Goal: Task Accomplishment & Management: Use online tool/utility

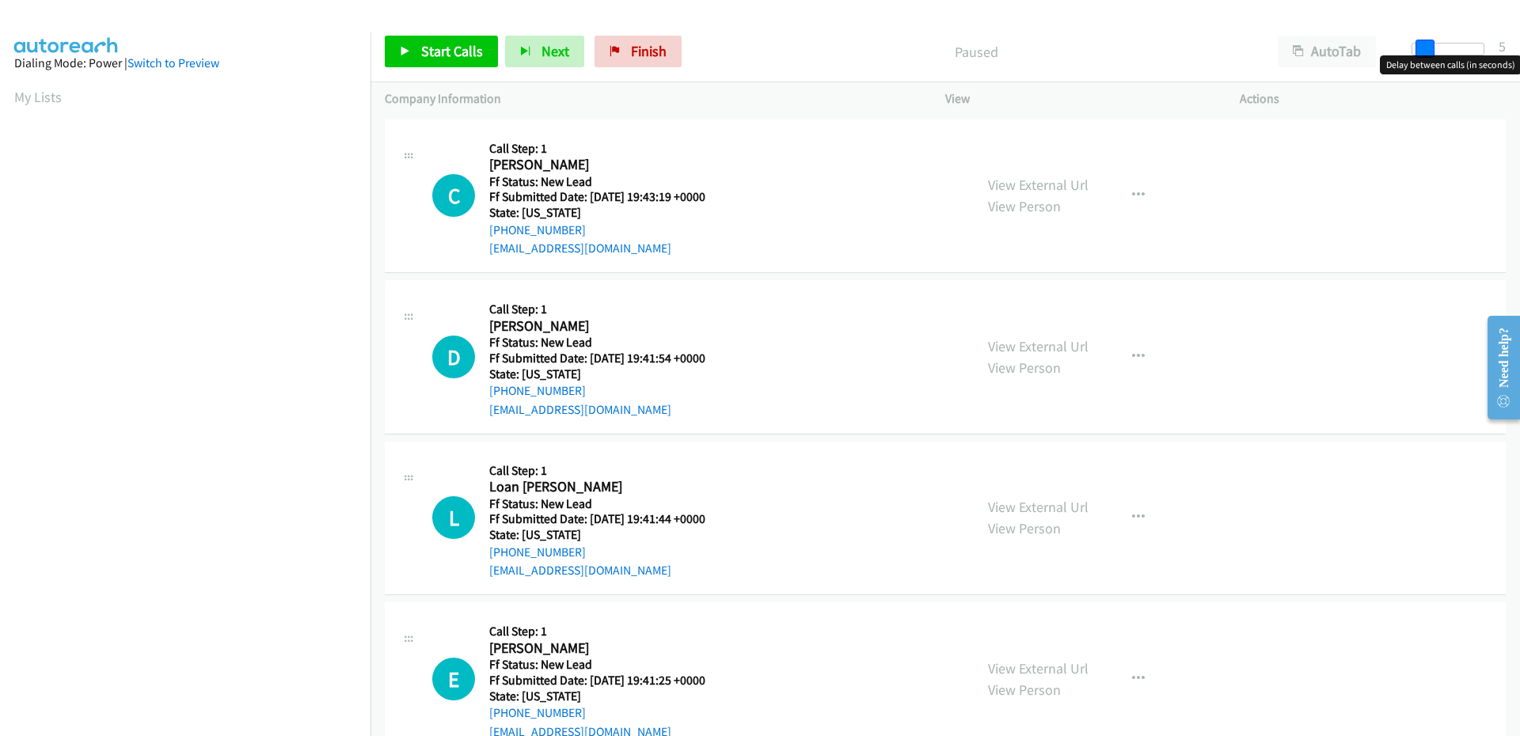
drag, startPoint x: 1413, startPoint y: 52, endPoint x: 1424, endPoint y: 52, distance: 10.3
click at [1424, 52] on span at bounding box center [1425, 49] width 19 height 19
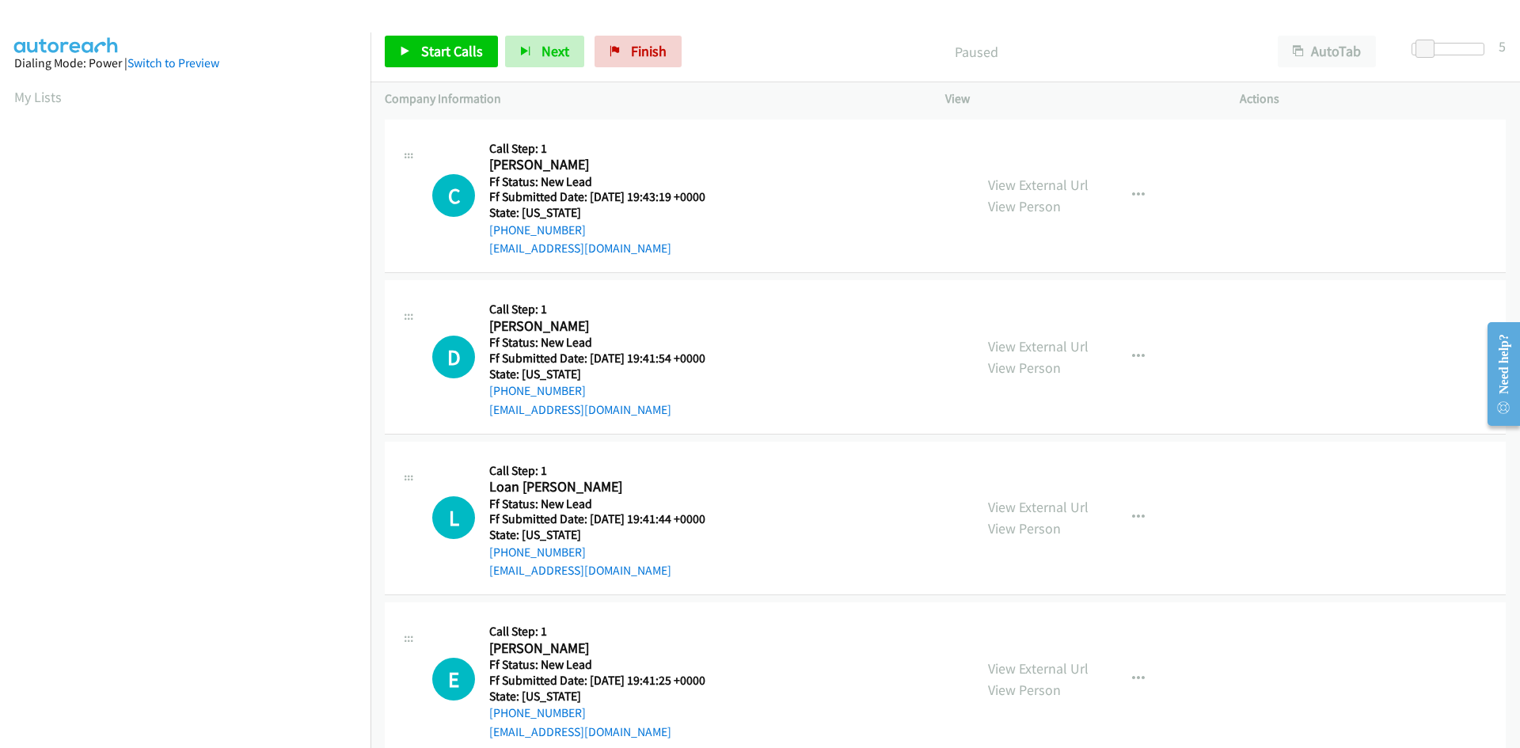
scroll to position [90, 0]
click at [1075, 186] on link "View External Url" at bounding box center [1038, 185] width 101 height 18
click at [444, 56] on span "Start Calls" at bounding box center [452, 51] width 62 height 18
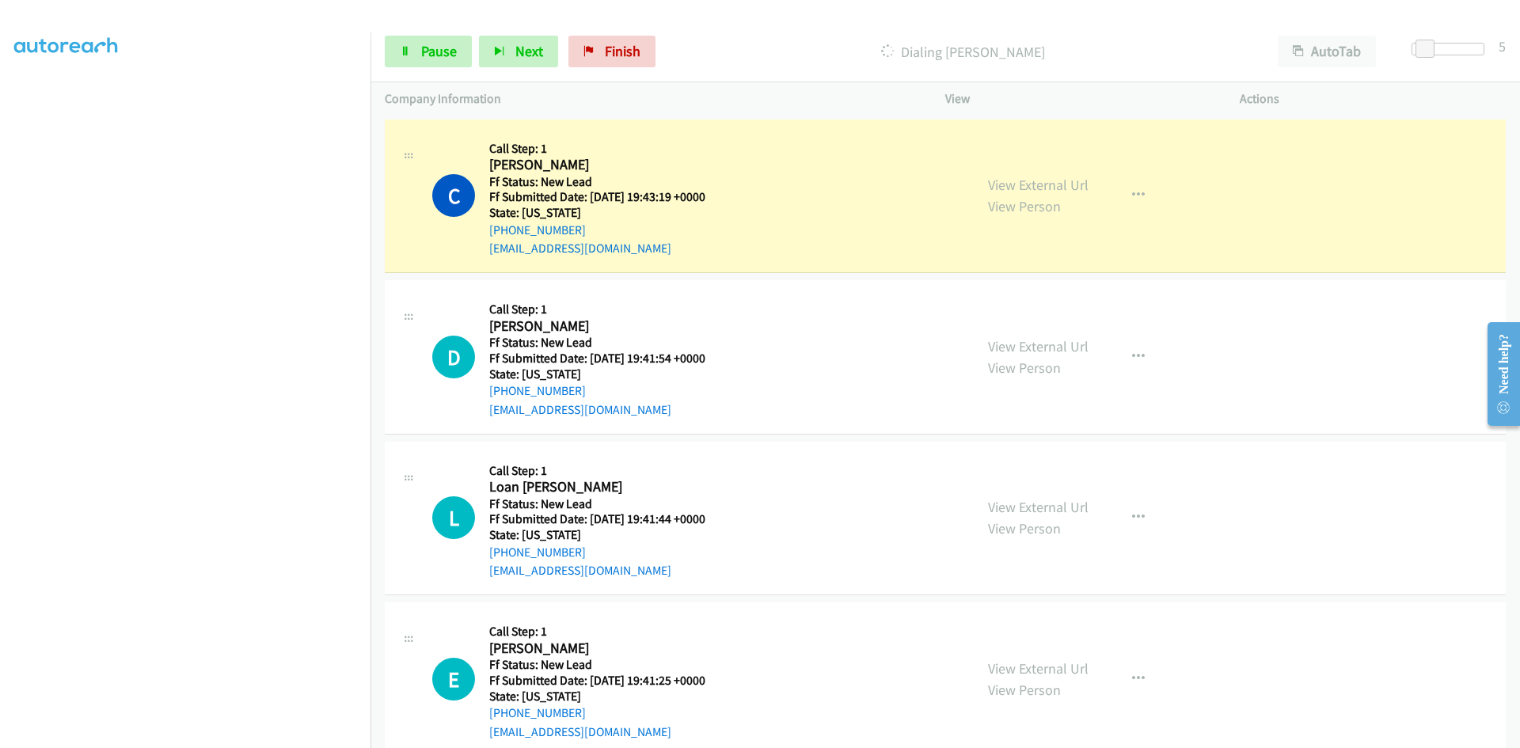
scroll to position [139, 0]
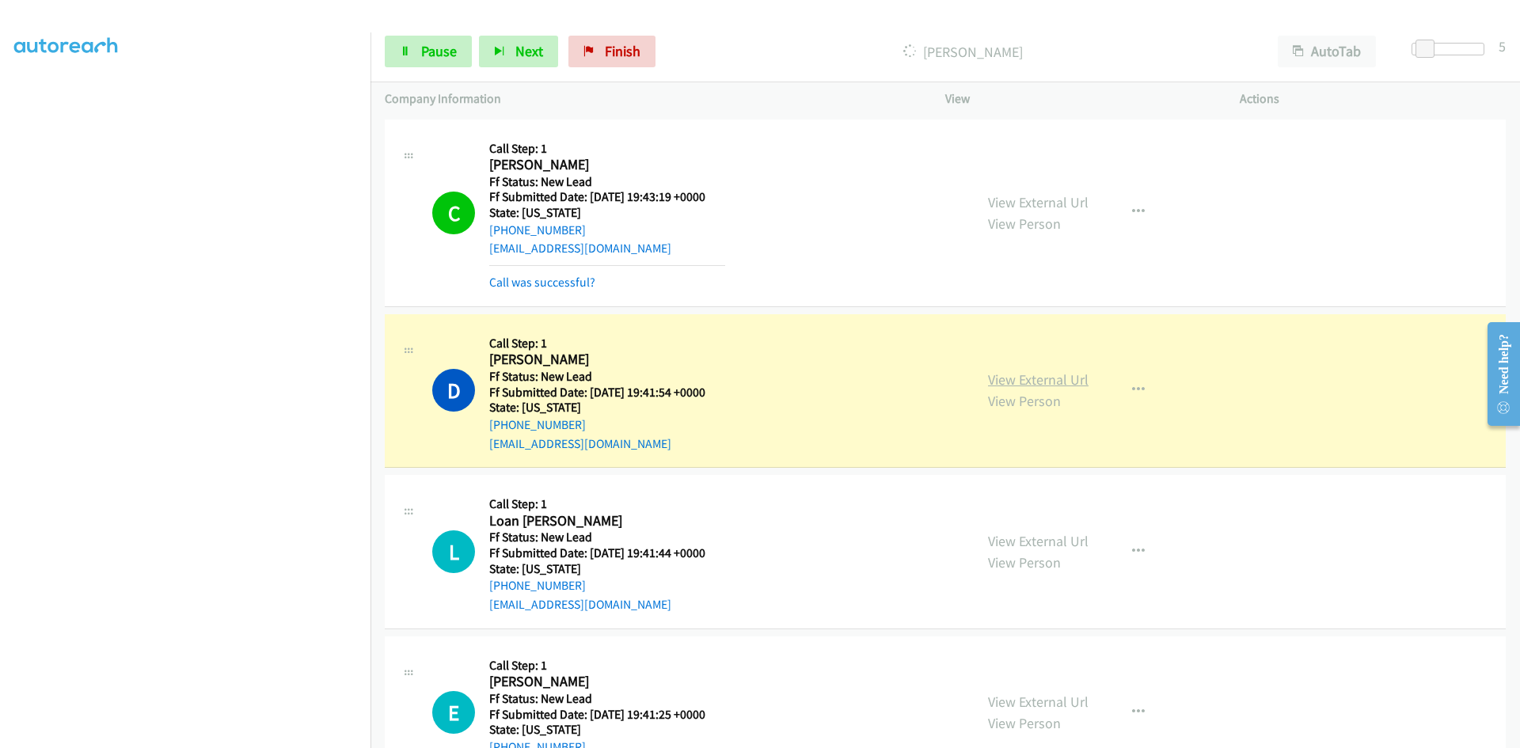
click at [1075, 383] on link "View External Url" at bounding box center [1038, 380] width 101 height 18
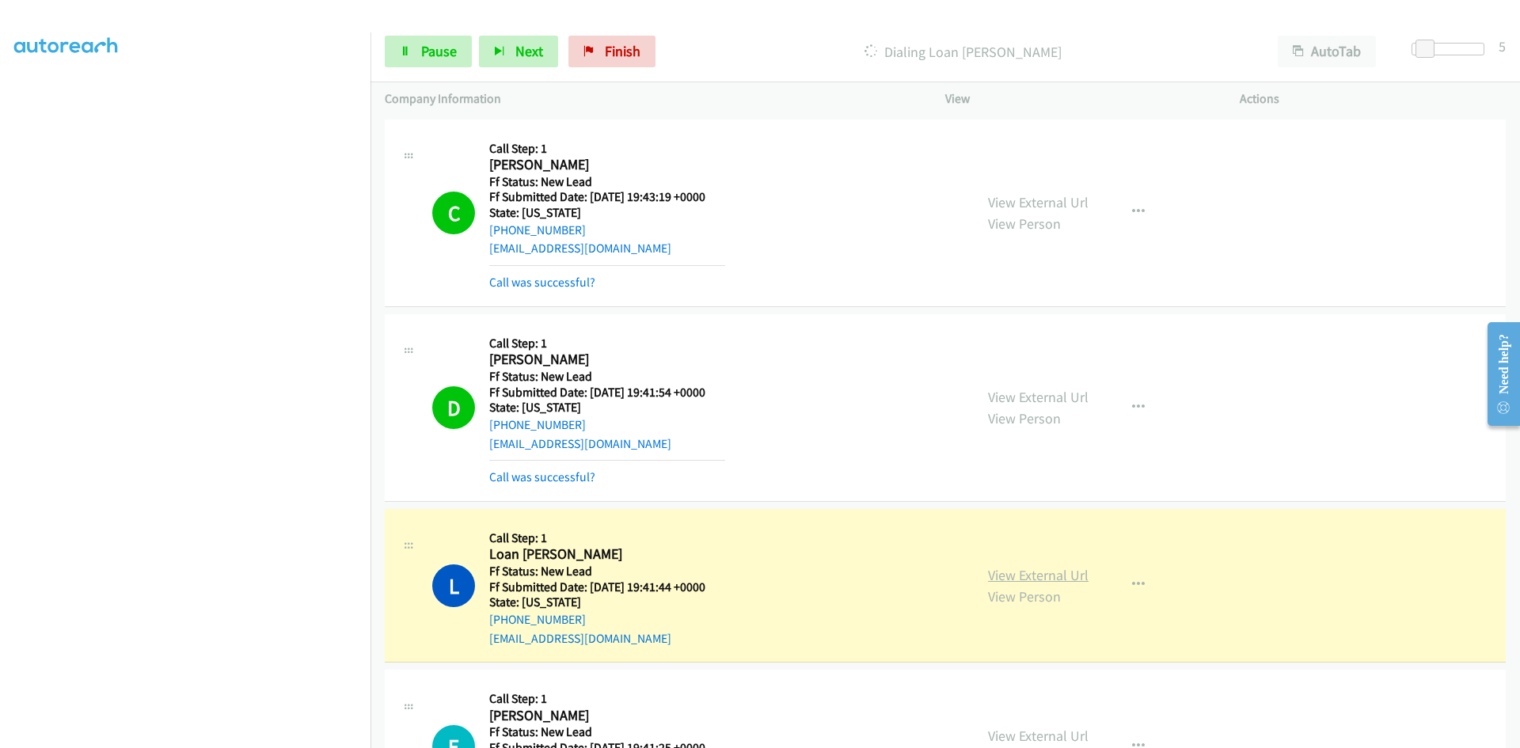
click at [1068, 578] on link "View External Url" at bounding box center [1038, 575] width 101 height 18
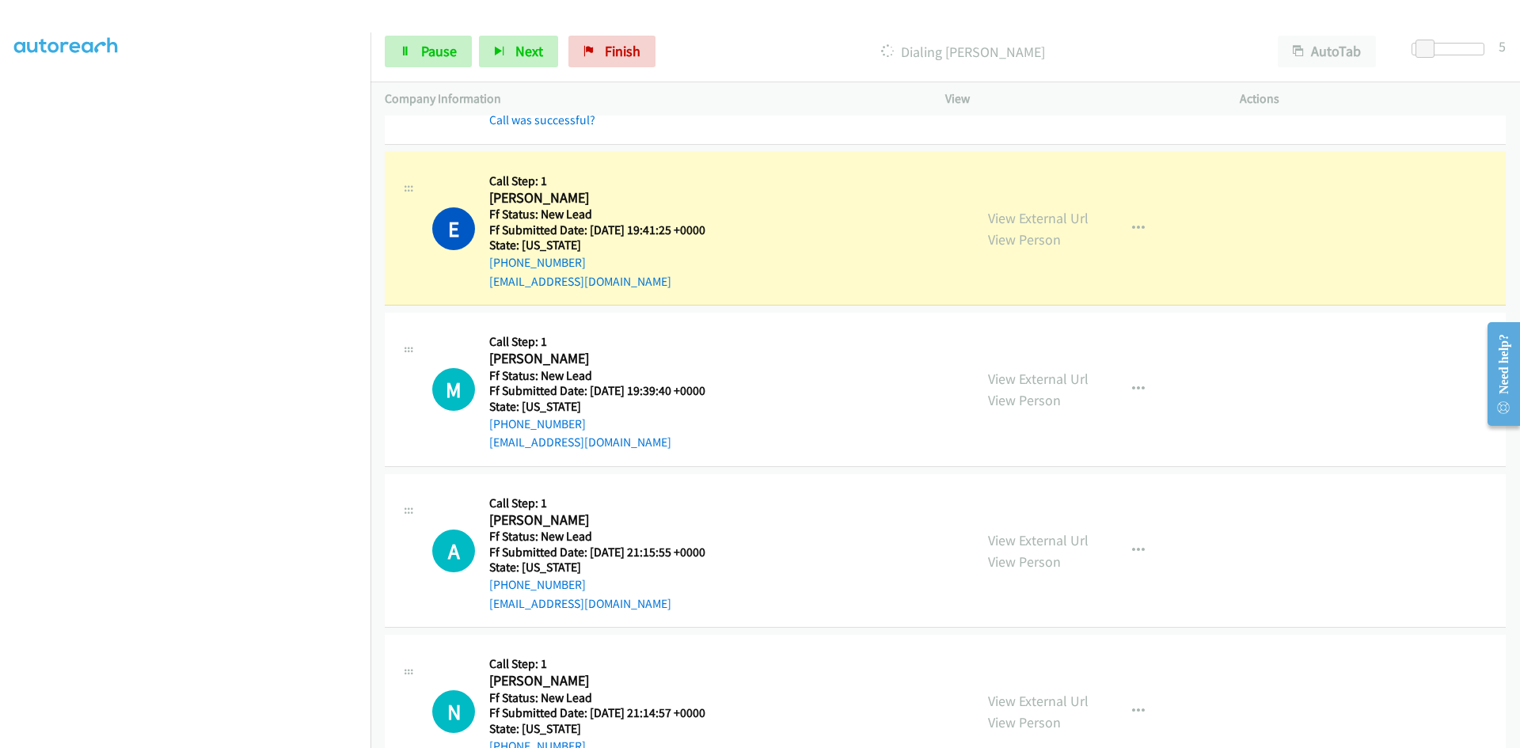
scroll to position [554, 0]
click at [1010, 212] on link "View External Url" at bounding box center [1038, 216] width 101 height 18
click at [395, 48] on link "Pause" at bounding box center [428, 52] width 87 height 32
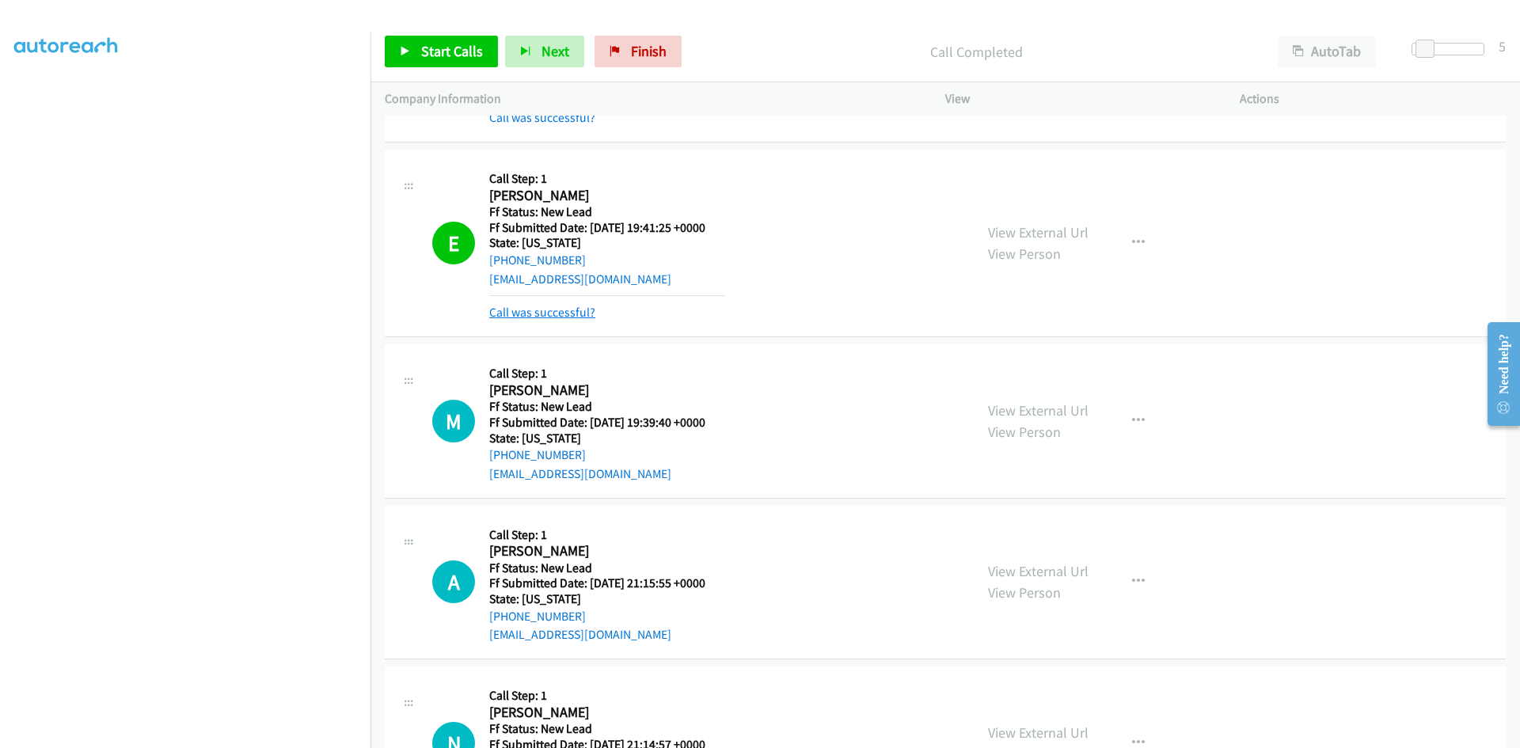
click at [579, 312] on link "Call was successful?" at bounding box center [542, 312] width 106 height 15
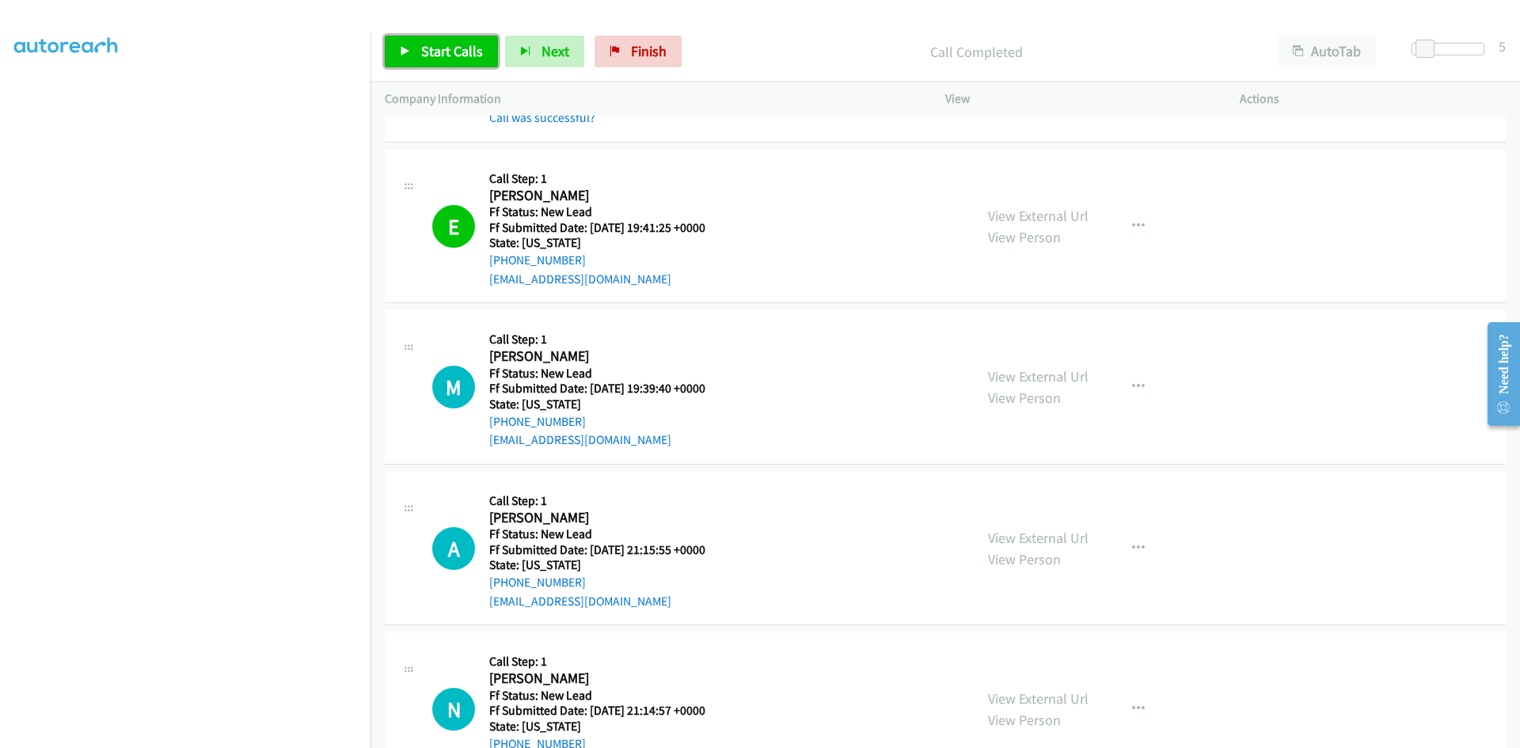
click at [439, 51] on span "Start Calls" at bounding box center [452, 51] width 62 height 18
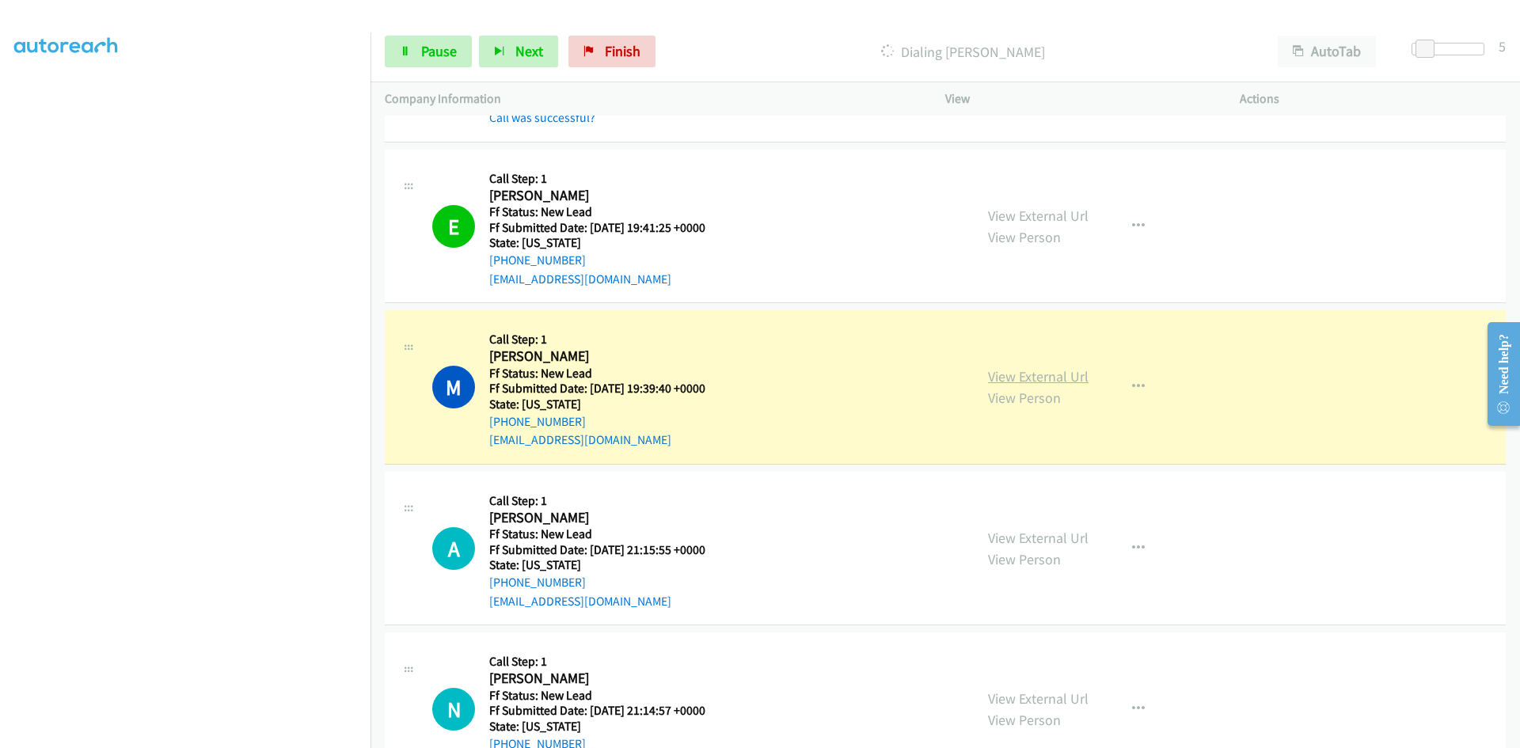
click at [1022, 371] on link "View External Url" at bounding box center [1038, 376] width 101 height 18
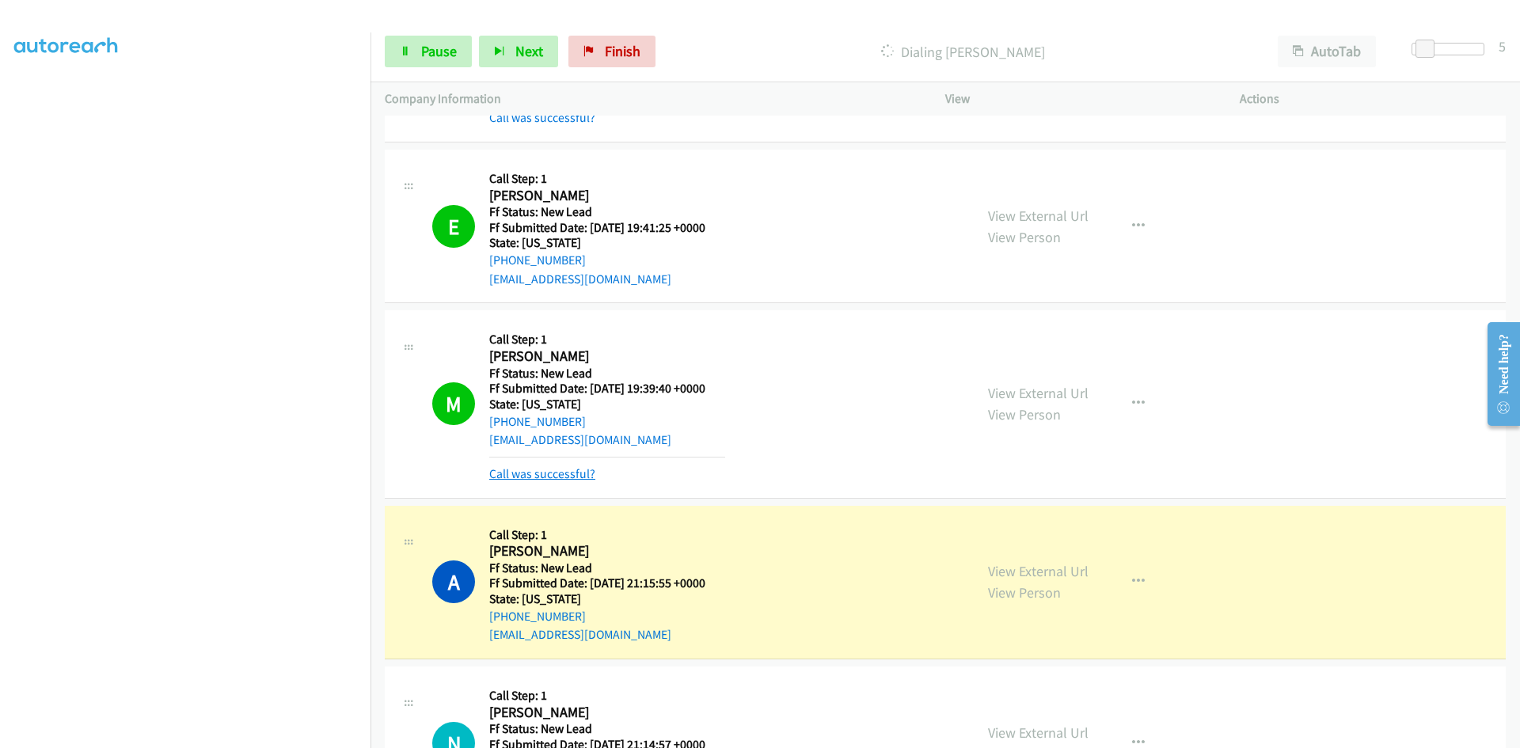
click at [523, 470] on link "Call was successful?" at bounding box center [542, 473] width 106 height 15
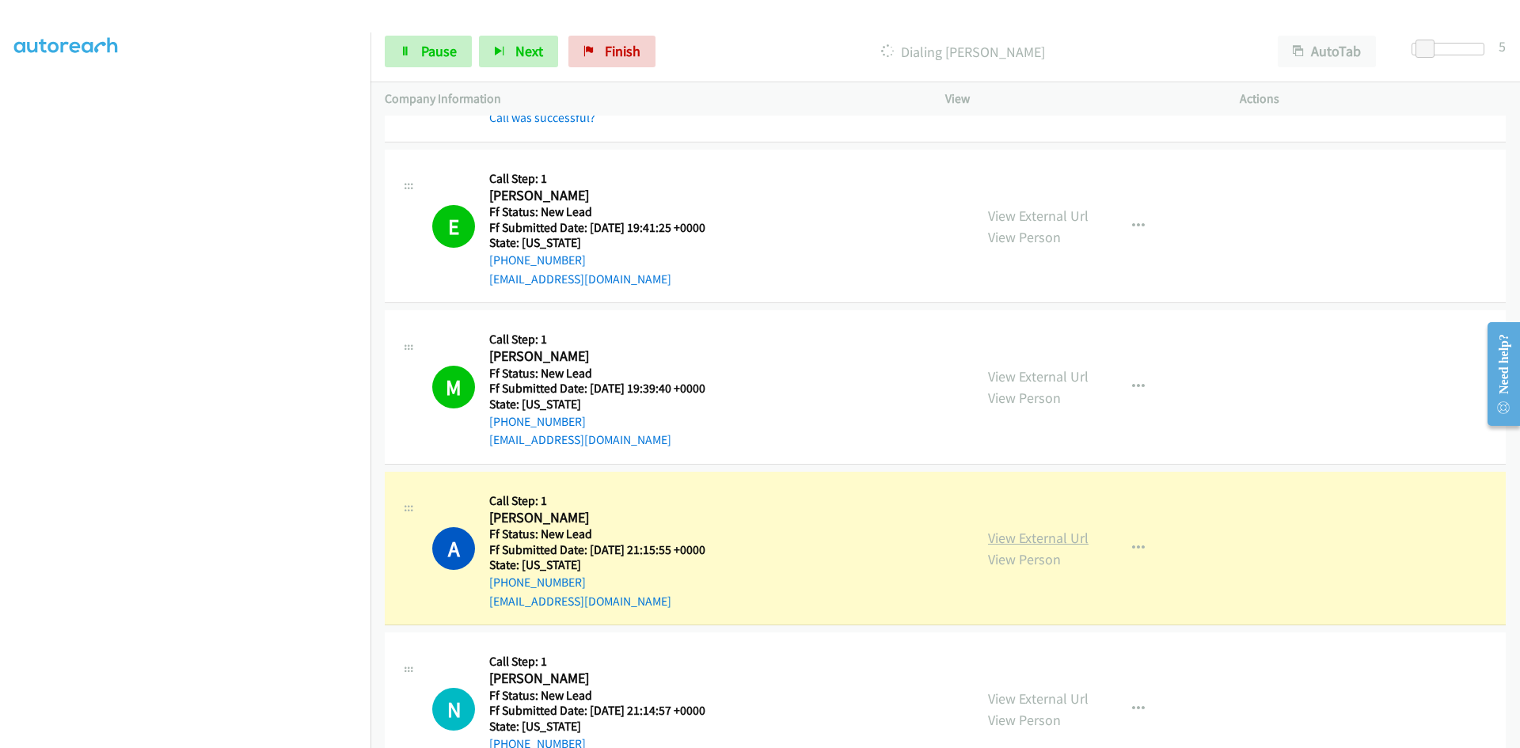
click at [1023, 537] on link "View External Url" at bounding box center [1038, 538] width 101 height 18
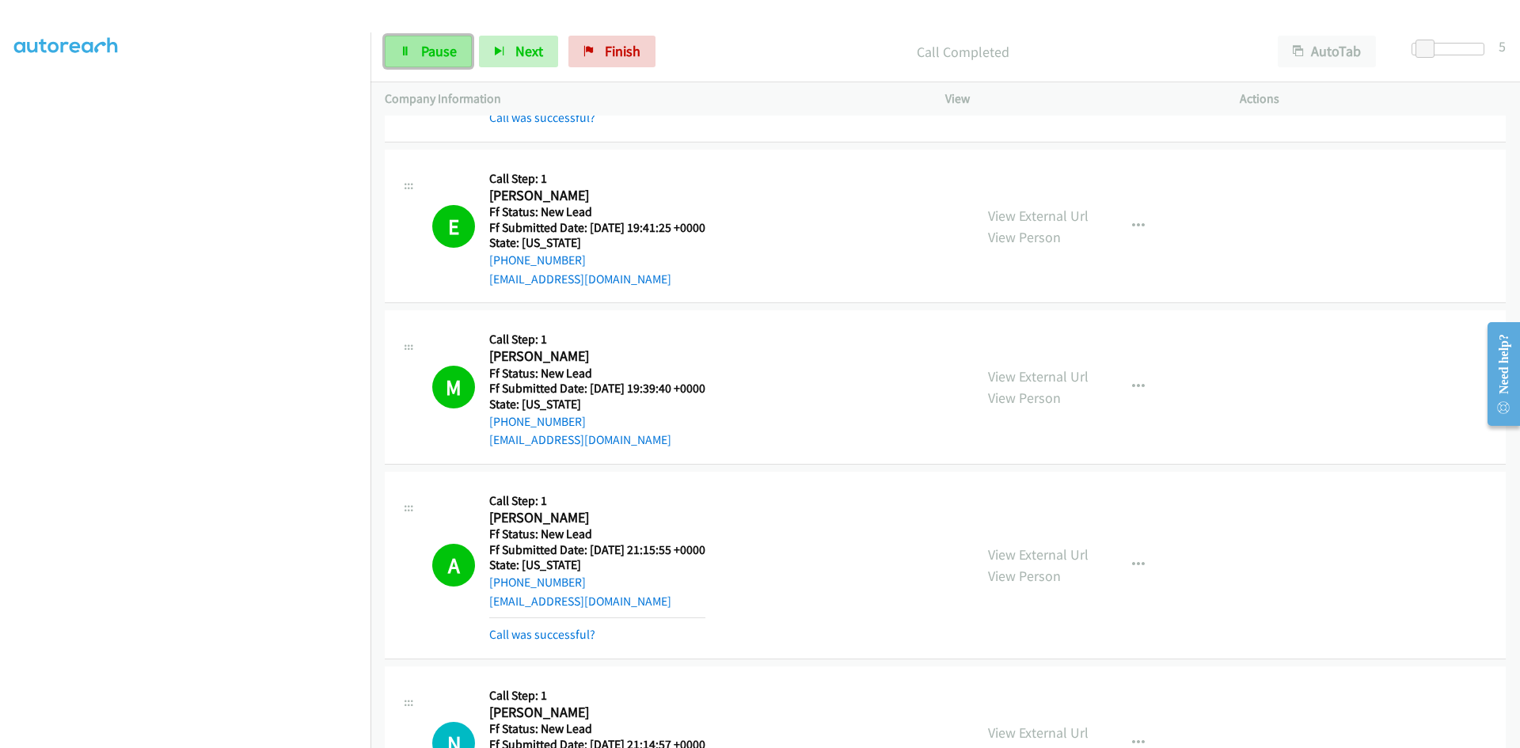
click at [449, 42] on span "Pause" at bounding box center [439, 51] width 36 height 18
click at [532, 635] on link "Call was successful?" at bounding box center [542, 634] width 106 height 15
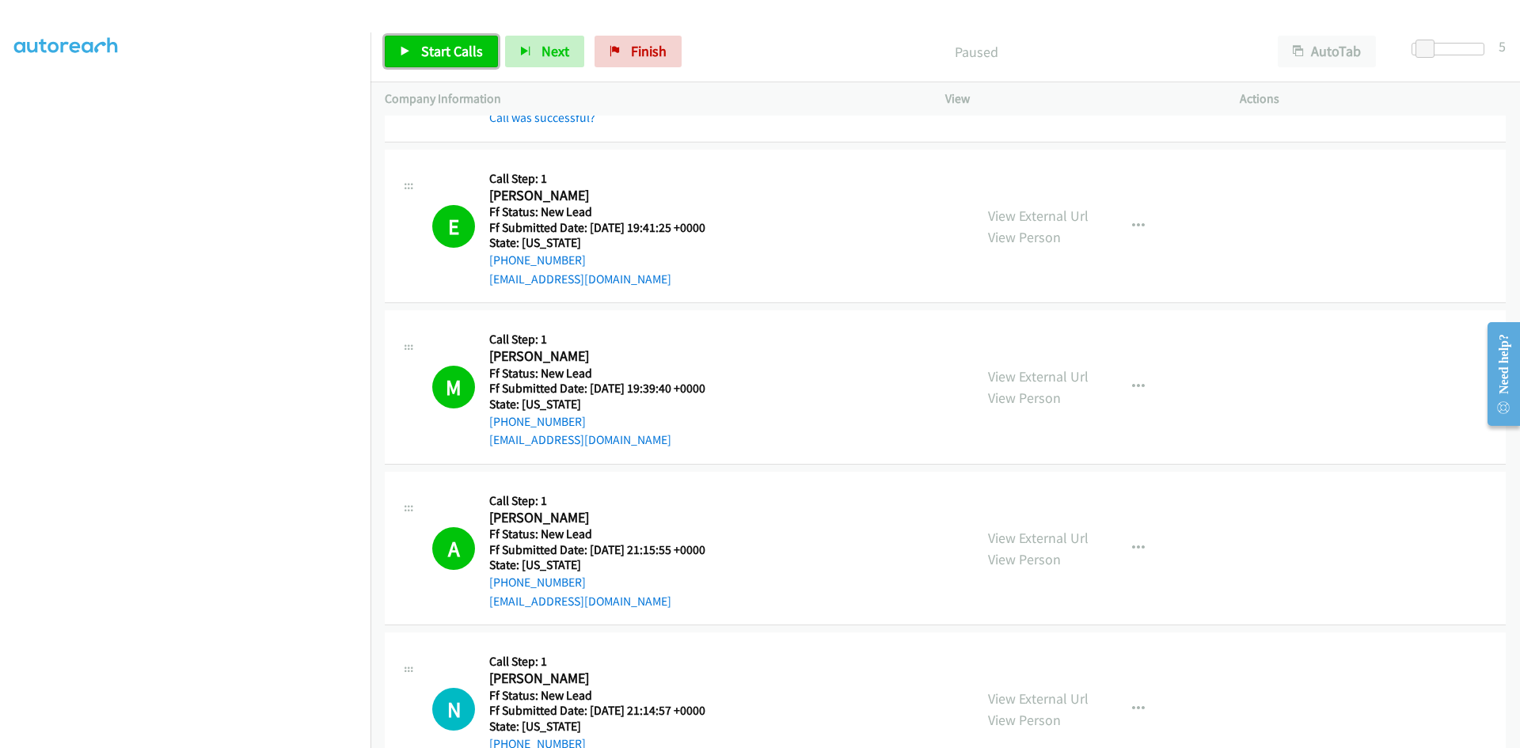
click at [440, 50] on span "Start Calls" at bounding box center [452, 51] width 62 height 18
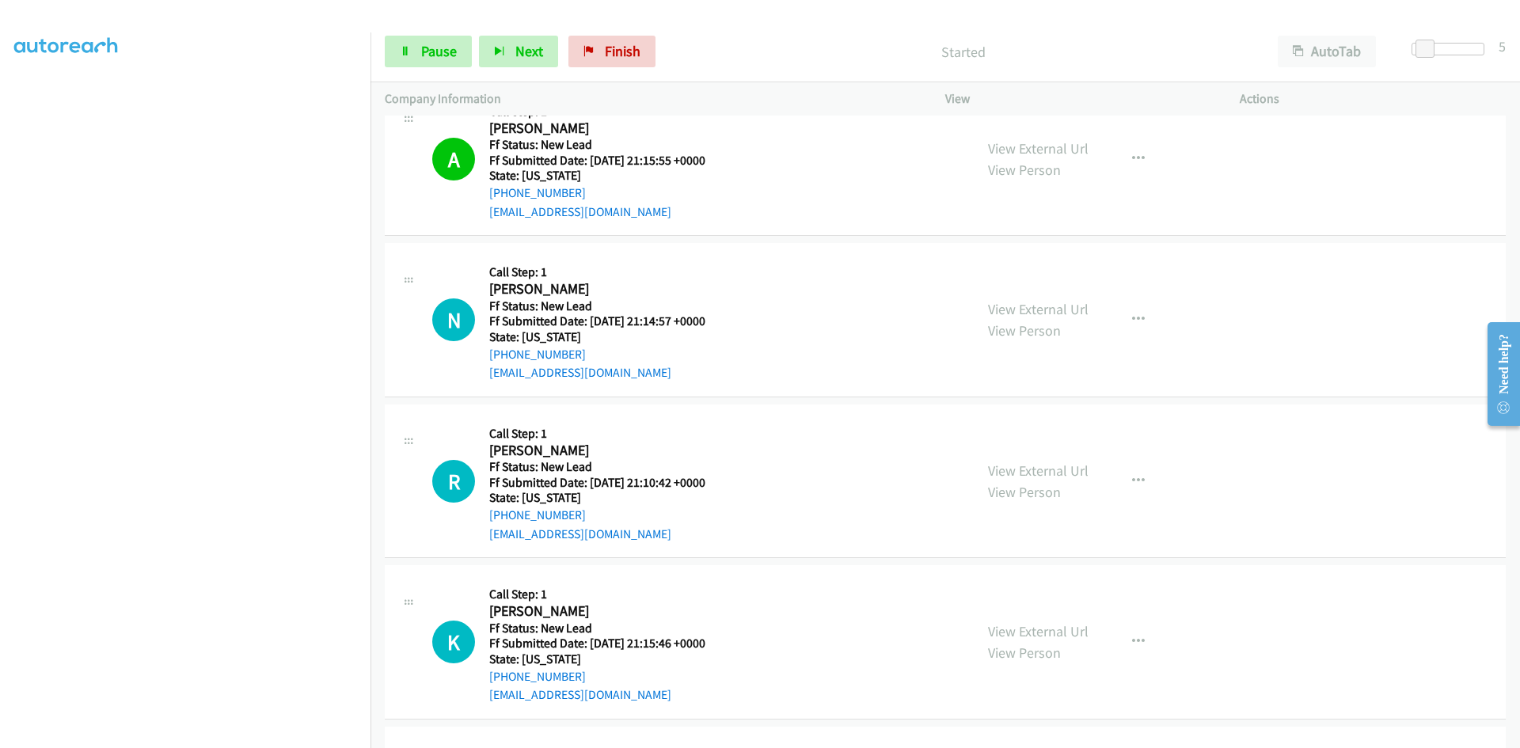
scroll to position [1029, 0]
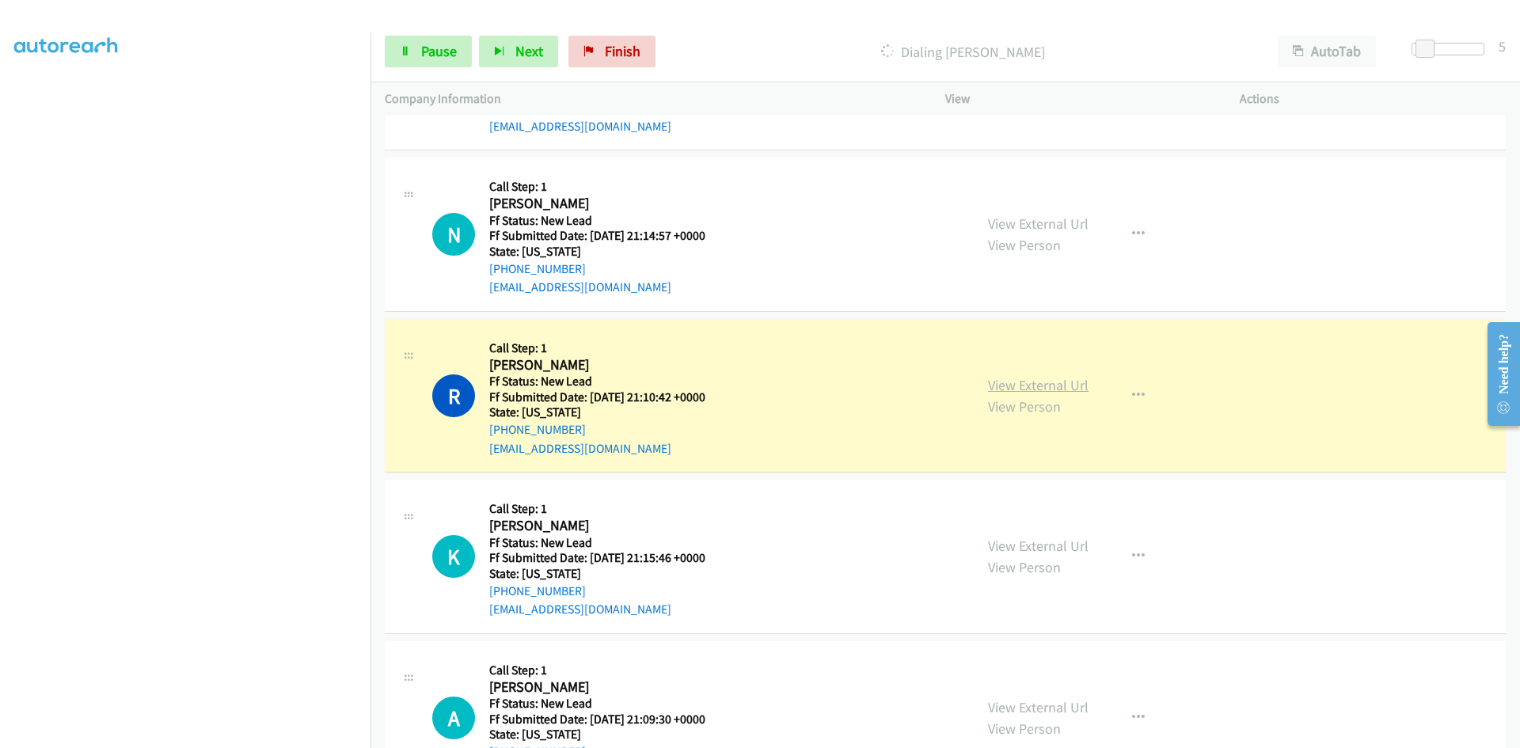
click at [1041, 390] on link "View External Url" at bounding box center [1038, 385] width 101 height 18
click at [441, 48] on span "Pause" at bounding box center [439, 51] width 36 height 18
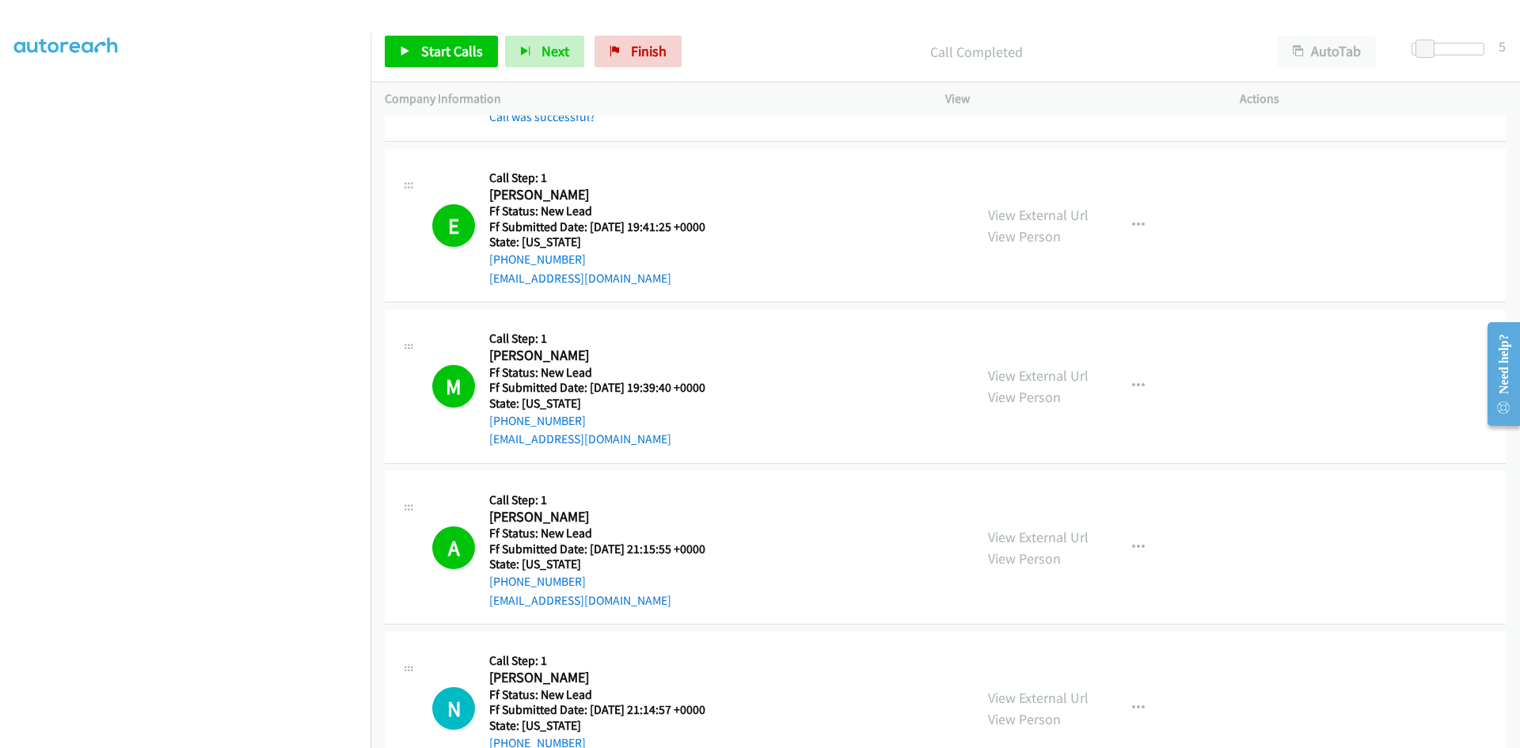
scroll to position [554, 0]
click at [1025, 217] on link "View External Url" at bounding box center [1038, 216] width 101 height 18
click at [1029, 376] on link "View External Url" at bounding box center [1038, 376] width 101 height 18
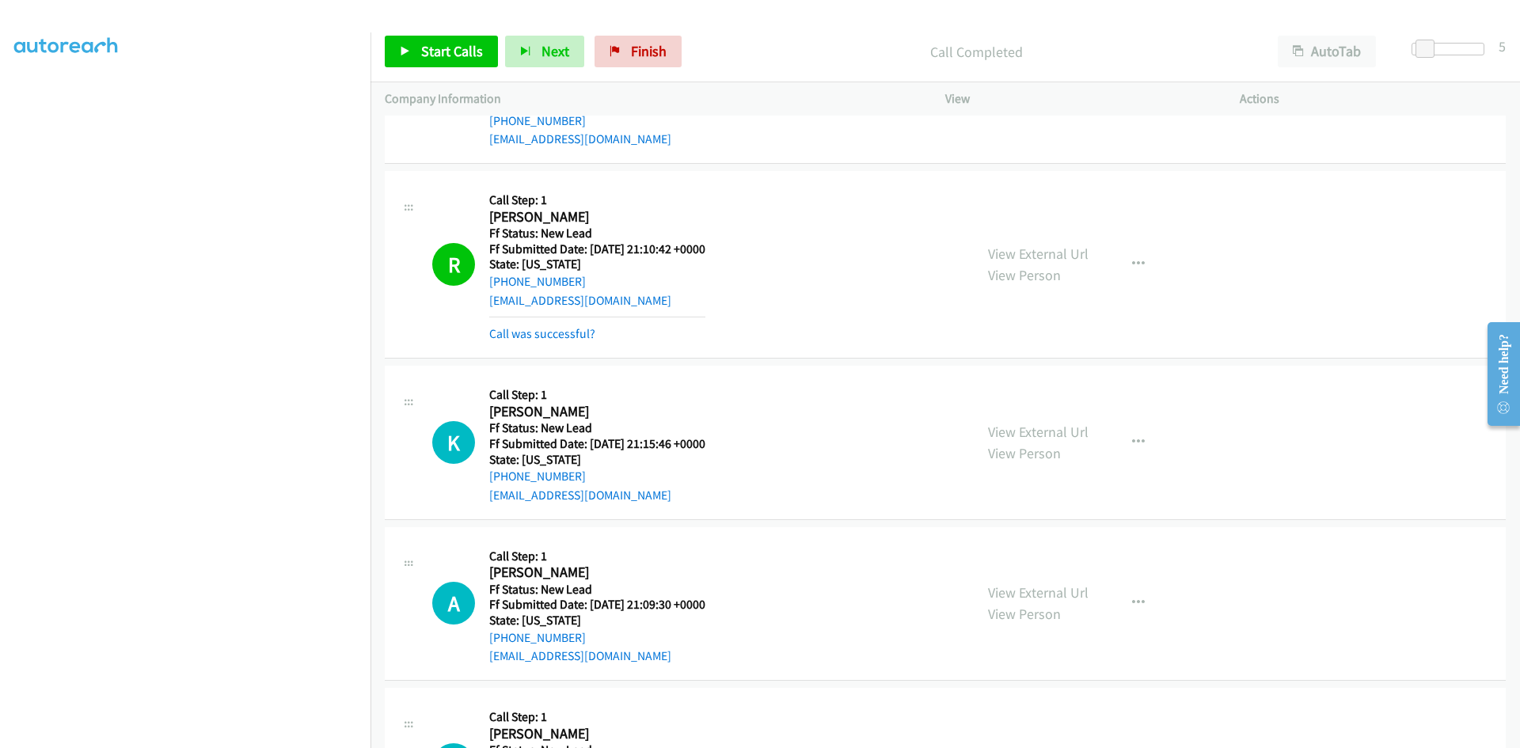
scroll to position [1188, 0]
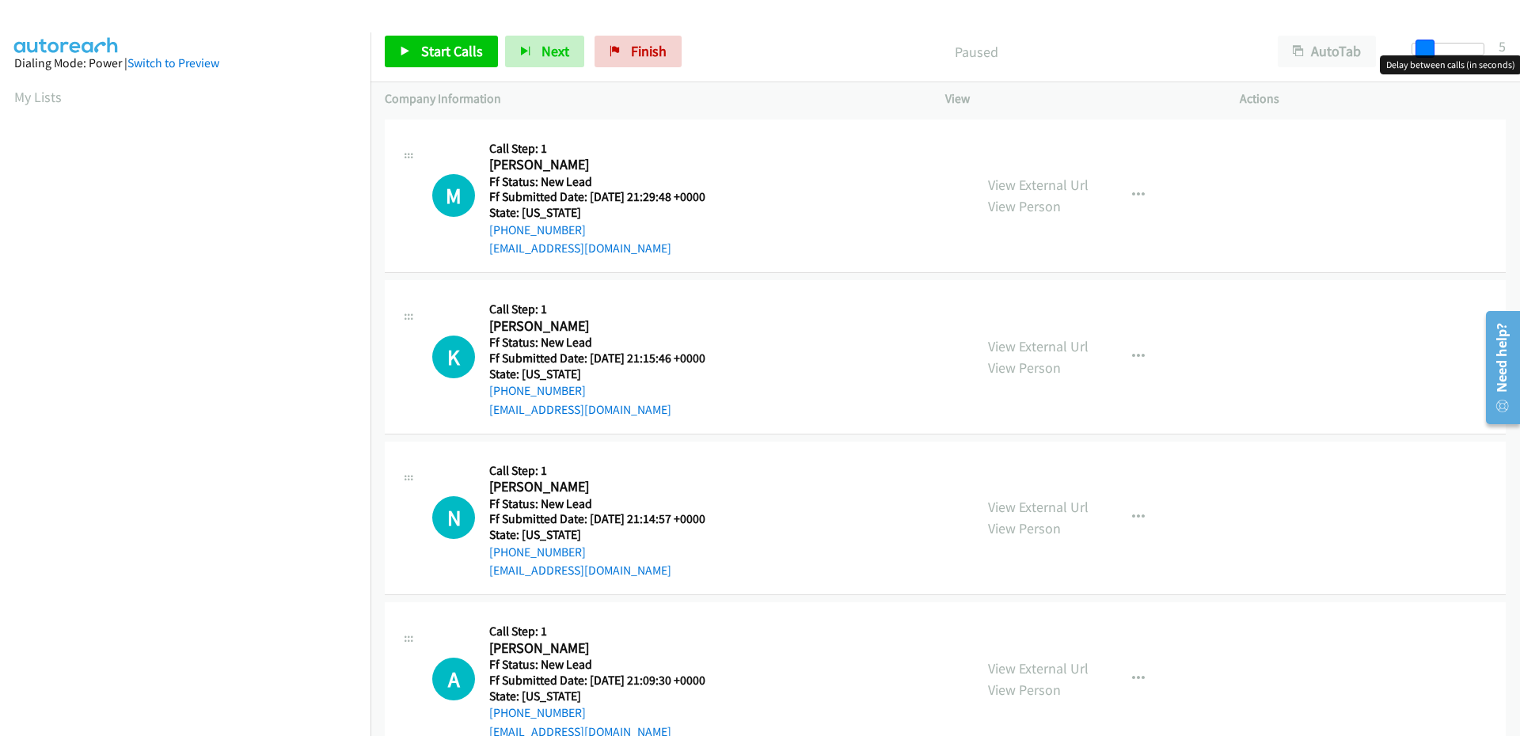
drag, startPoint x: 1412, startPoint y: 46, endPoint x: 1424, endPoint y: 47, distance: 11.9
click at [1424, 47] on span at bounding box center [1425, 49] width 19 height 19
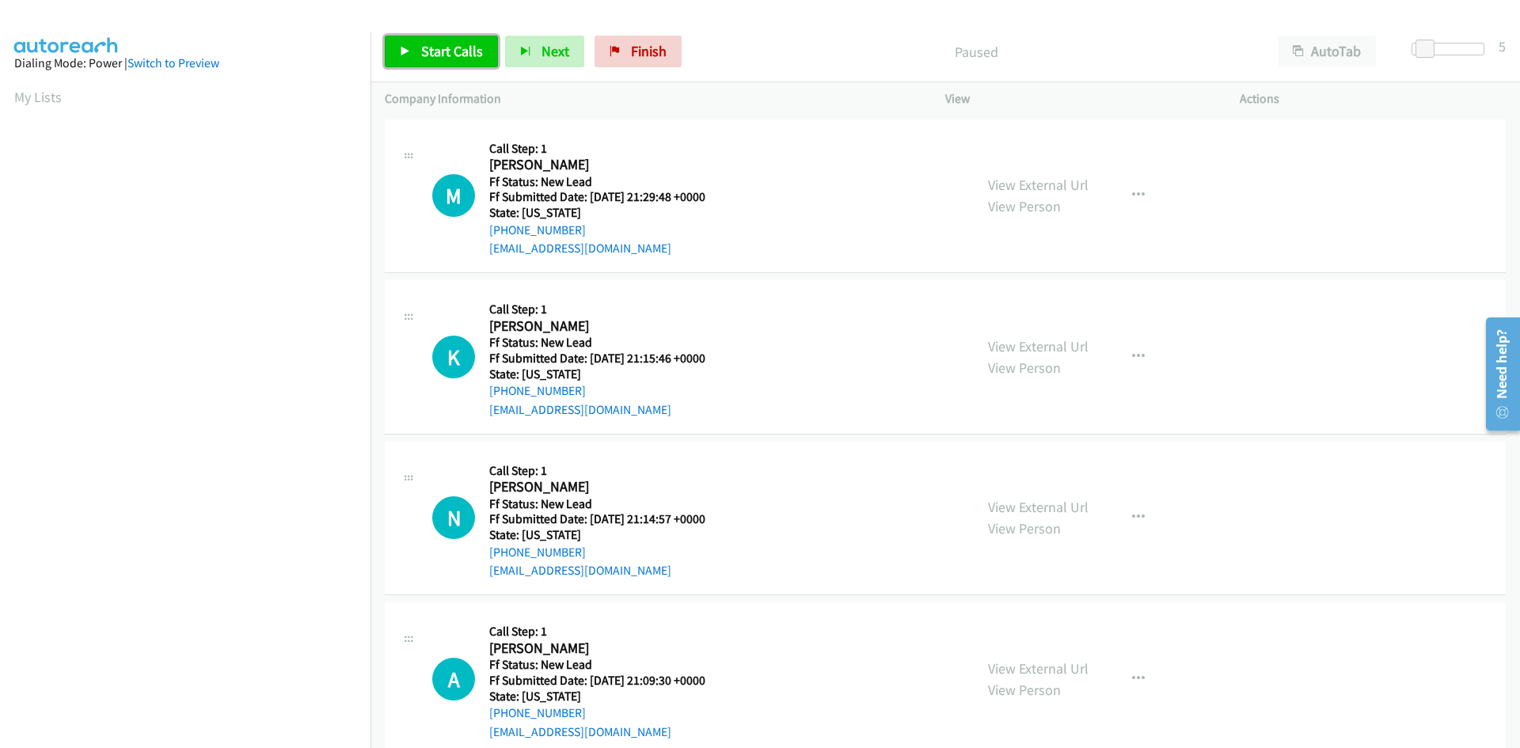
click at [446, 47] on span "Start Calls" at bounding box center [452, 51] width 62 height 18
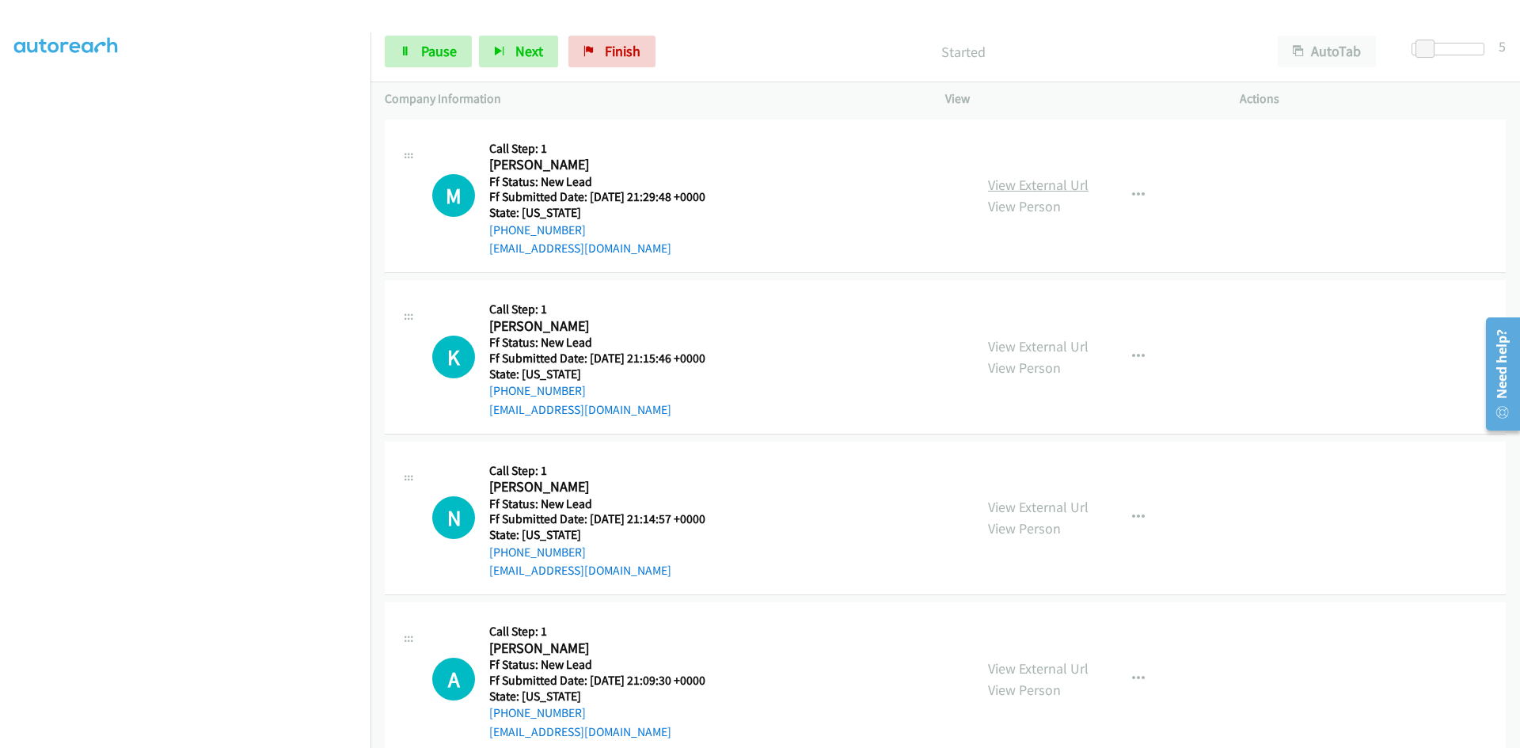
click at [988, 190] on link "View External Url" at bounding box center [1038, 185] width 101 height 18
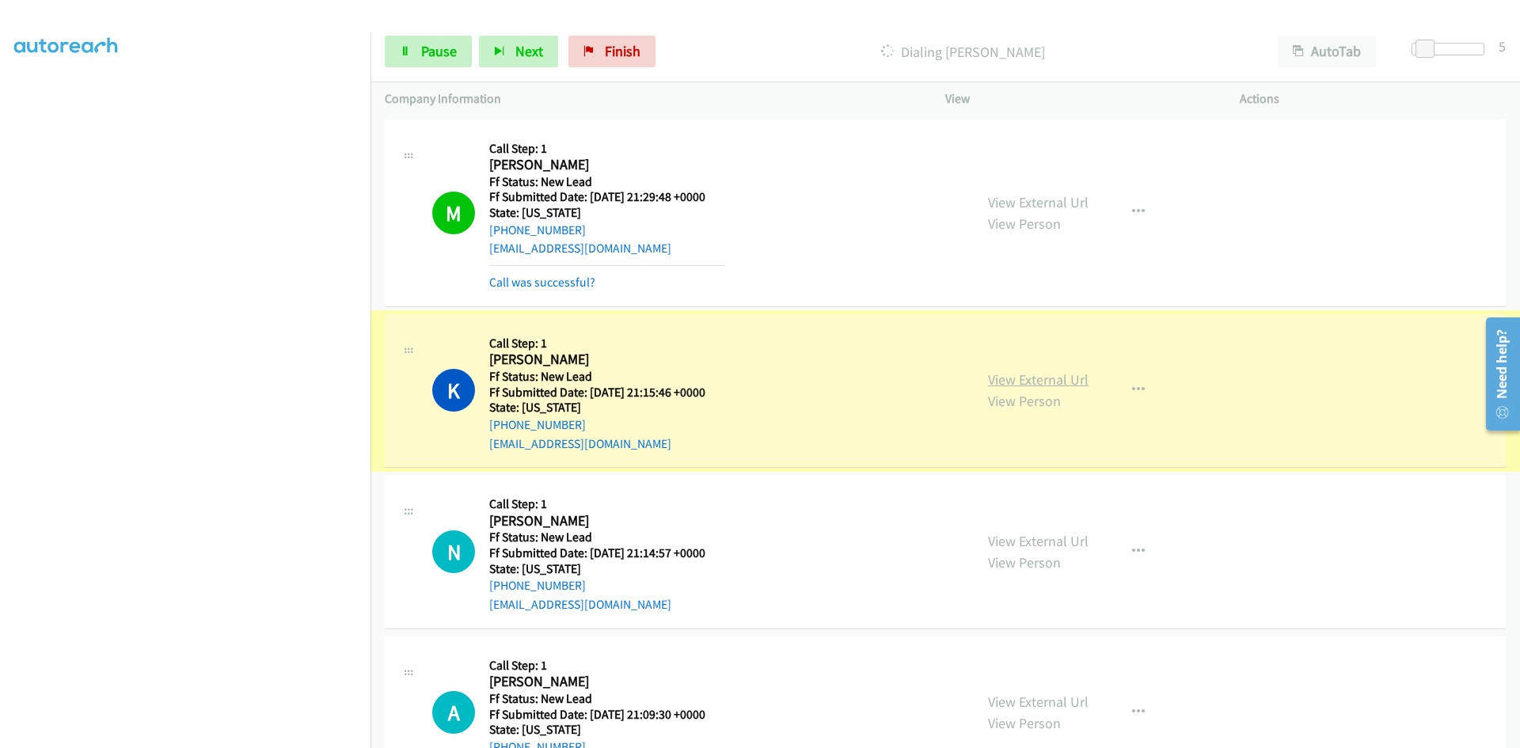
click at [1011, 377] on link "View External Url" at bounding box center [1038, 380] width 101 height 18
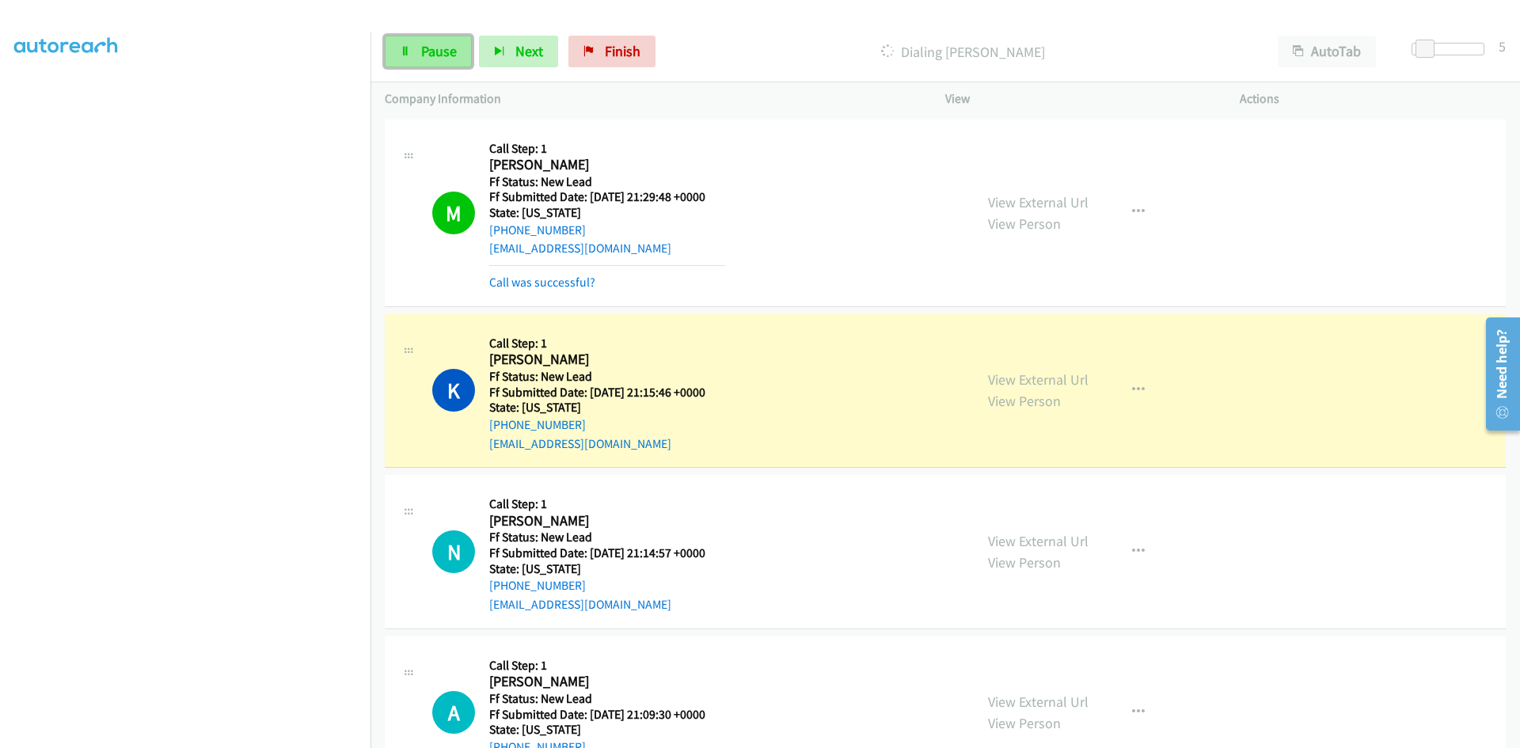
click at [429, 53] on span "Pause" at bounding box center [439, 51] width 36 height 18
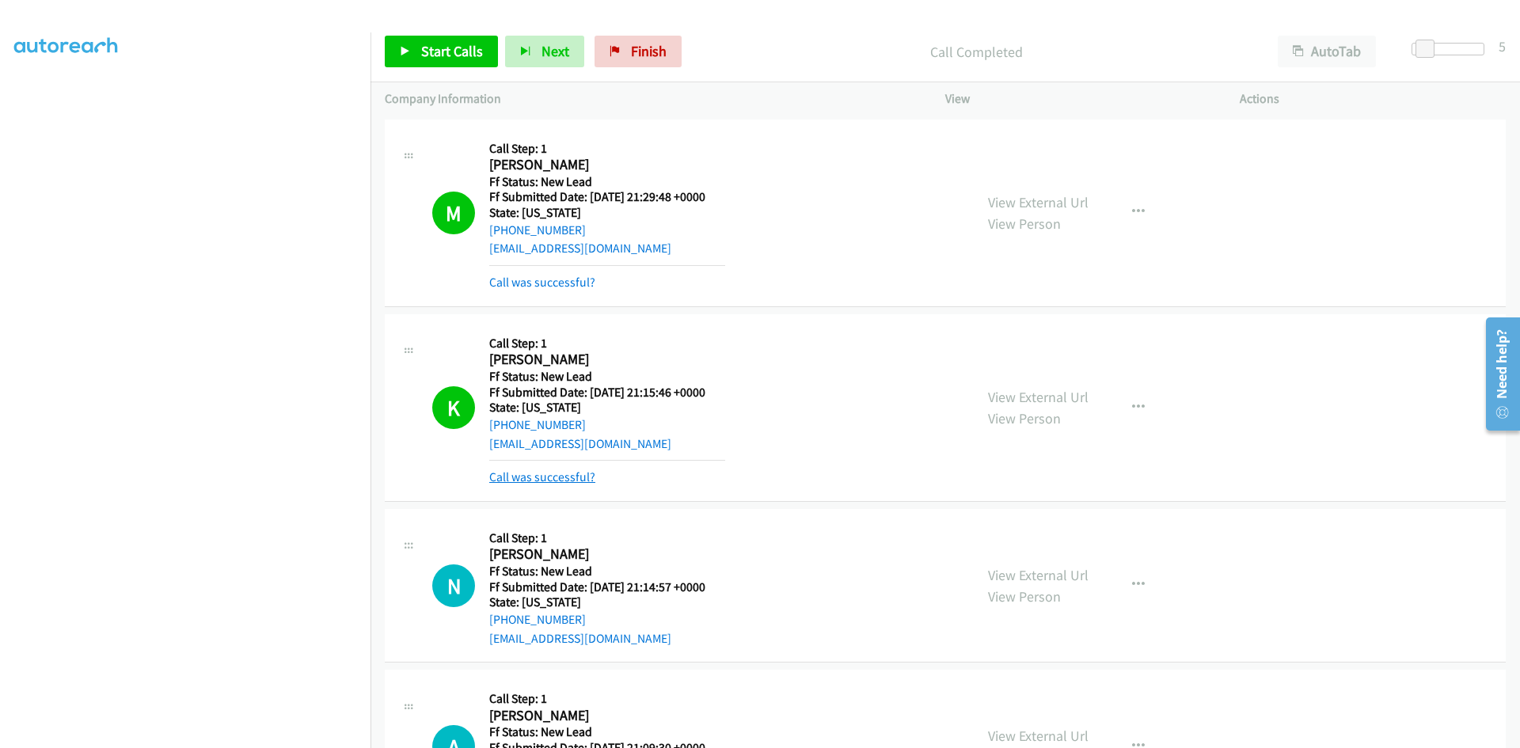
click at [573, 474] on link "Call was successful?" at bounding box center [542, 477] width 106 height 15
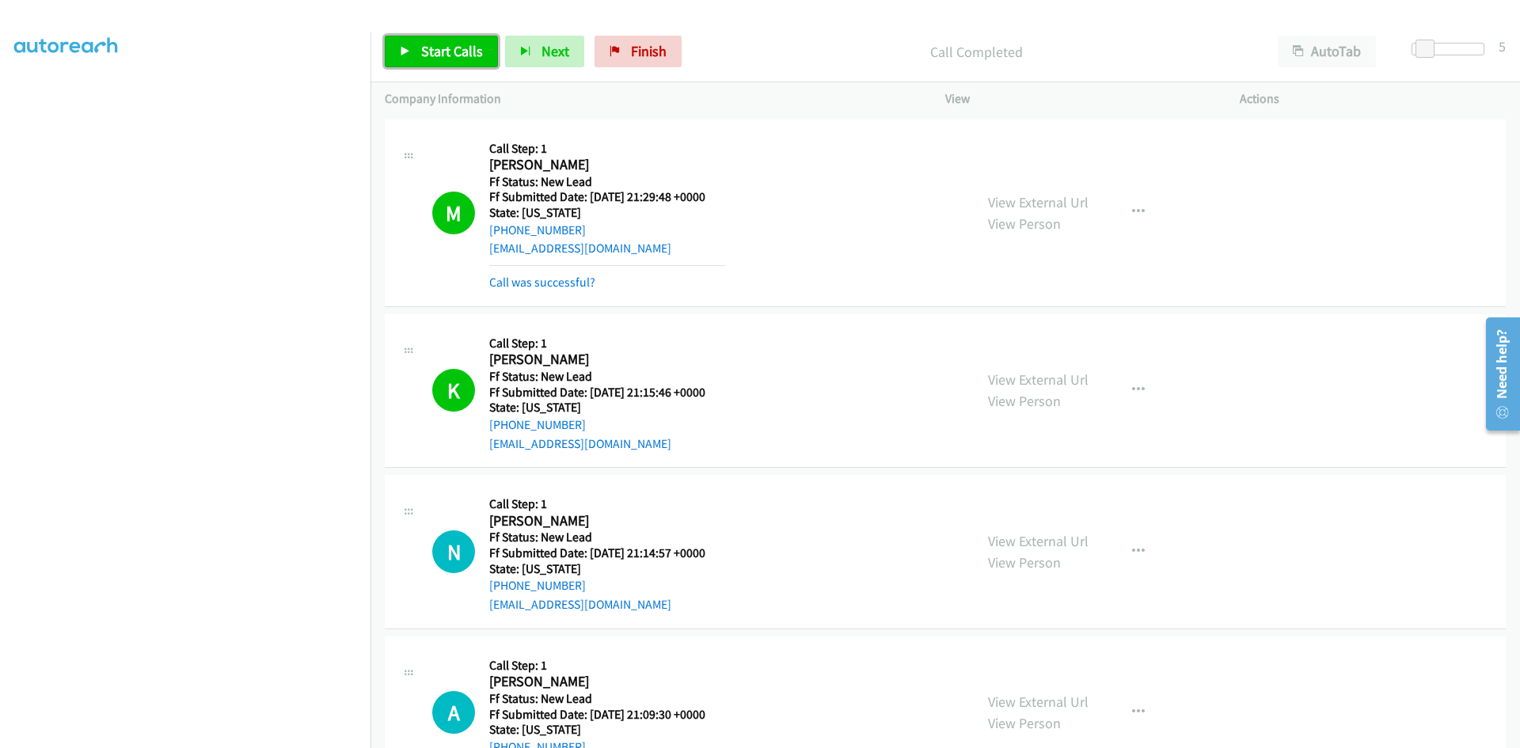
click at [445, 47] on span "Start Calls" at bounding box center [452, 51] width 62 height 18
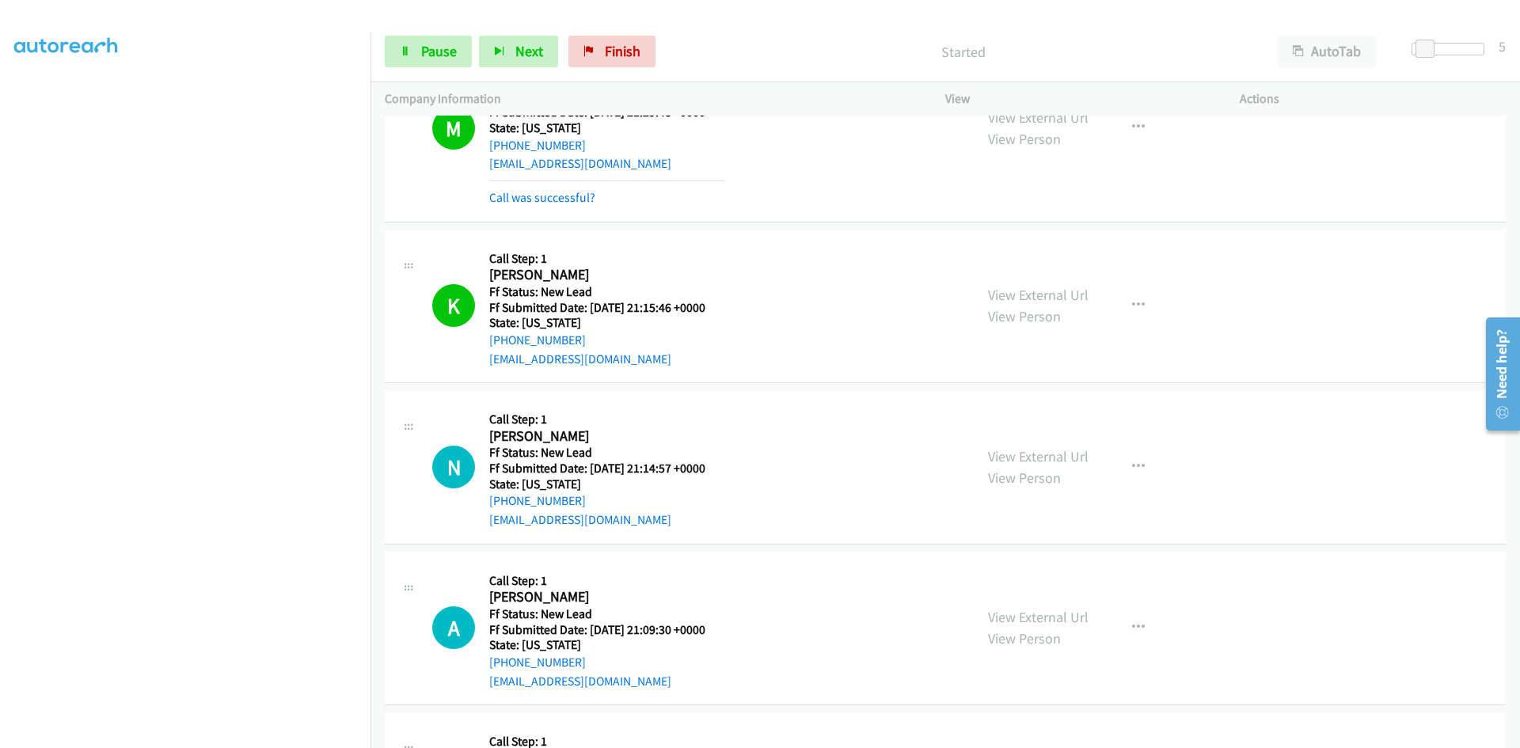
scroll to position [226, 0]
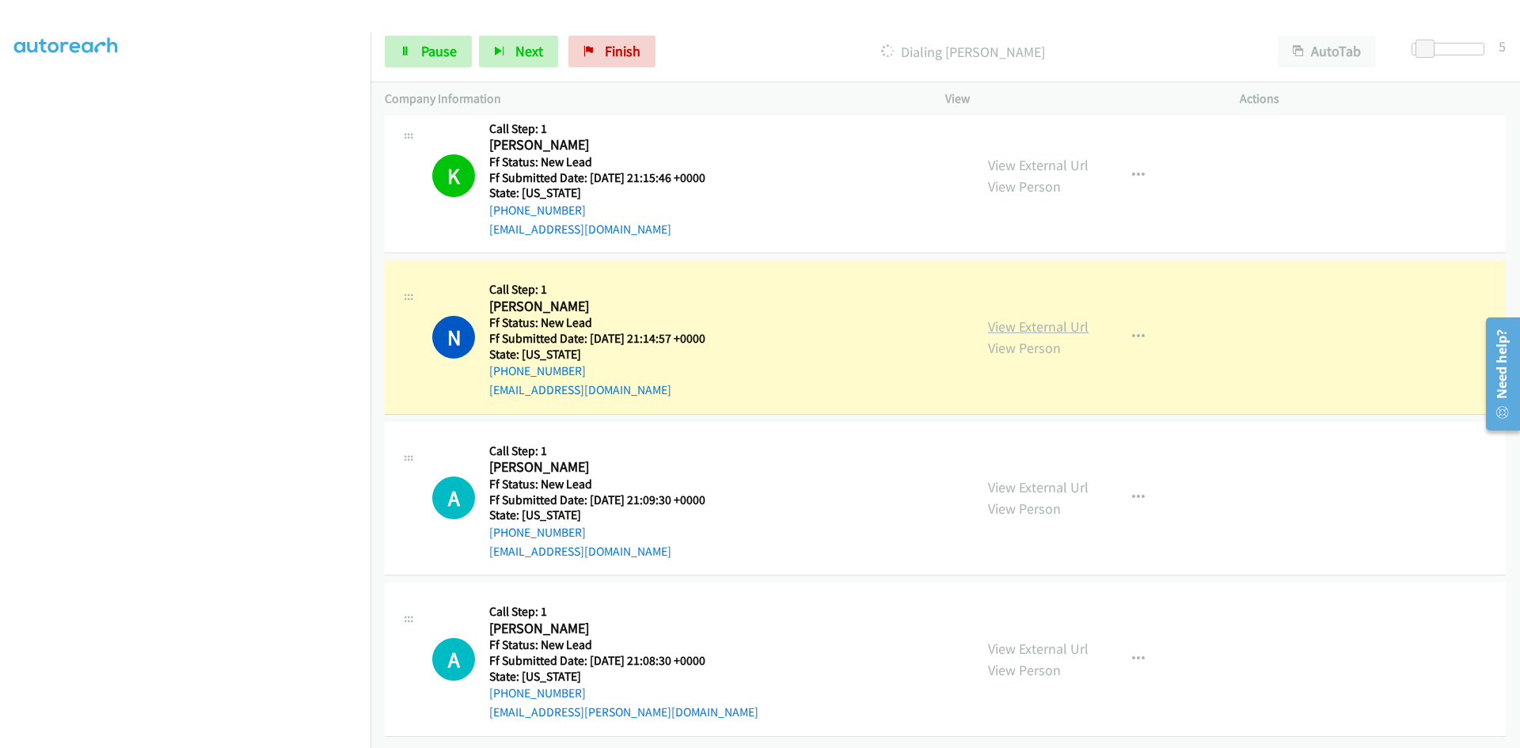
click at [1030, 322] on link "View External Url" at bounding box center [1038, 327] width 101 height 18
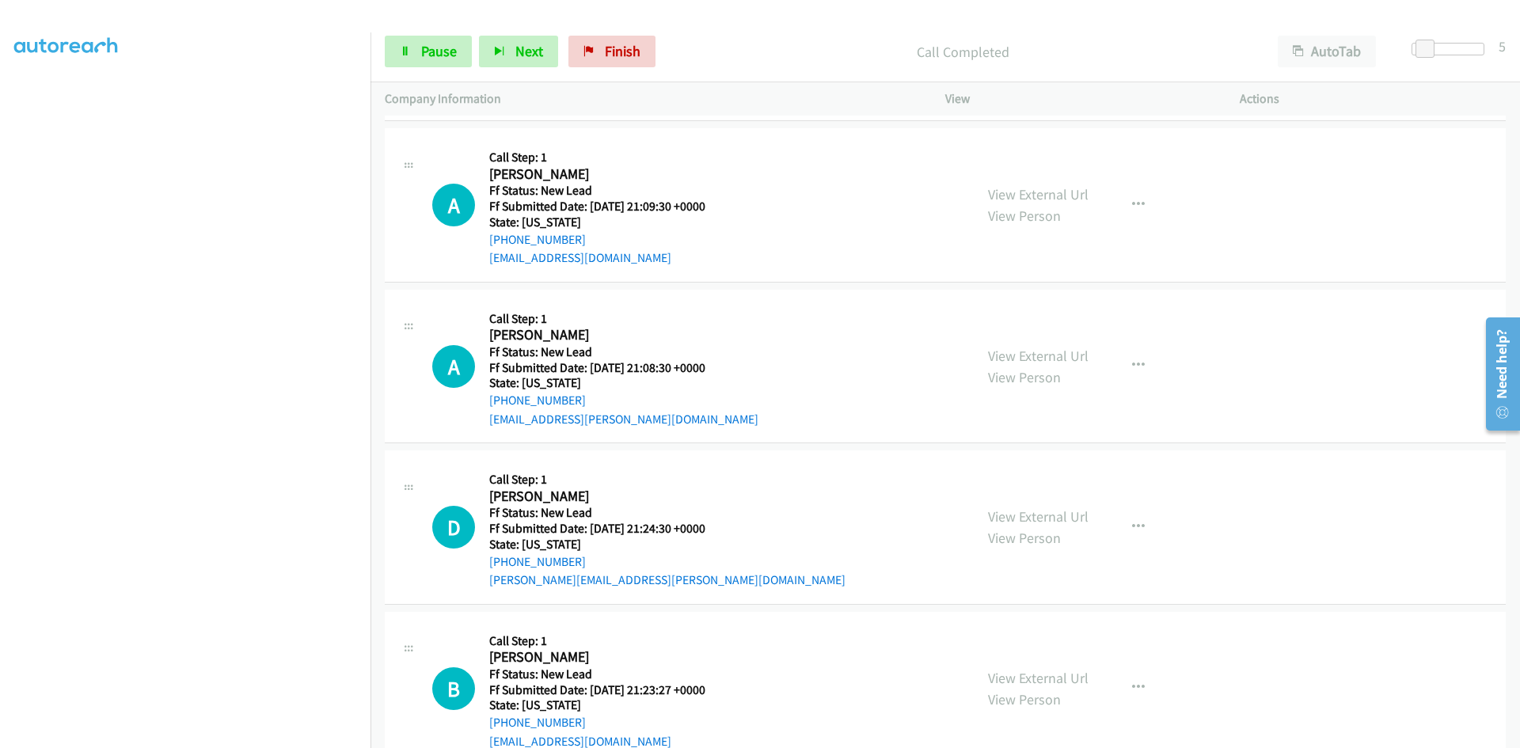
scroll to position [543, 0]
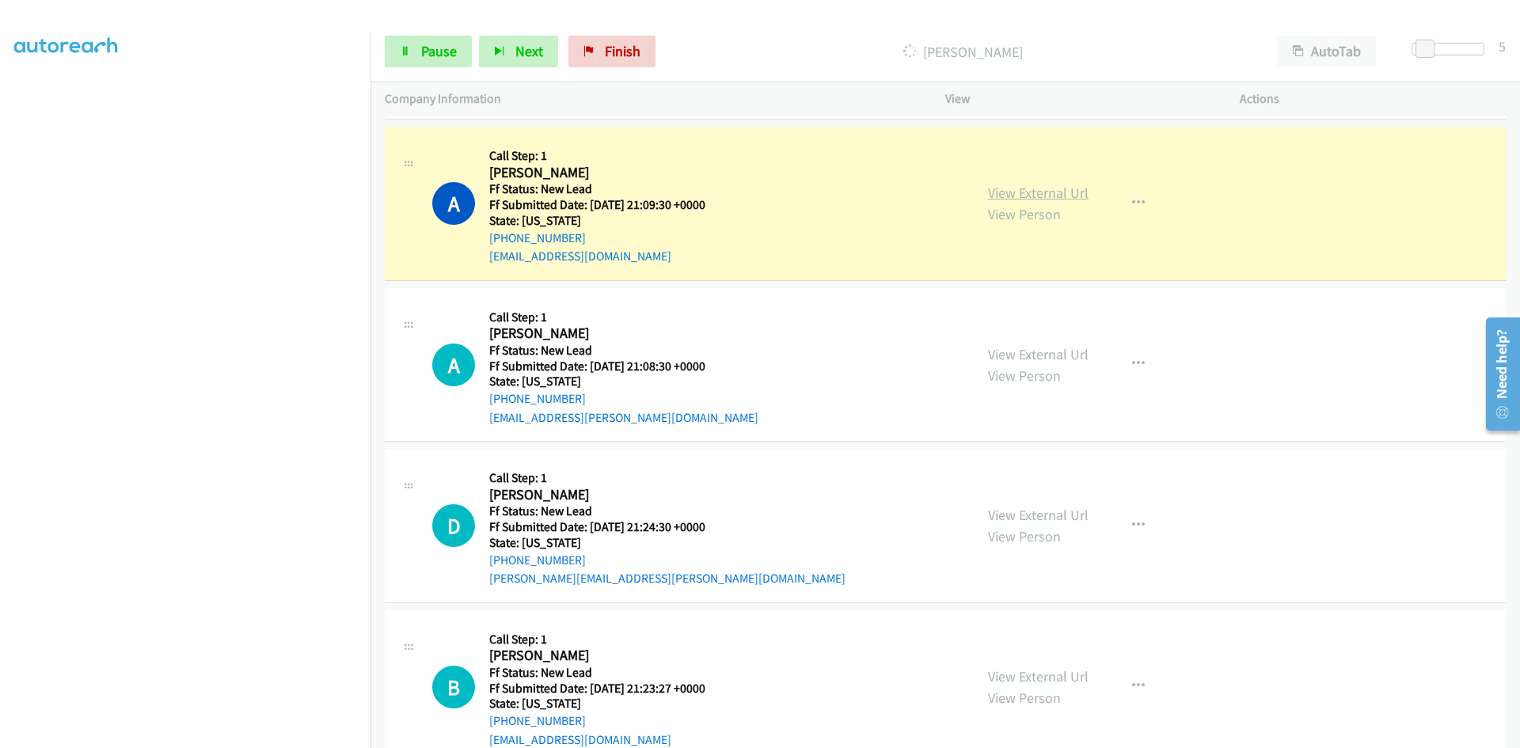
click at [1037, 195] on link "View External Url" at bounding box center [1038, 193] width 101 height 18
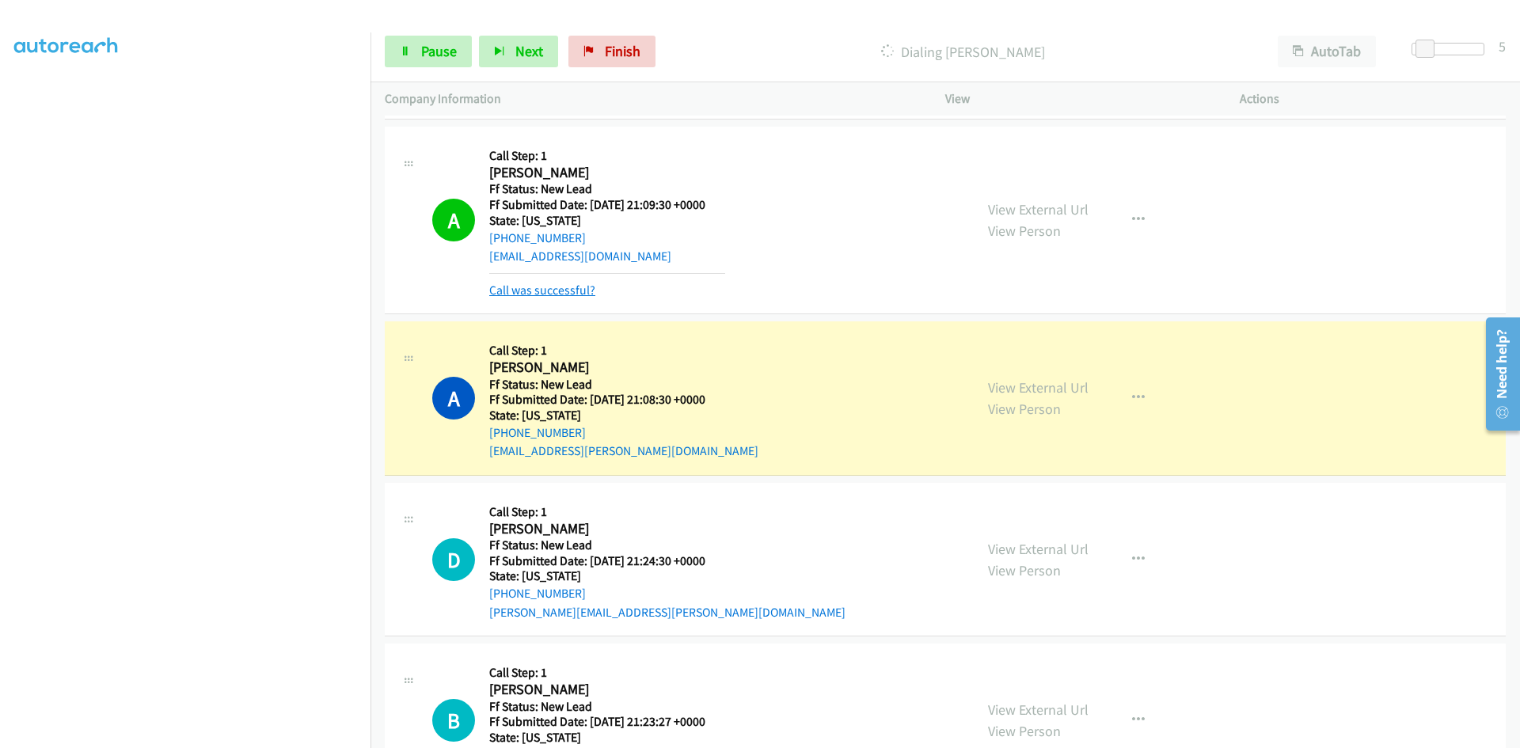
click at [557, 293] on link "Call was successful?" at bounding box center [542, 290] width 106 height 15
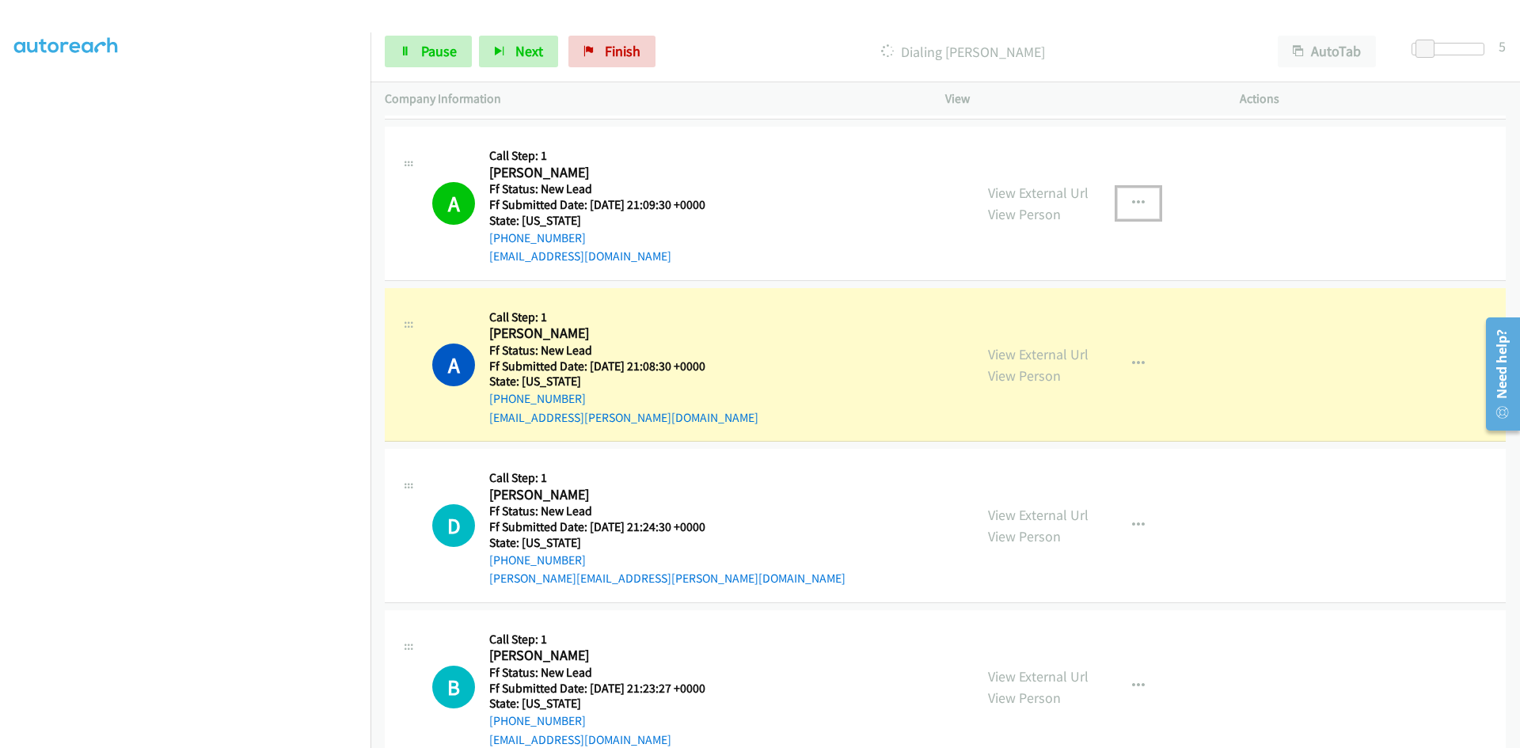
click at [1135, 204] on icon "button" at bounding box center [1138, 203] width 13 height 13
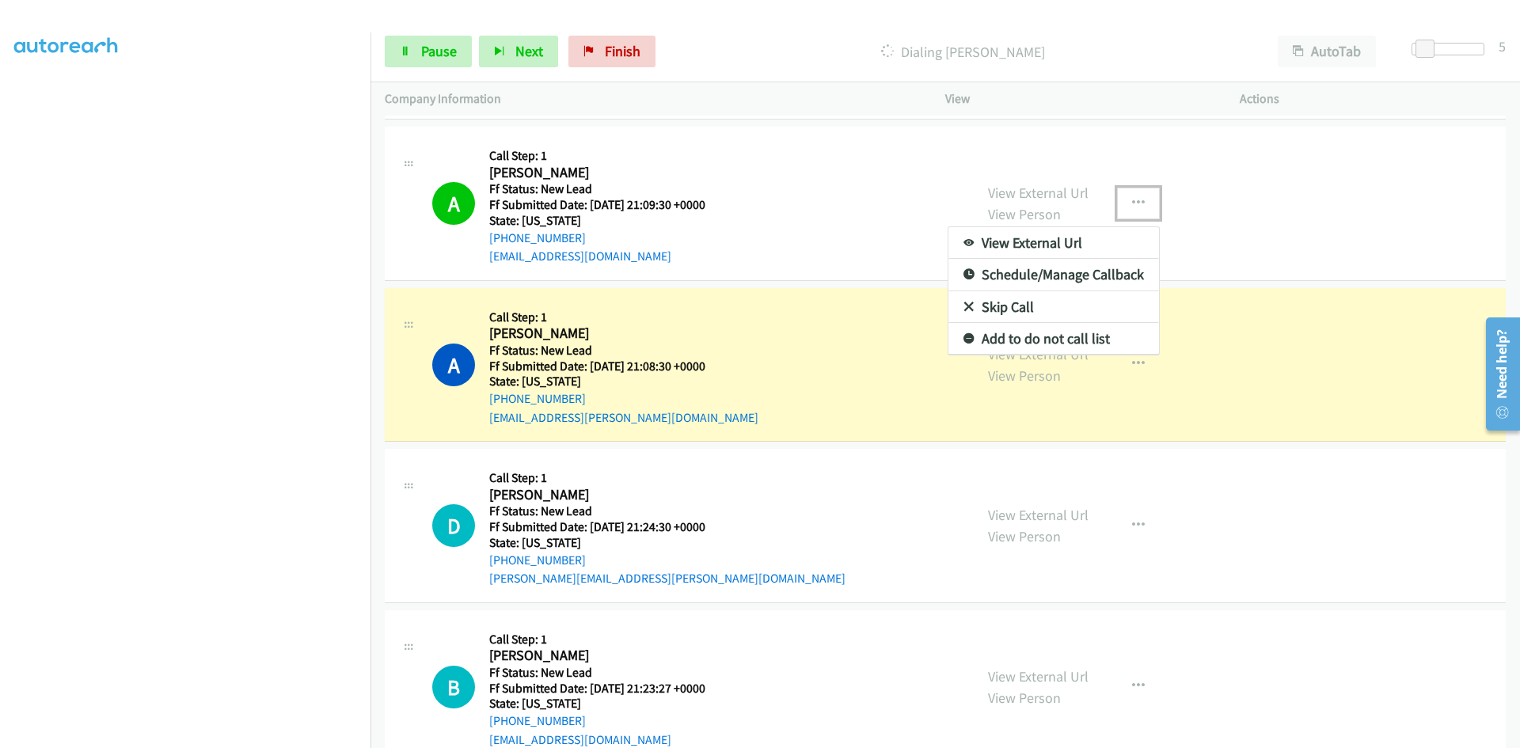
click at [1052, 333] on link "Add to do not call list" at bounding box center [1054, 339] width 211 height 32
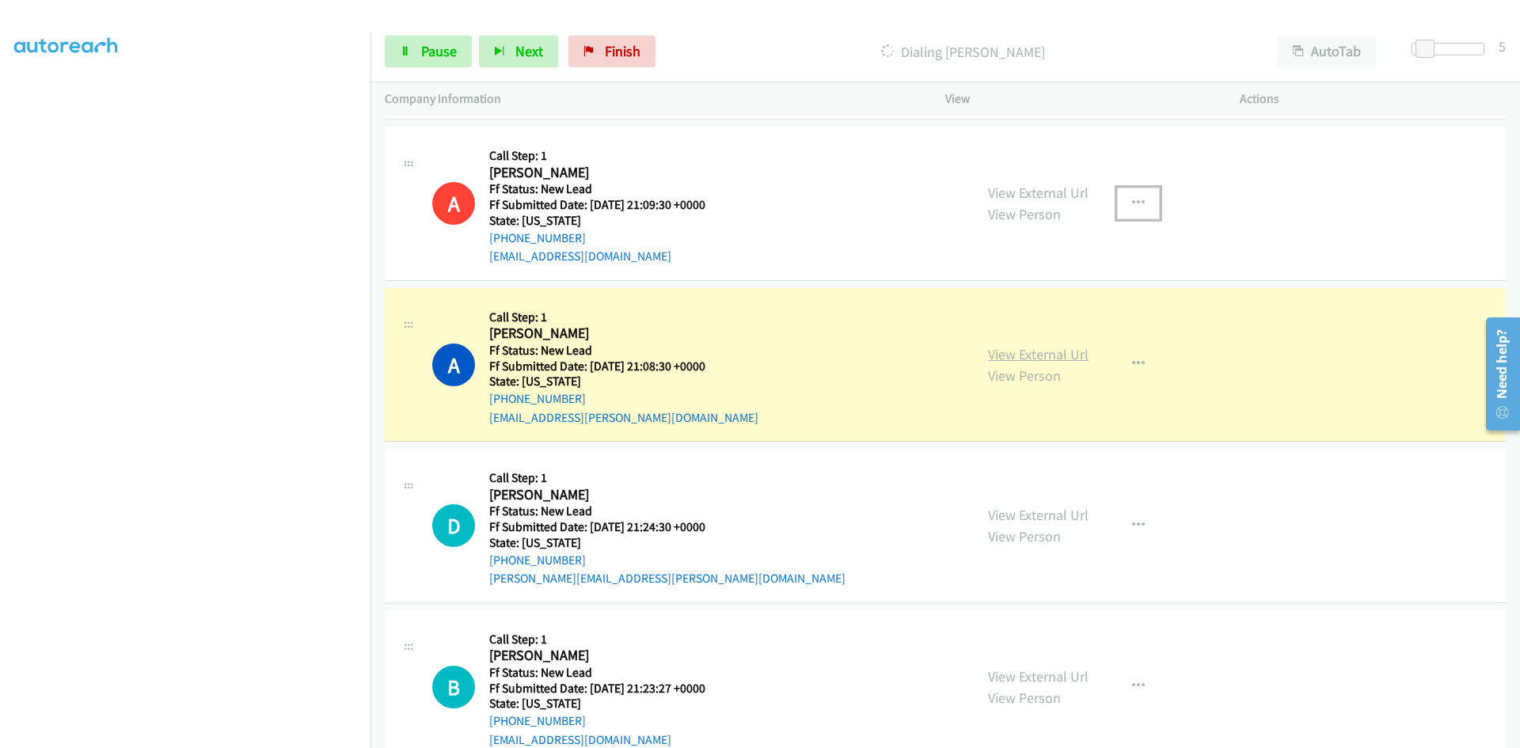
click at [1046, 358] on link "View External Url" at bounding box center [1038, 354] width 101 height 18
click at [431, 58] on span "Pause" at bounding box center [439, 51] width 36 height 18
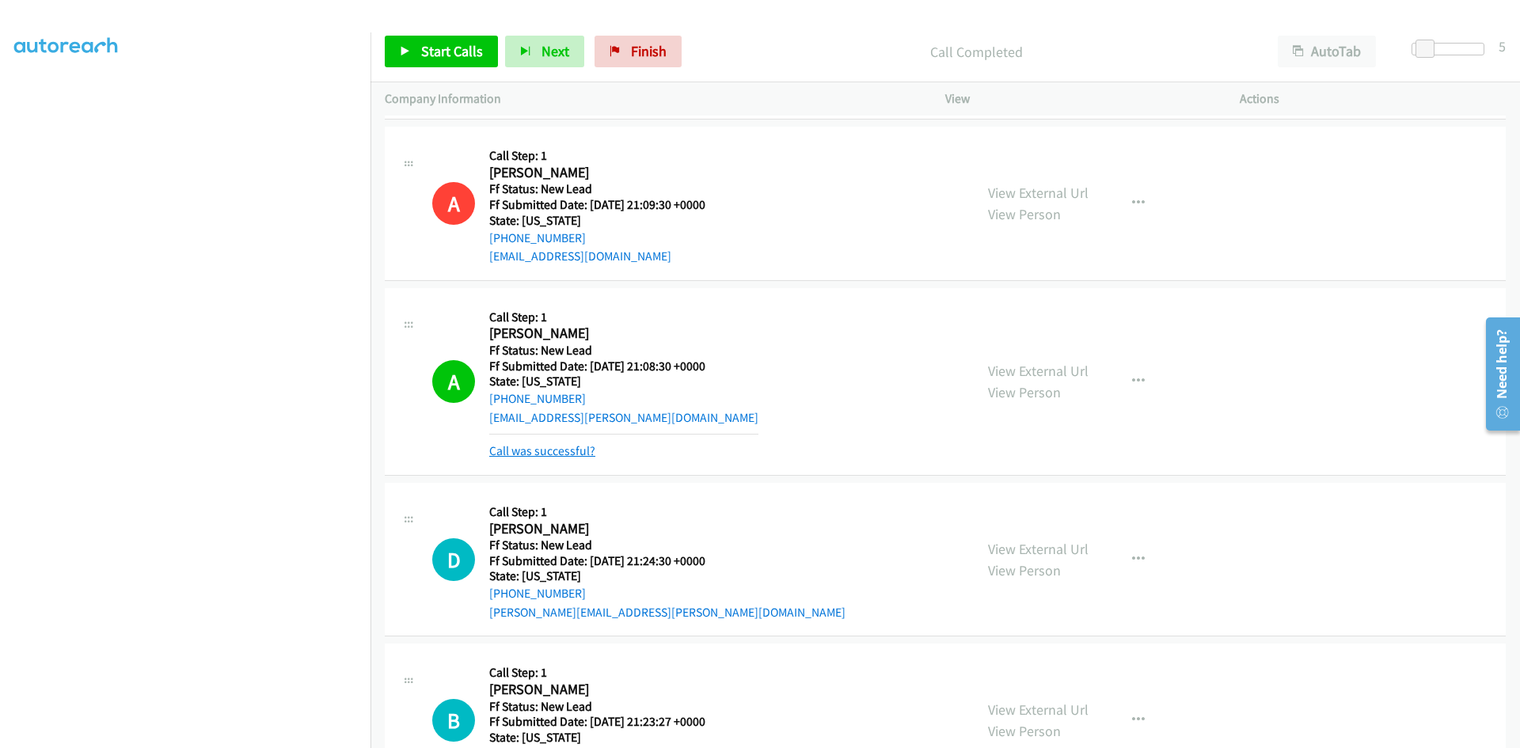
click at [504, 446] on link "Call was successful?" at bounding box center [542, 450] width 106 height 15
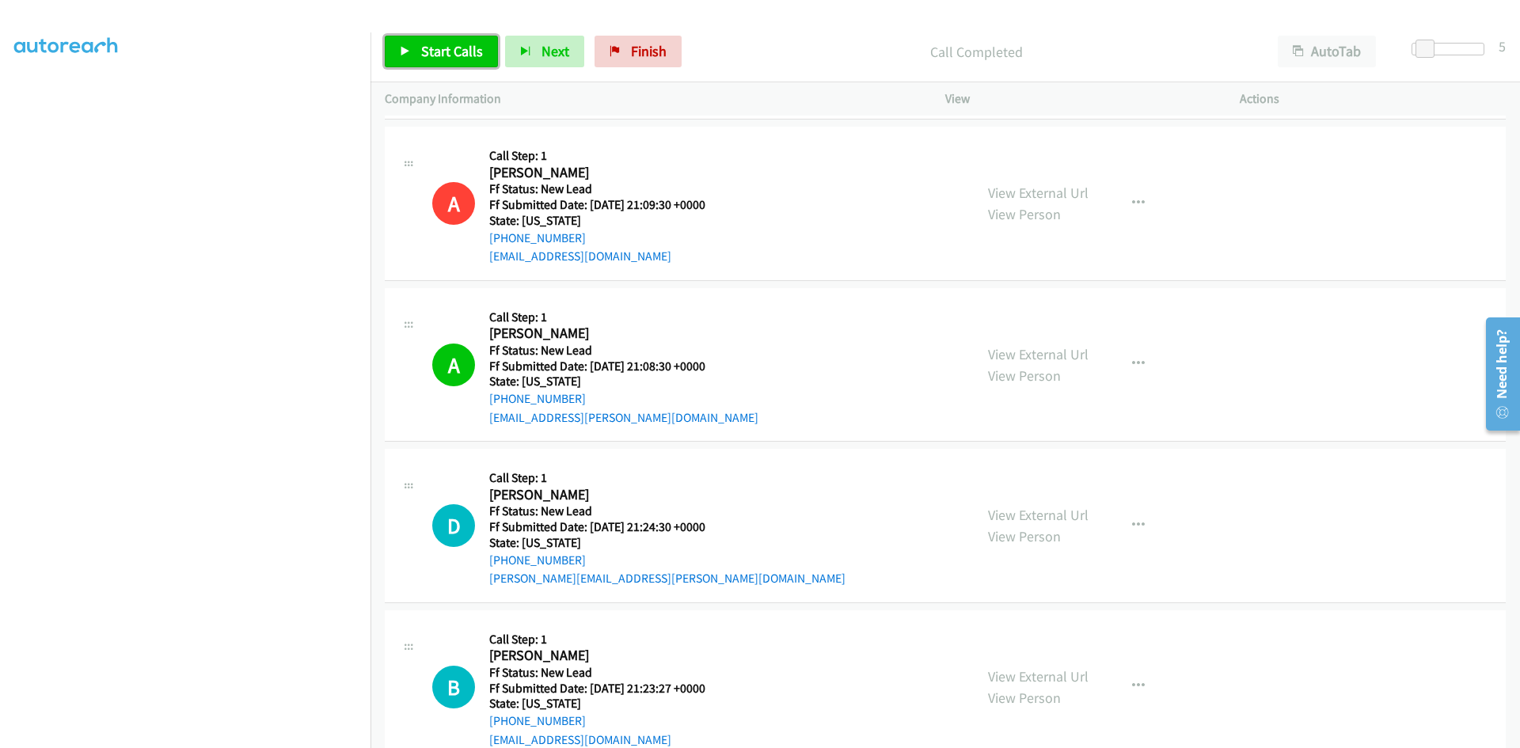
click at [451, 39] on link "Start Calls" at bounding box center [441, 52] width 113 height 32
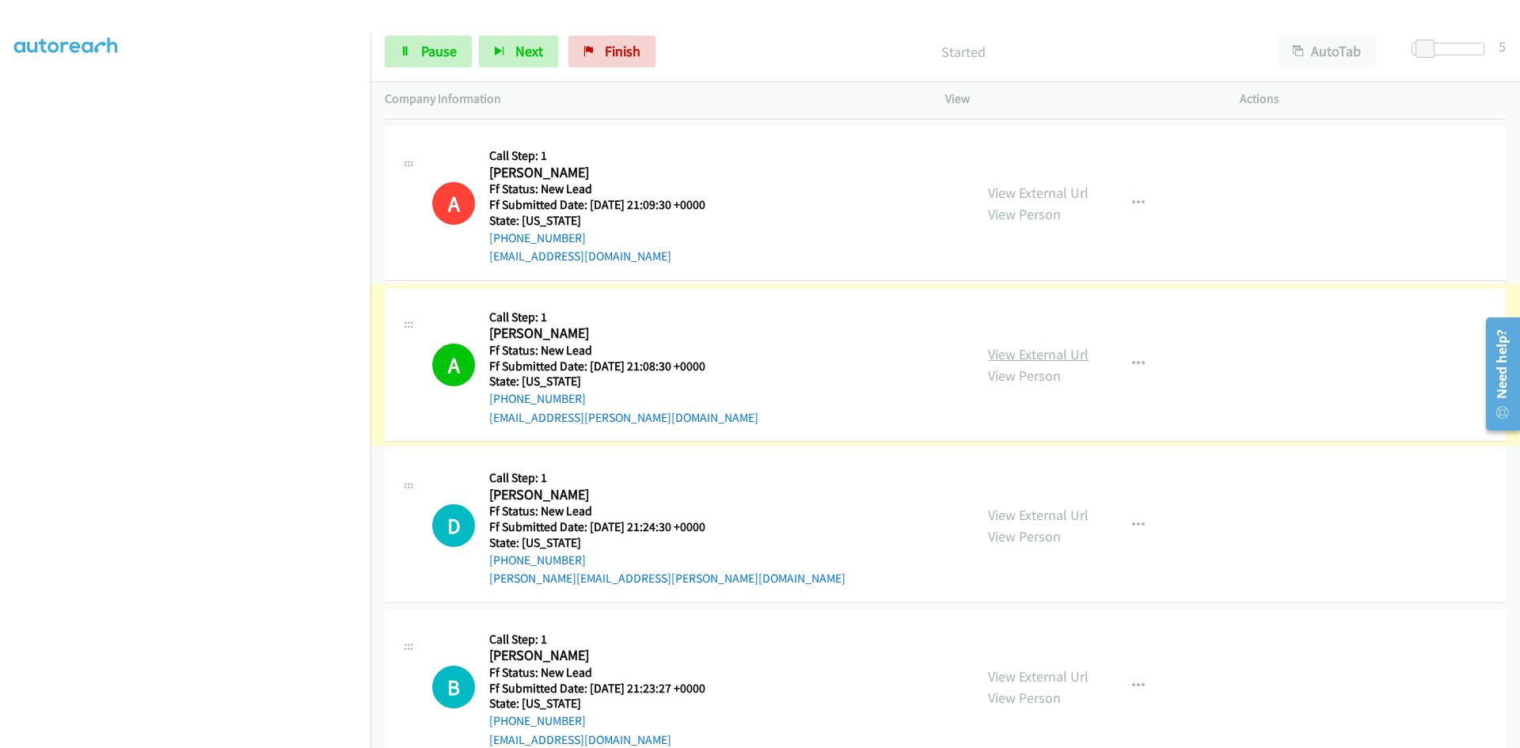
click at [1002, 351] on link "View External Url" at bounding box center [1038, 354] width 101 height 18
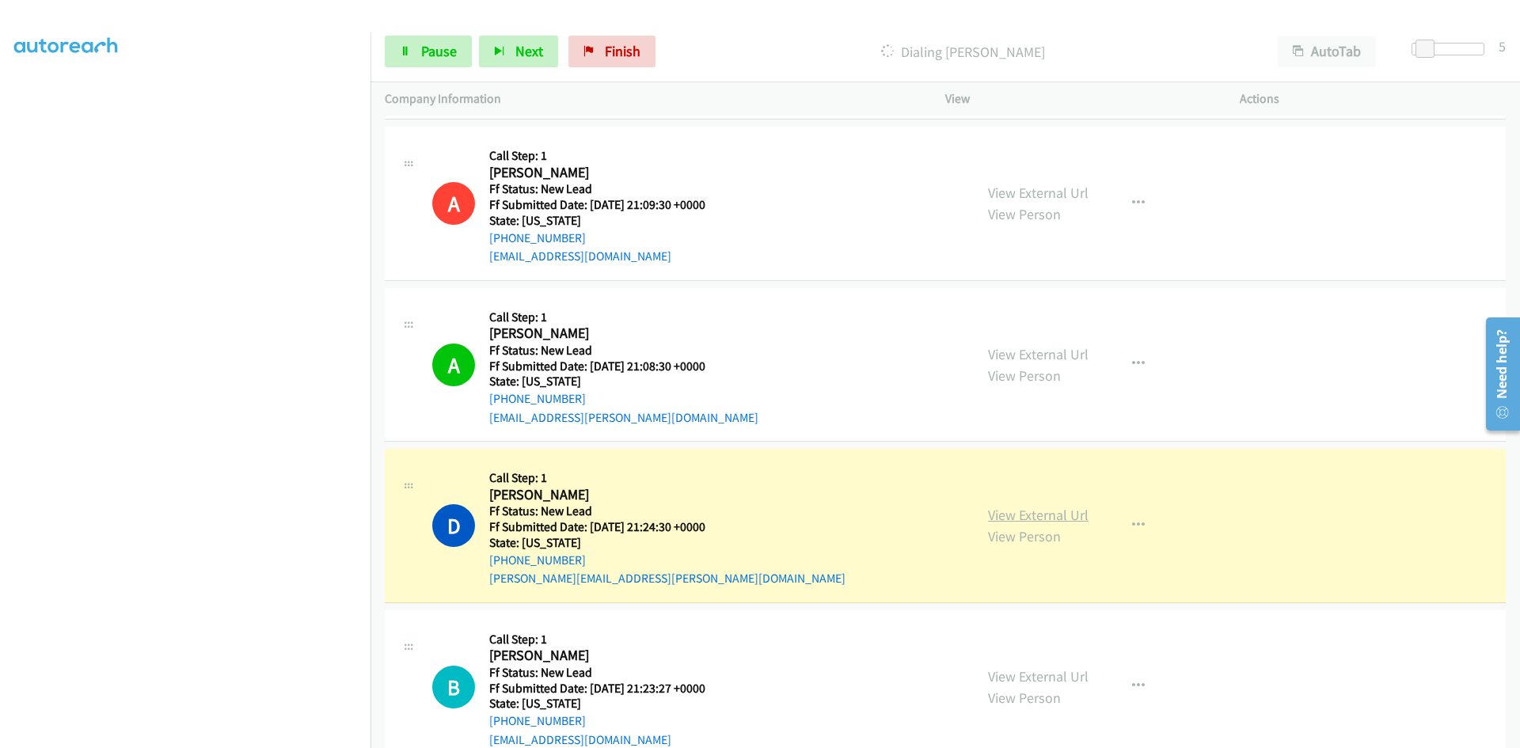
click at [996, 515] on link "View External Url" at bounding box center [1038, 515] width 101 height 18
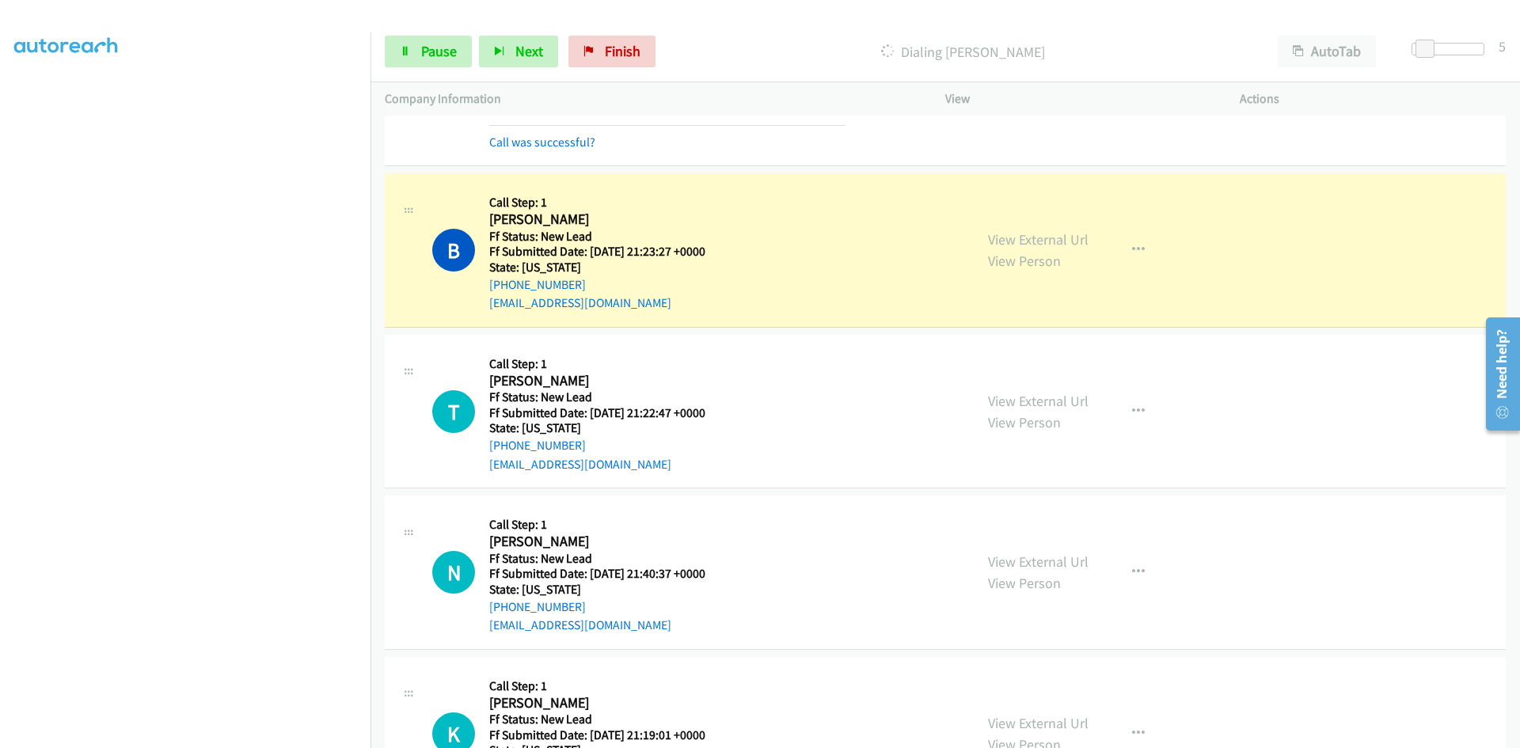
scroll to position [1018, 0]
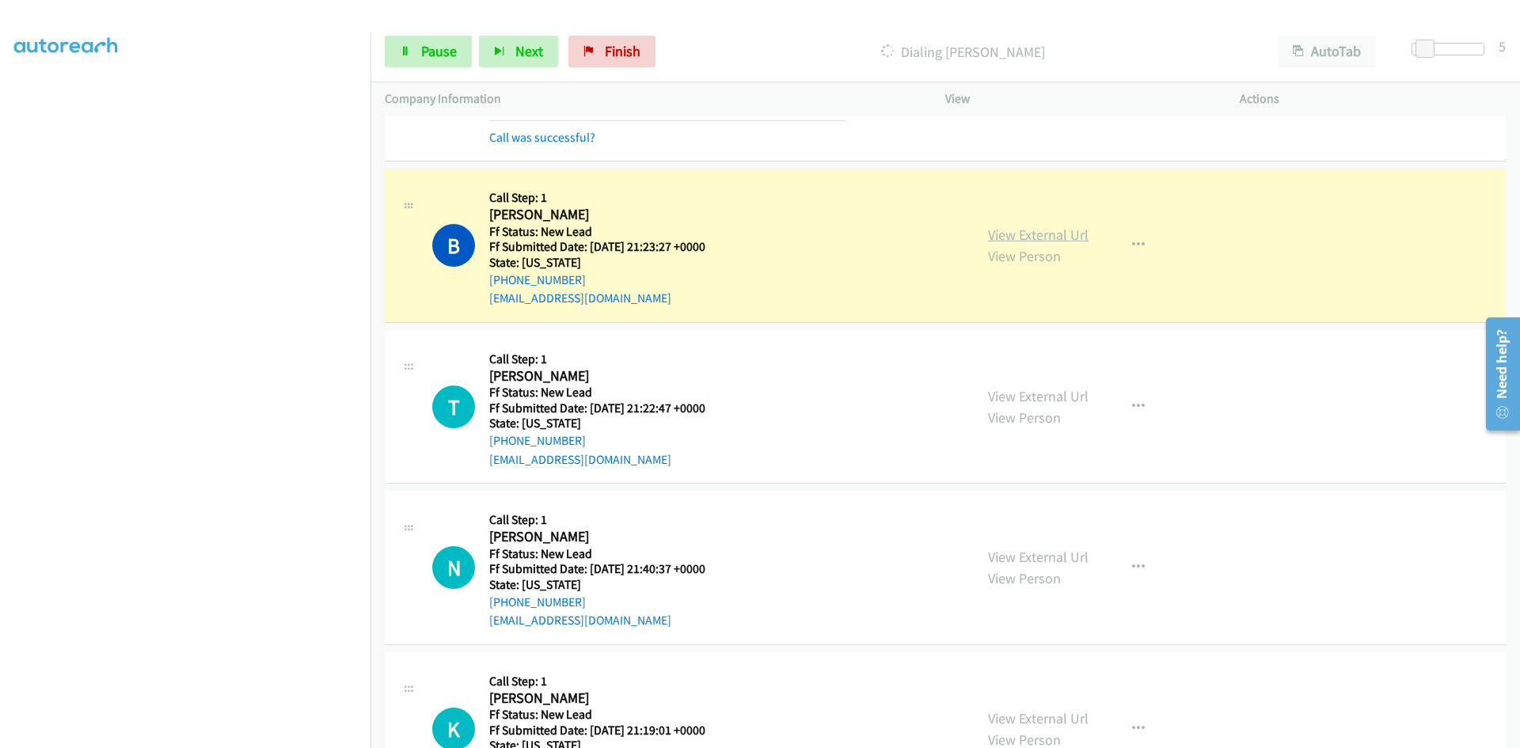
click at [1066, 234] on link "View External Url" at bounding box center [1038, 235] width 101 height 18
click at [401, 53] on icon at bounding box center [405, 52] width 11 height 11
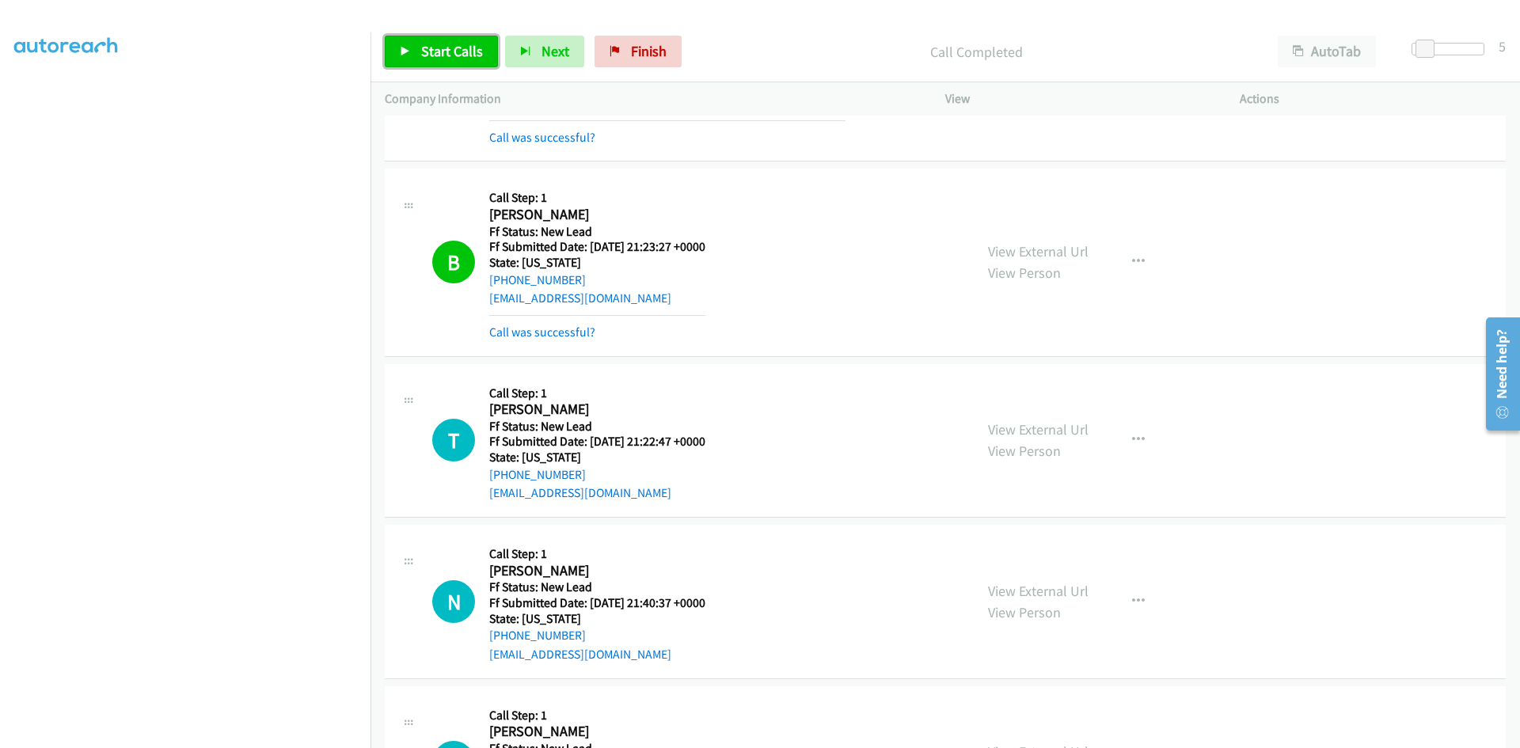
click at [452, 53] on span "Start Calls" at bounding box center [452, 51] width 62 height 18
click at [857, 47] on p "Started" at bounding box center [963, 51] width 573 height 21
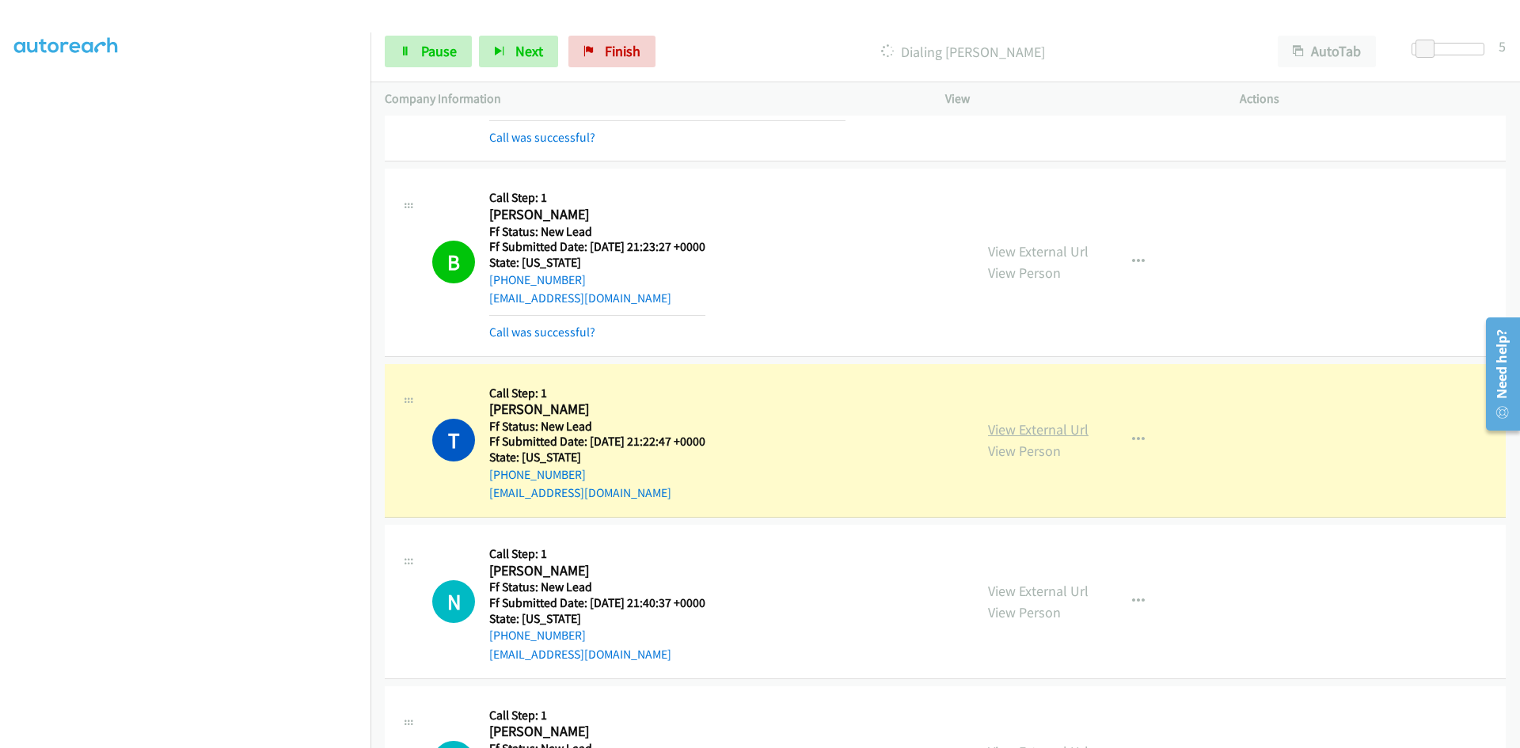
click at [1064, 435] on link "View External Url" at bounding box center [1038, 429] width 101 height 18
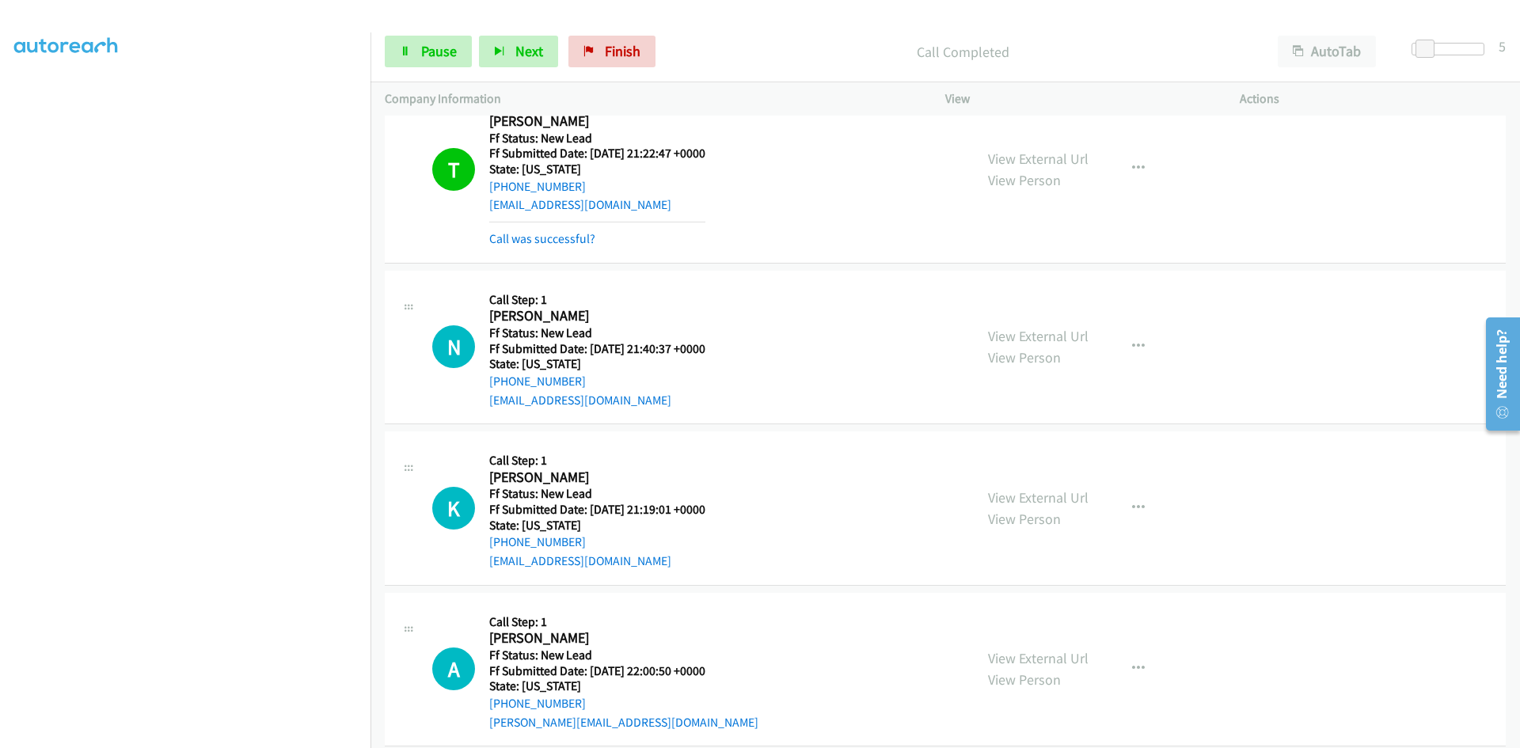
scroll to position [1335, 0]
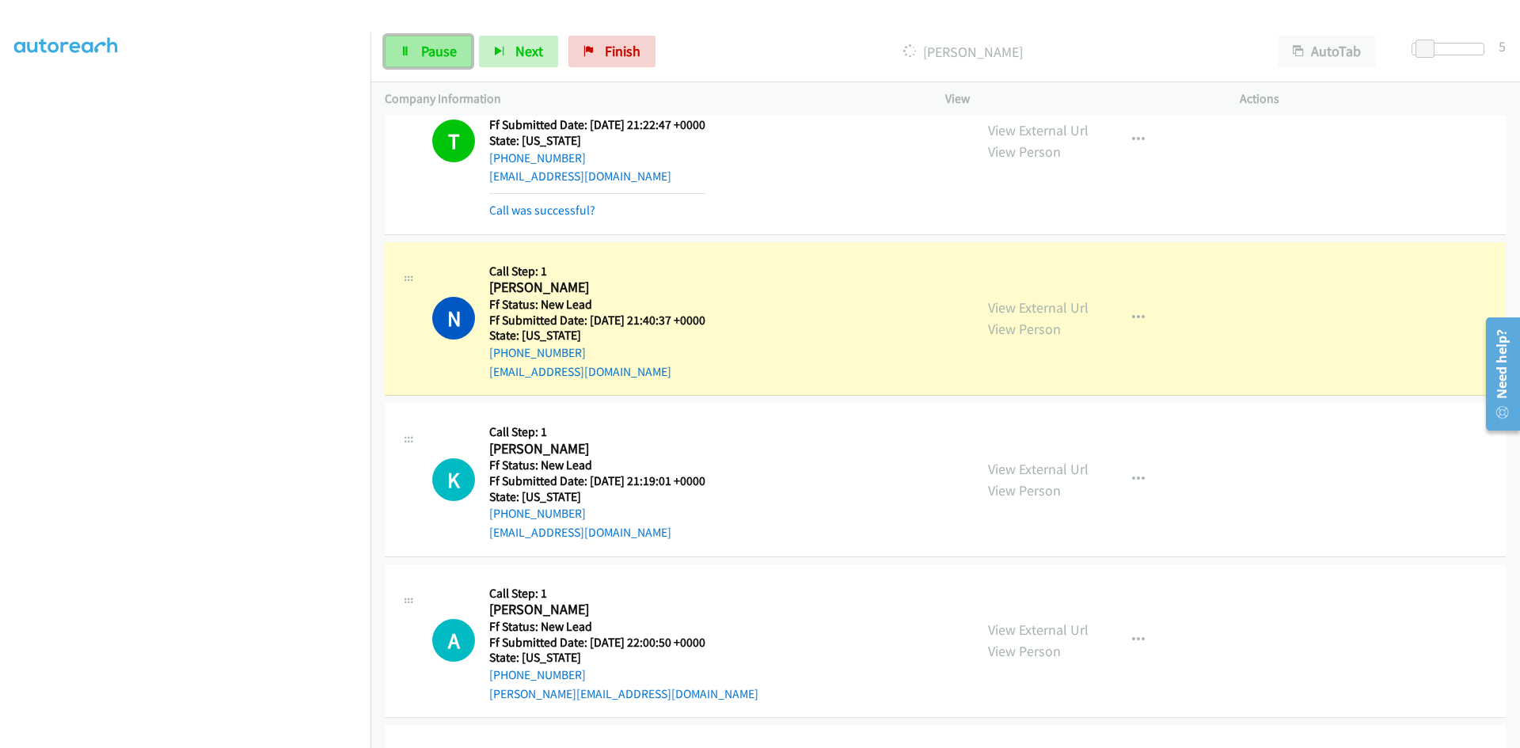
click at [412, 49] on link "Pause" at bounding box center [428, 52] width 87 height 32
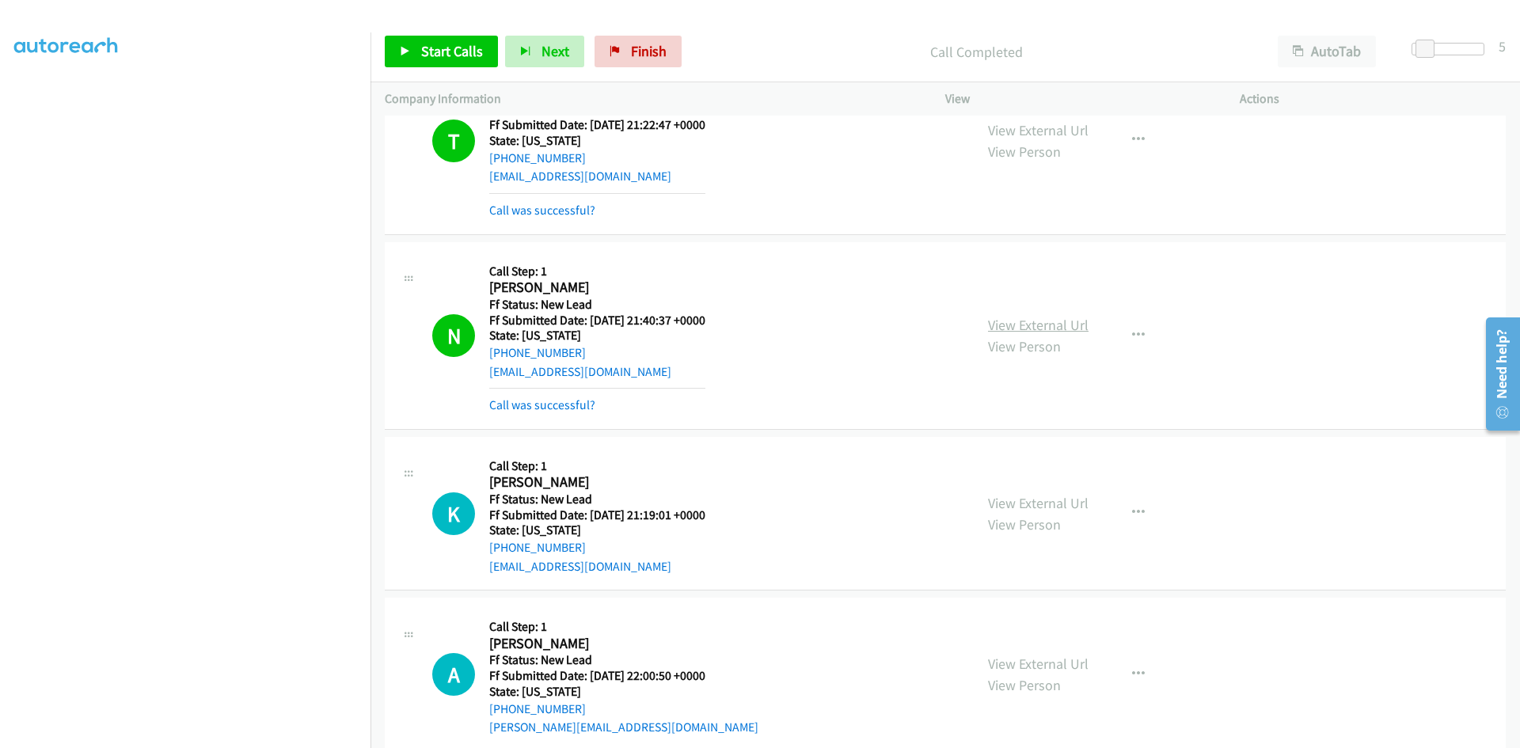
click at [999, 328] on link "View External Url" at bounding box center [1038, 325] width 101 height 18
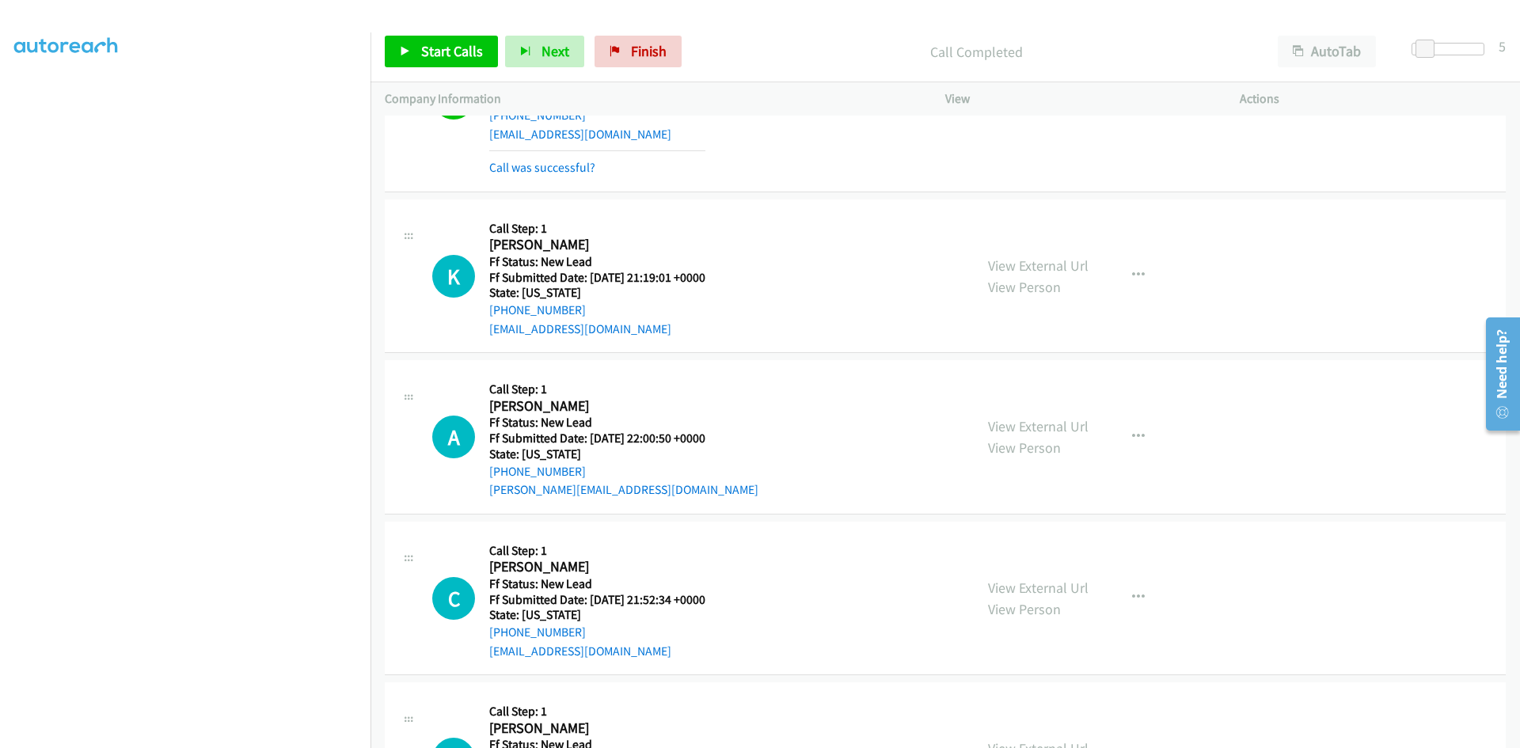
scroll to position [1652, 0]
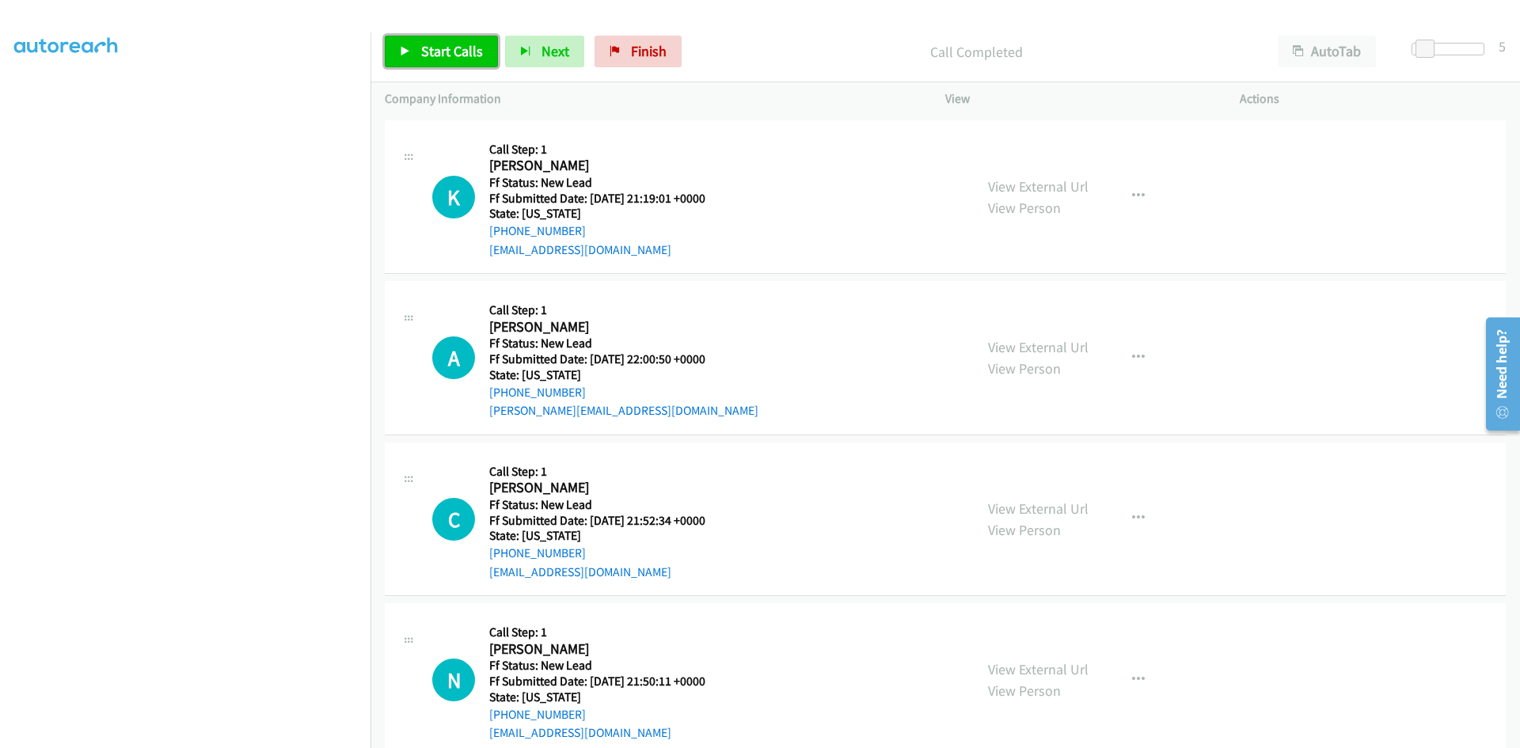
click at [434, 49] on span "Start Calls" at bounding box center [452, 51] width 62 height 18
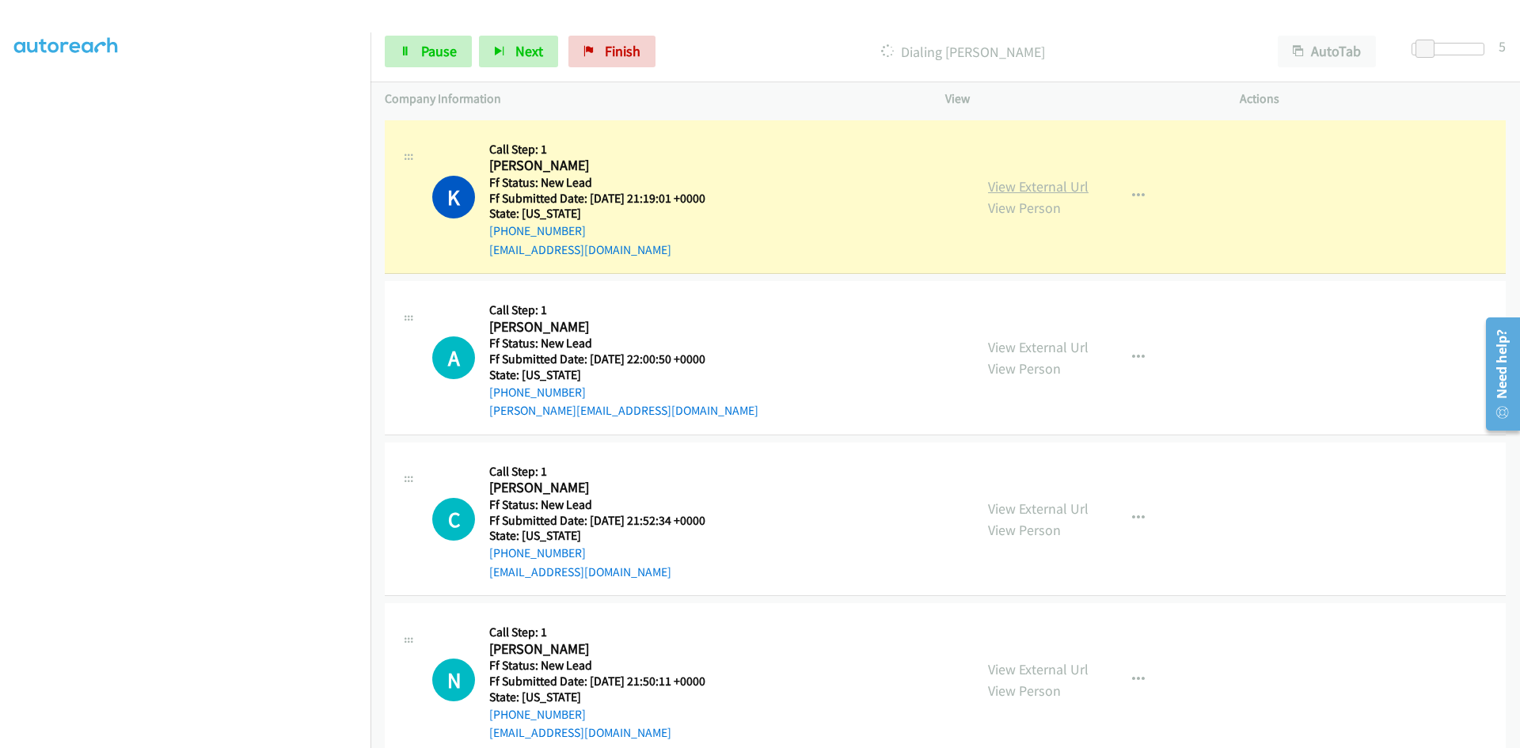
click at [1032, 188] on link "View External Url" at bounding box center [1038, 186] width 101 height 18
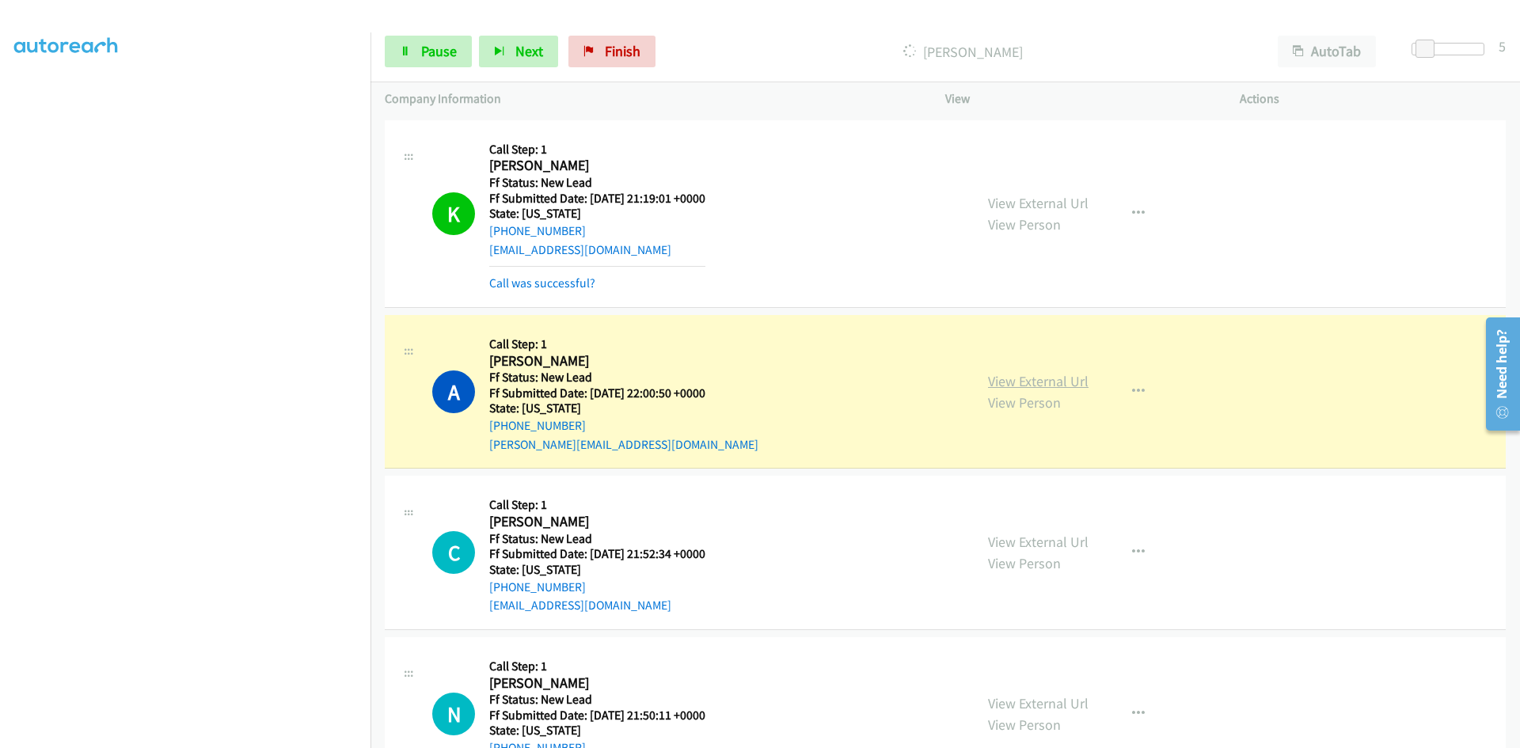
click at [1003, 378] on link "View External Url" at bounding box center [1038, 381] width 101 height 18
click at [443, 59] on span "Pause" at bounding box center [439, 51] width 36 height 18
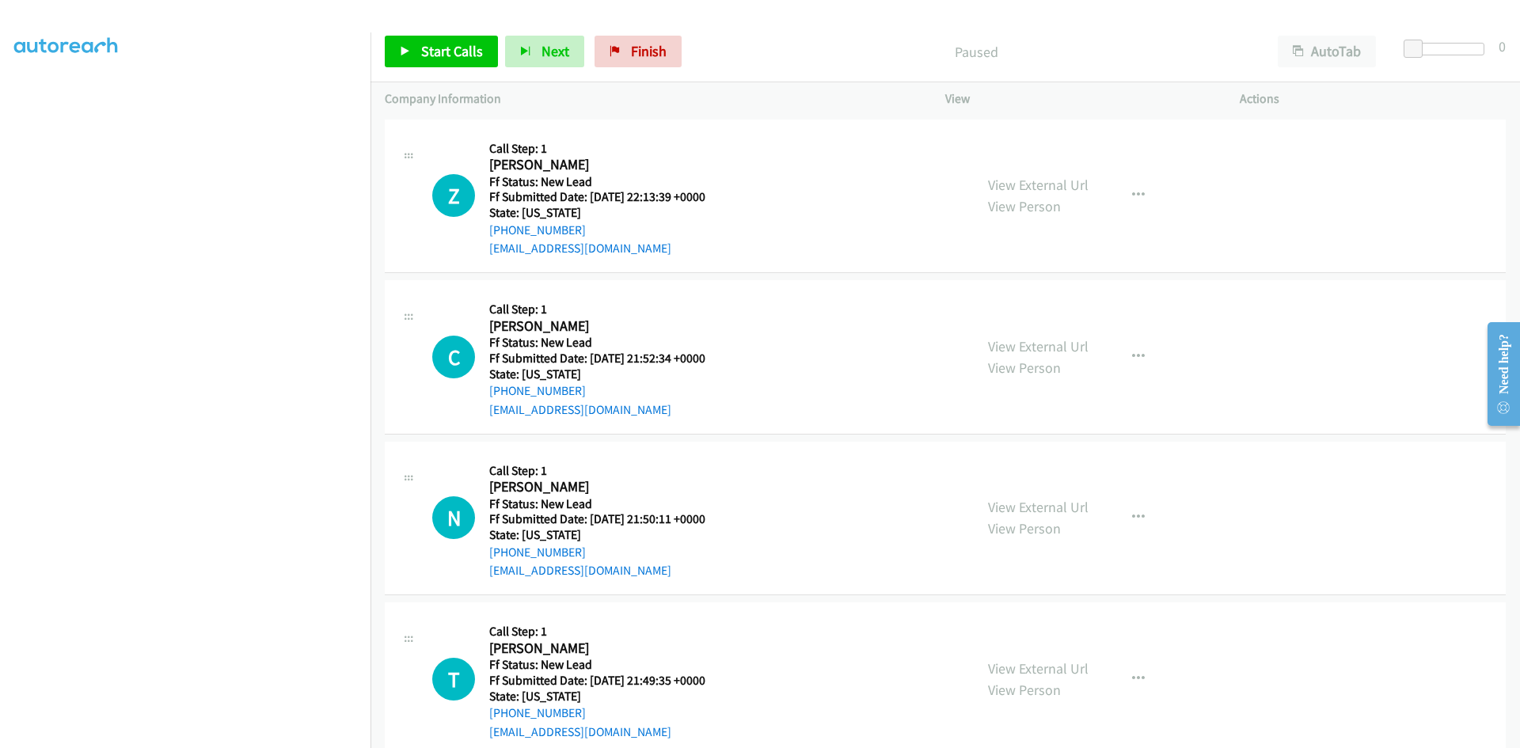
scroll to position [106, 0]
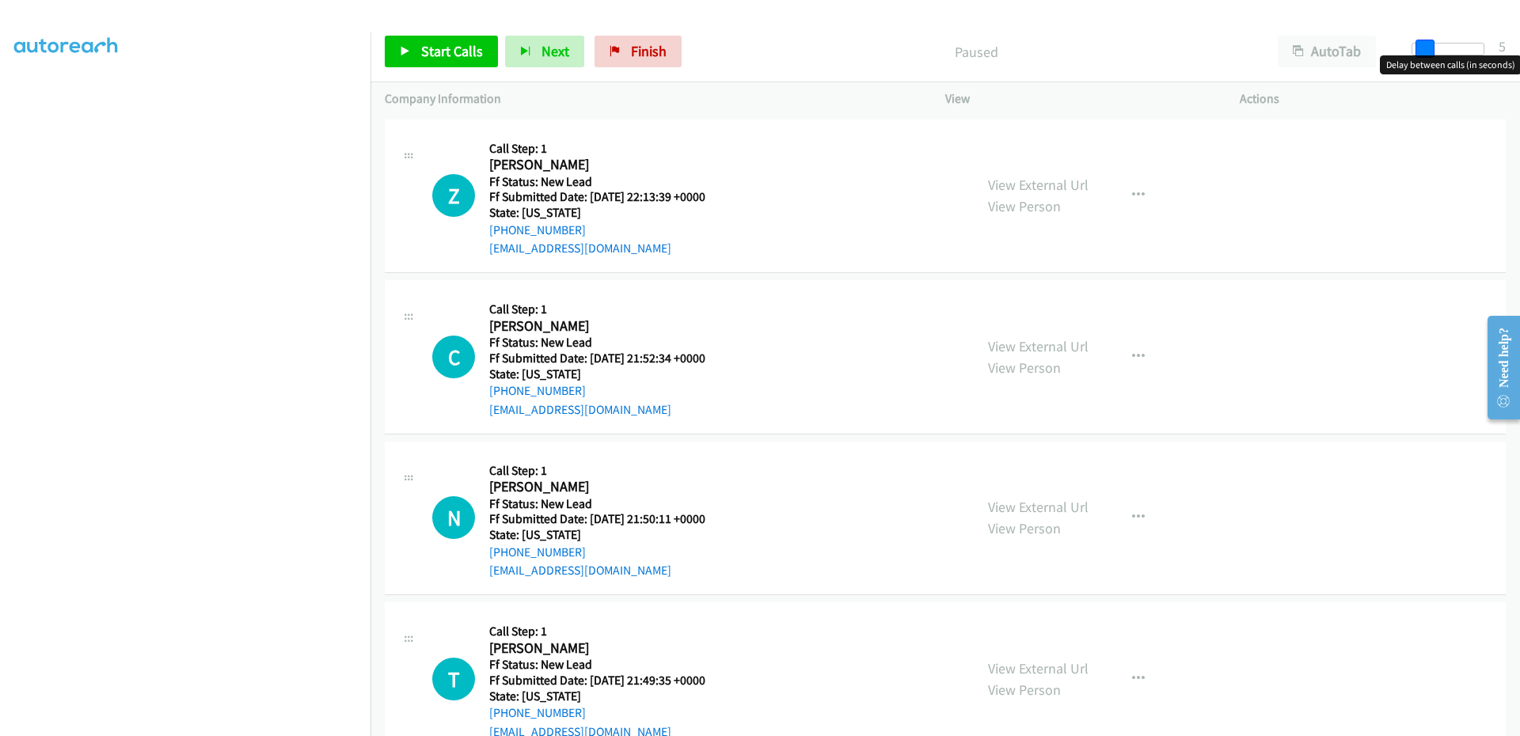
click at [1417, 52] on span at bounding box center [1425, 49] width 19 height 19
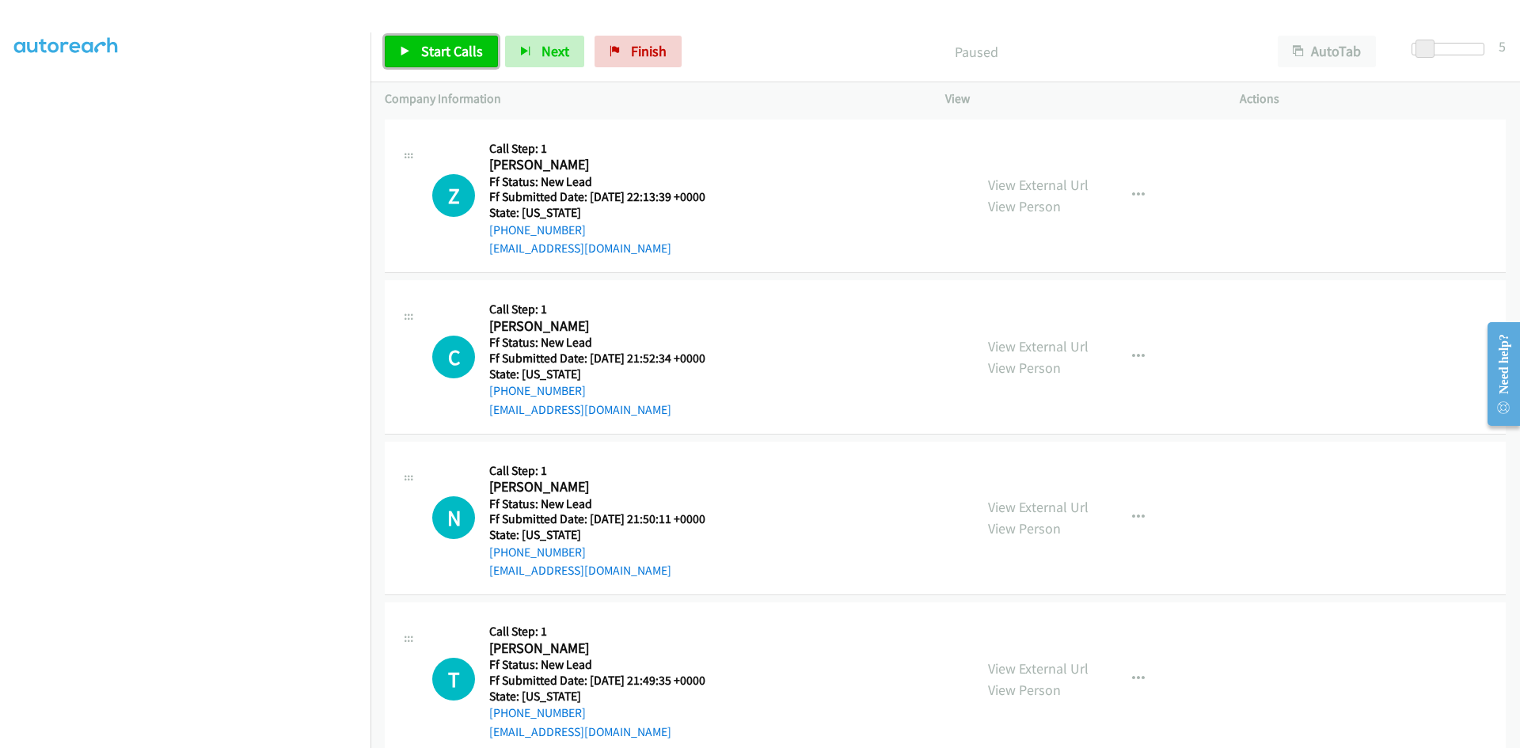
click at [431, 60] on link "Start Calls" at bounding box center [441, 52] width 113 height 32
click at [1013, 184] on link "View External Url" at bounding box center [1038, 185] width 101 height 18
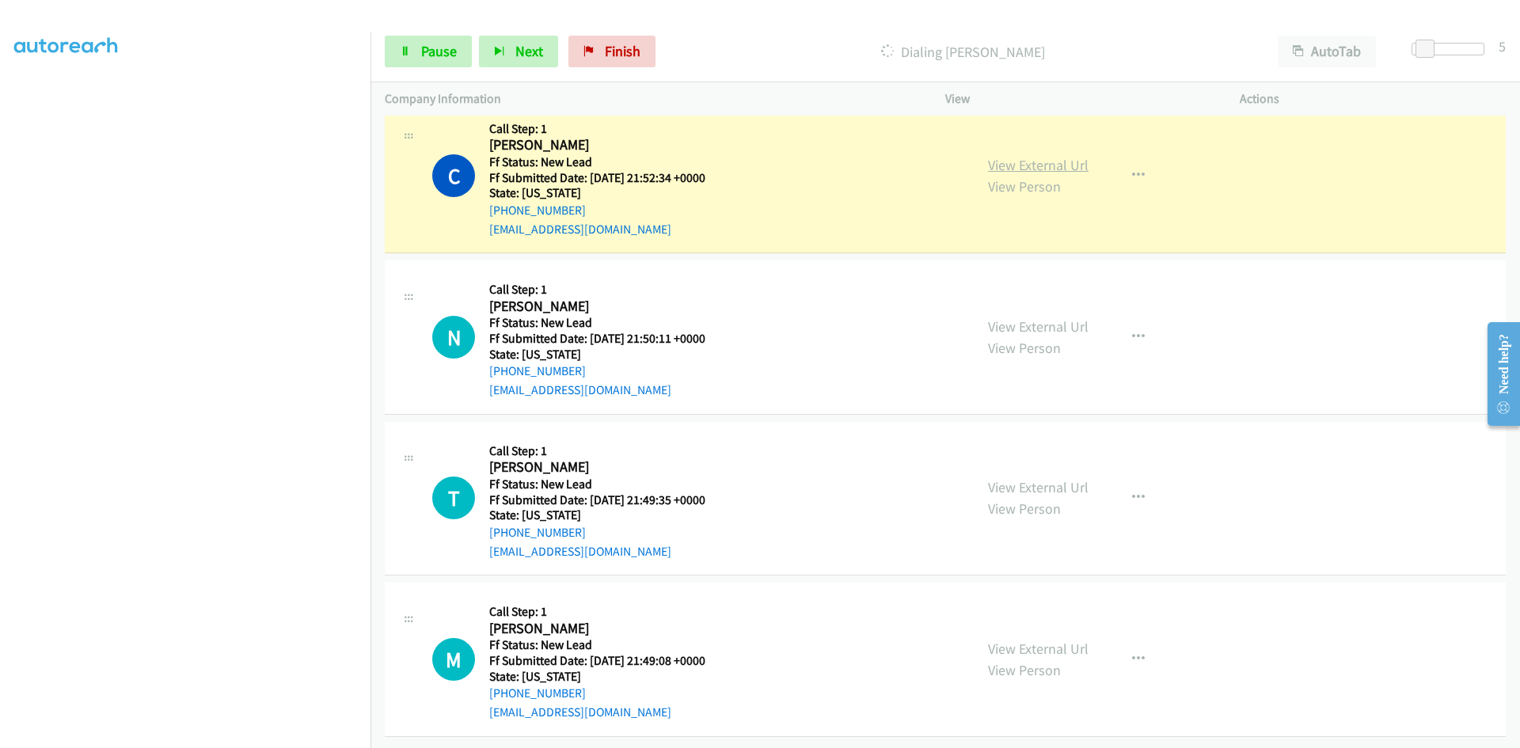
scroll to position [226, 0]
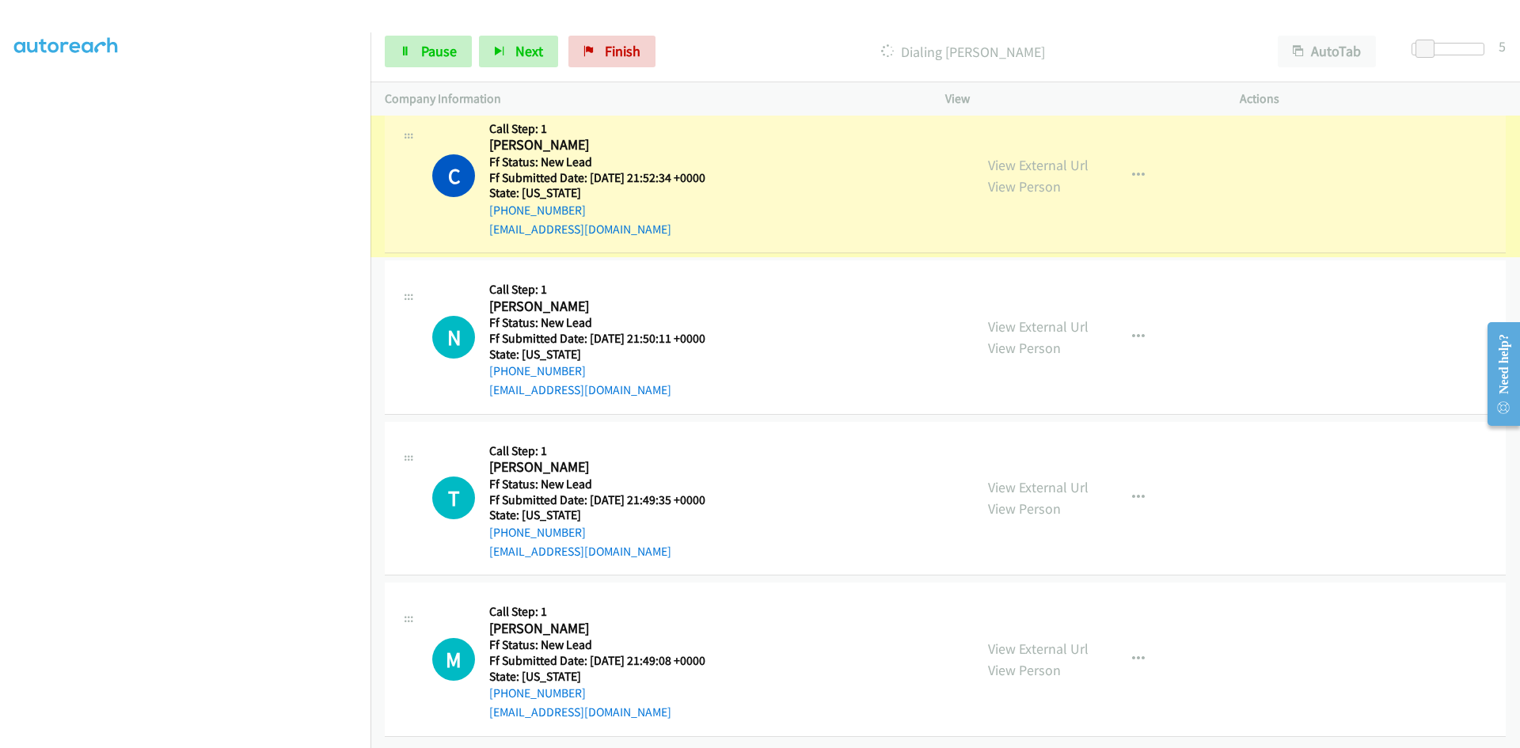
click at [1039, 156] on link "View External Url" at bounding box center [1038, 165] width 101 height 18
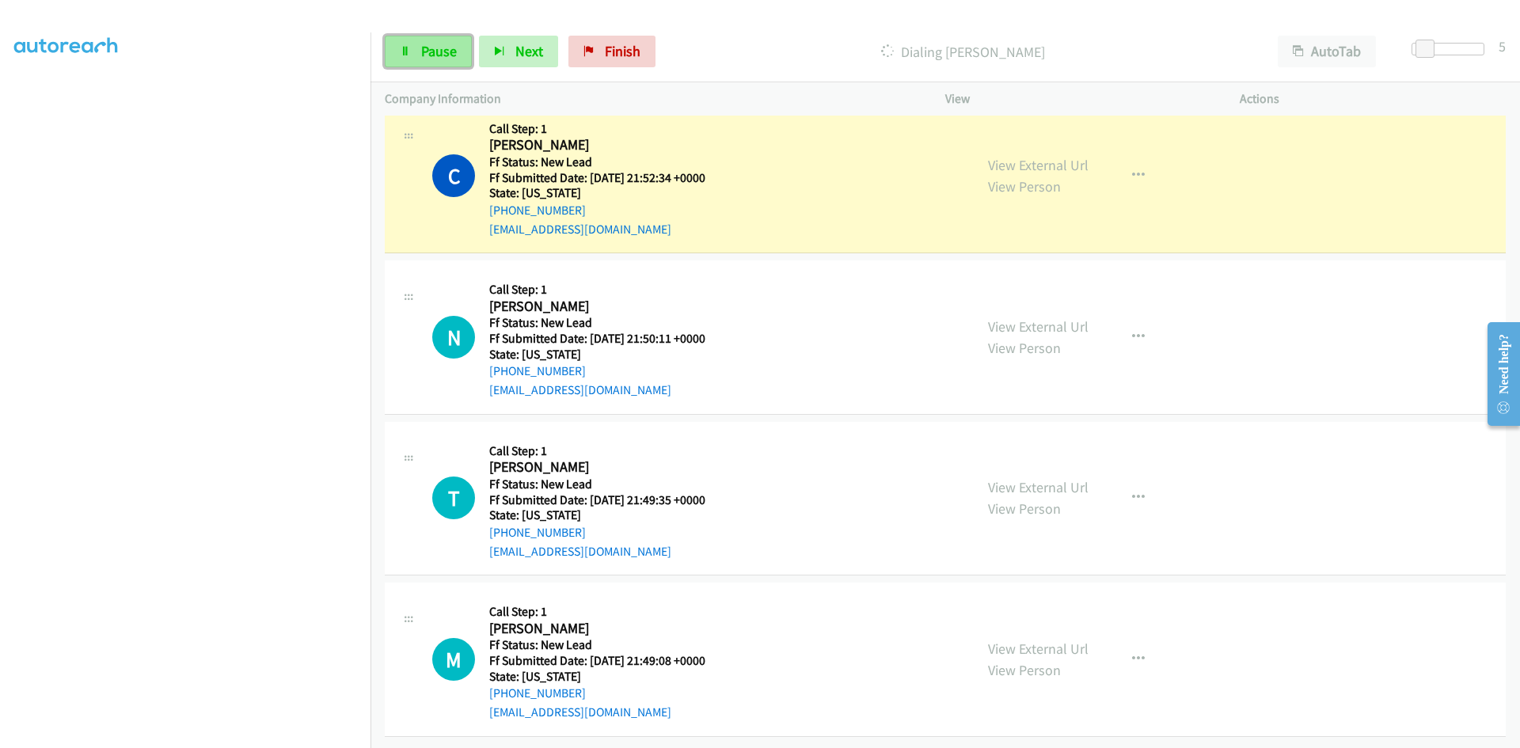
click at [423, 51] on span "Pause" at bounding box center [439, 51] width 36 height 18
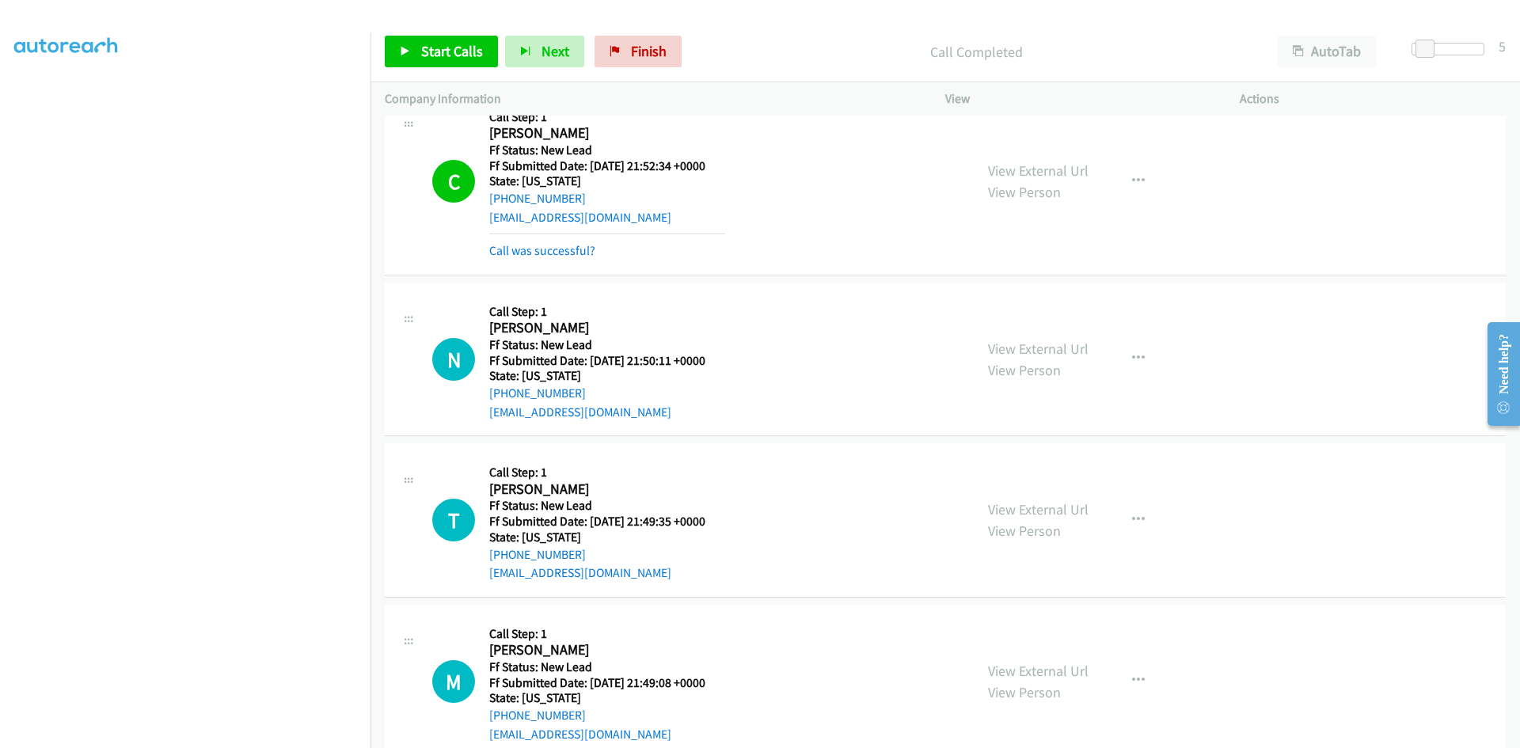
scroll to position [260, 0]
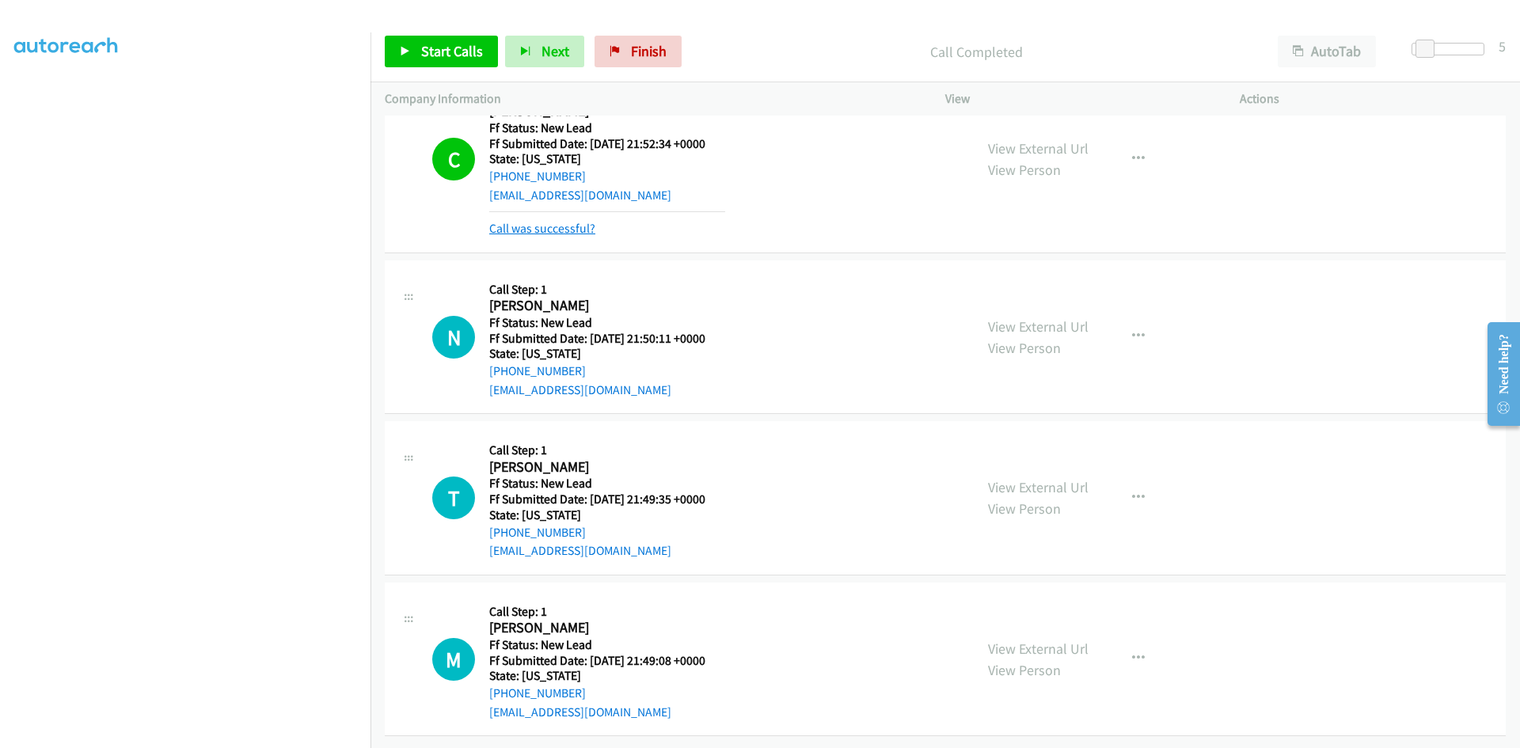
click at [538, 221] on link "Call was successful?" at bounding box center [542, 228] width 106 height 15
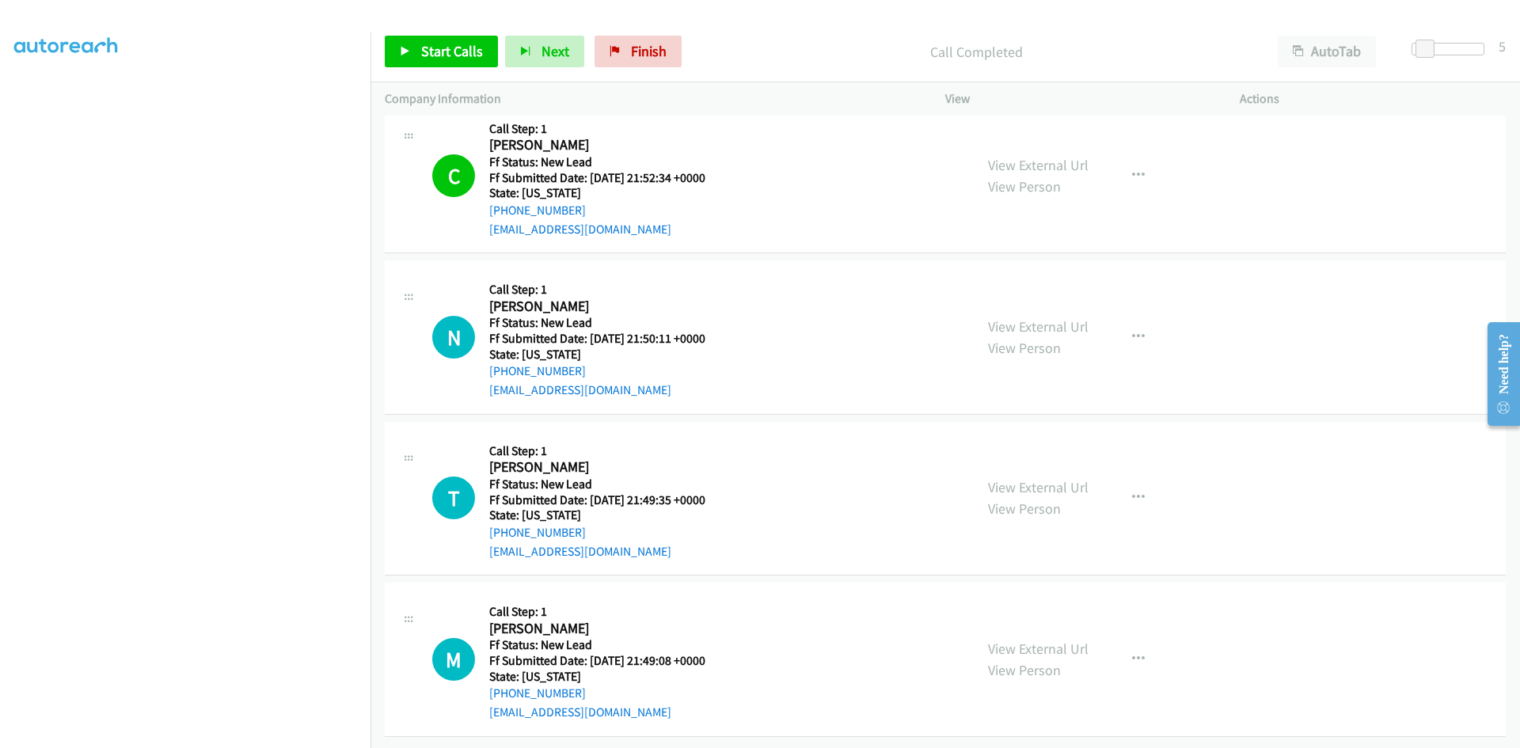
scroll to position [226, 0]
click at [424, 40] on link "Start Calls" at bounding box center [441, 52] width 113 height 32
click at [439, 51] on span "Pause" at bounding box center [439, 51] width 36 height 18
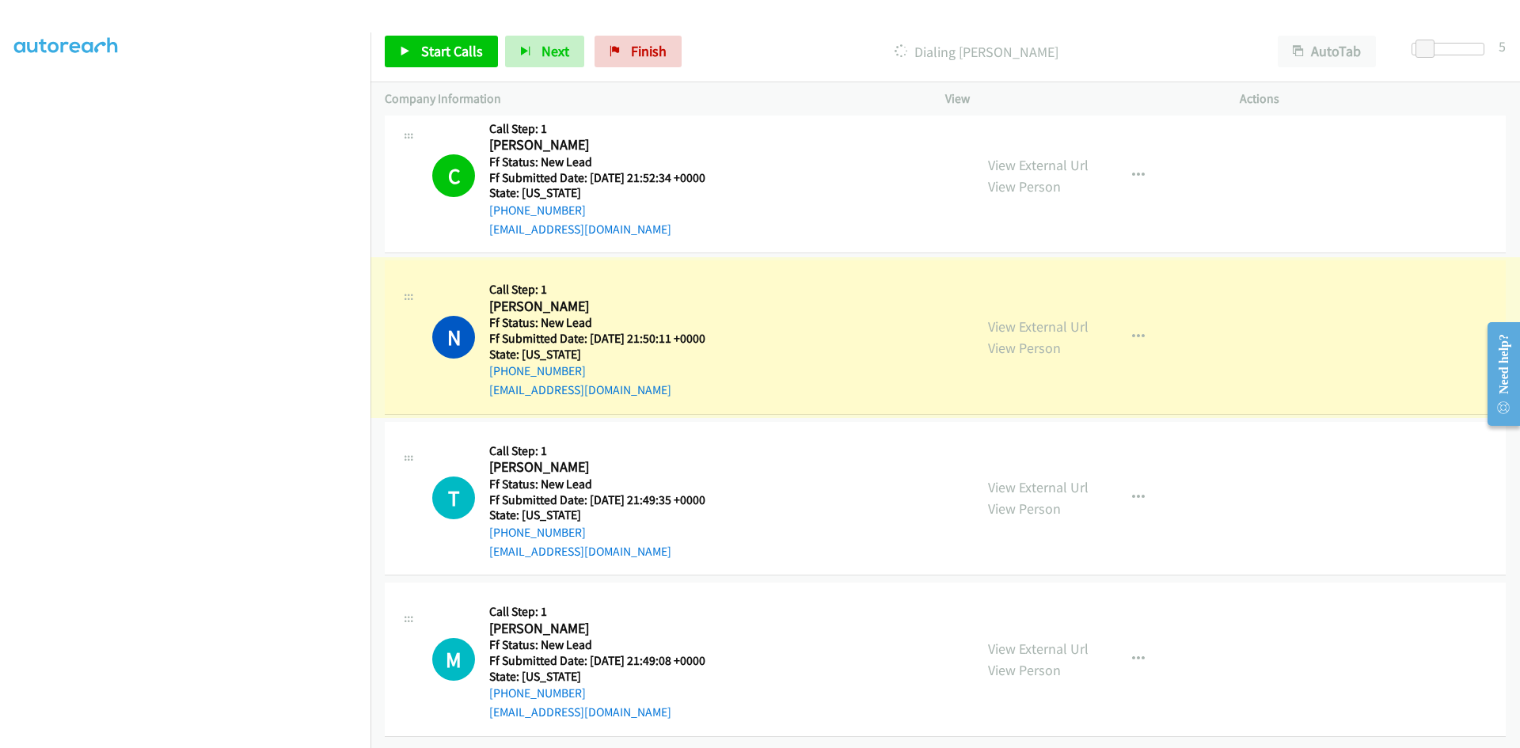
click at [994, 318] on link "View External Url" at bounding box center [1038, 327] width 101 height 18
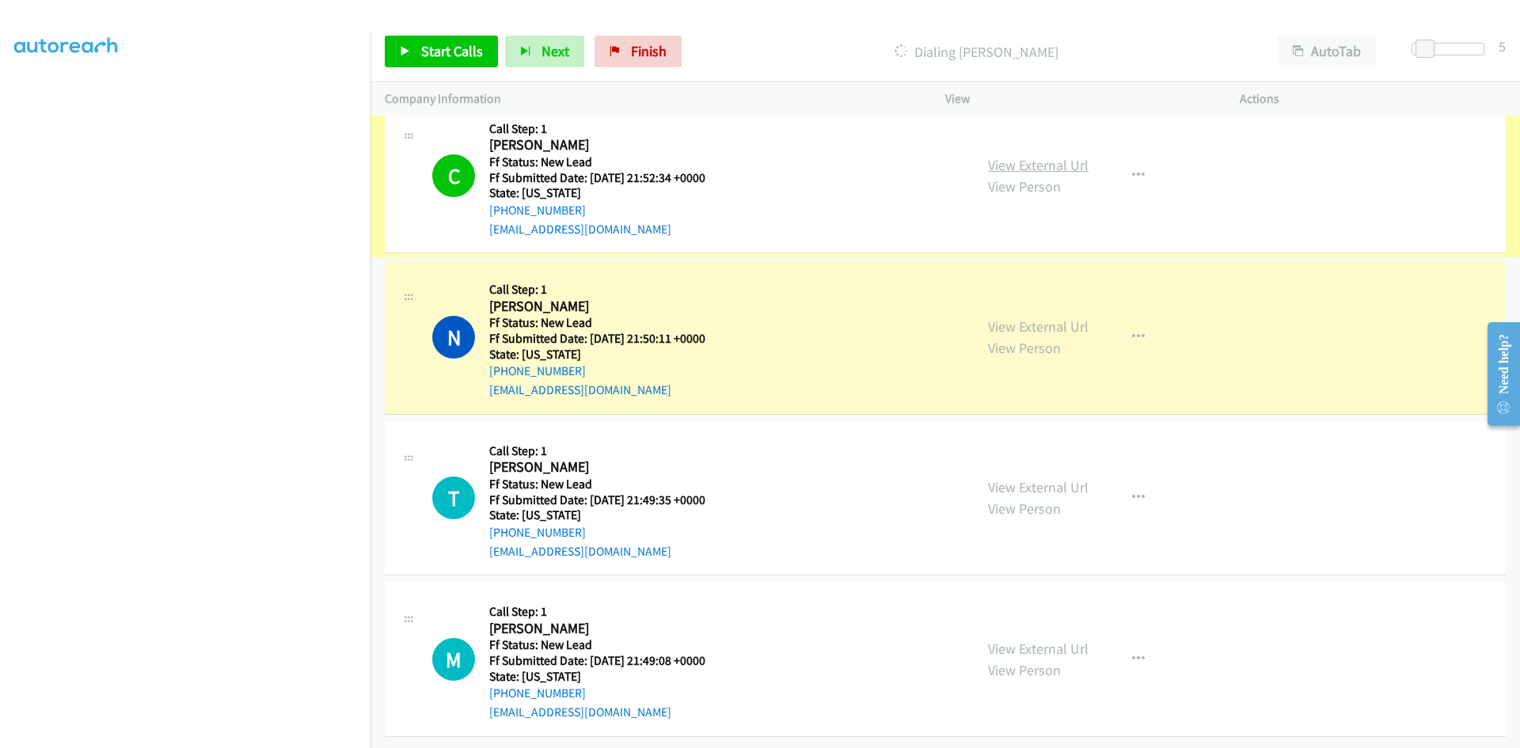
click at [988, 156] on link "View External Url" at bounding box center [1038, 165] width 101 height 18
click at [995, 318] on link "View External Url" at bounding box center [1038, 327] width 101 height 18
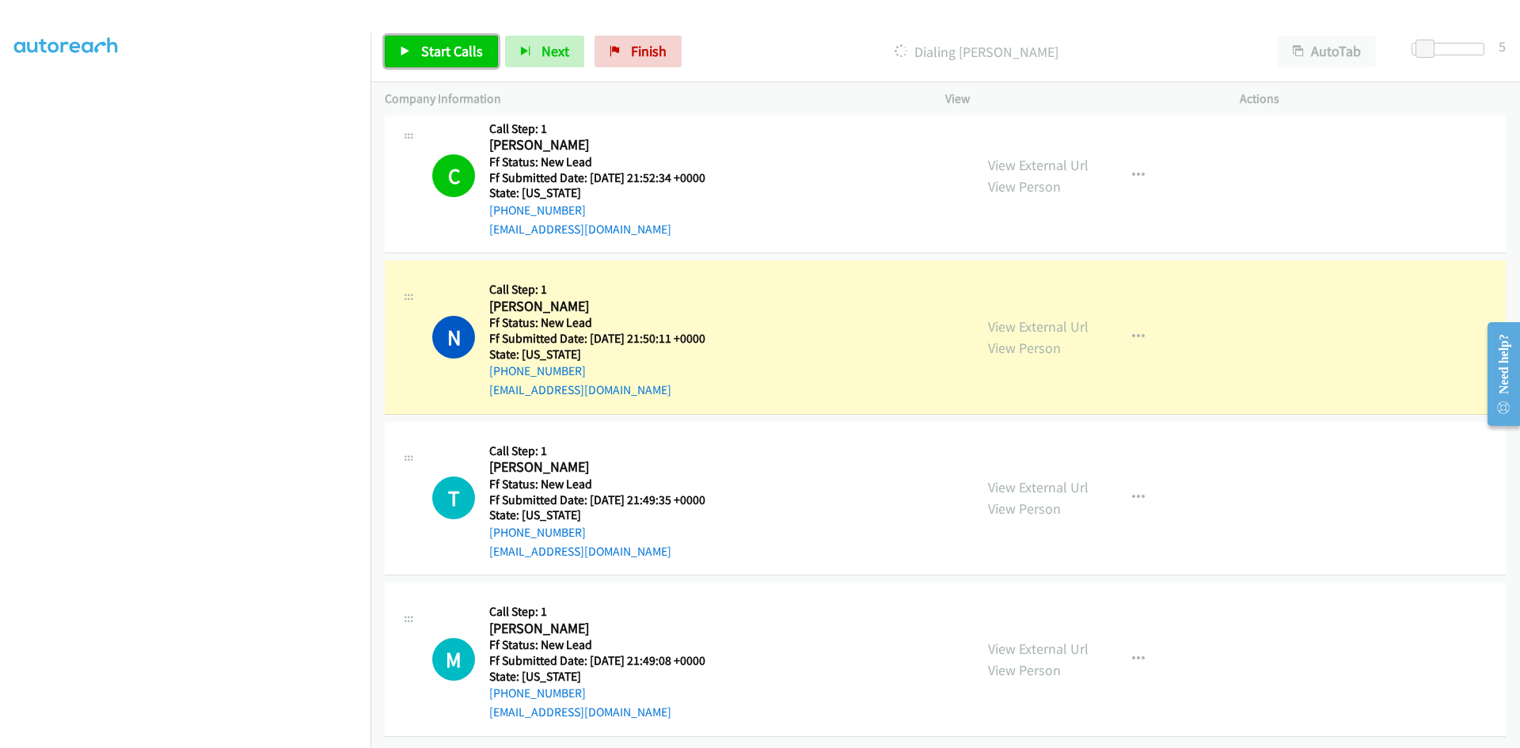
click at [418, 55] on link "Start Calls" at bounding box center [441, 52] width 113 height 32
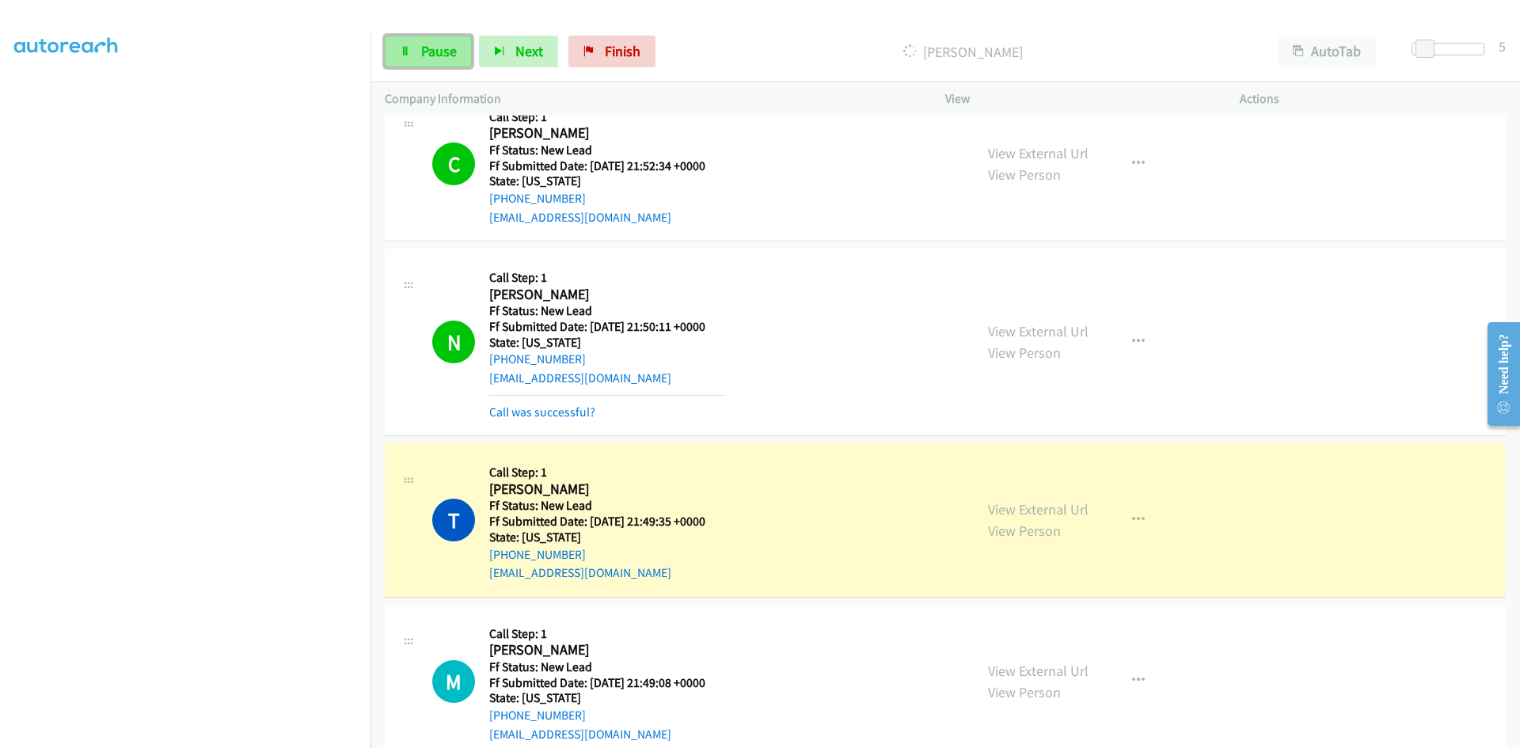
click at [431, 38] on link "Pause" at bounding box center [428, 52] width 87 height 32
click at [1036, 504] on link "View External Url" at bounding box center [1038, 509] width 101 height 18
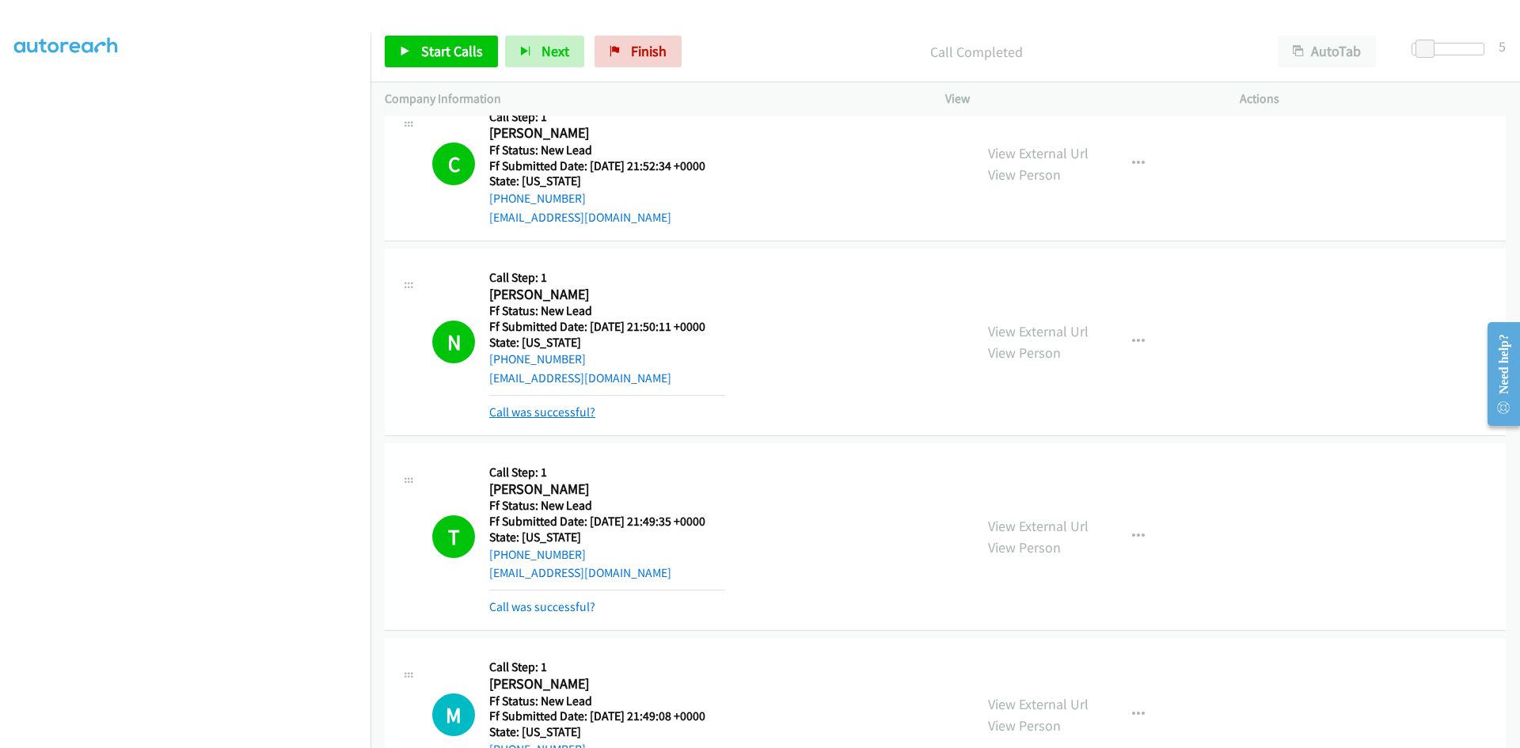
click at [582, 414] on link "Call was successful?" at bounding box center [542, 412] width 106 height 15
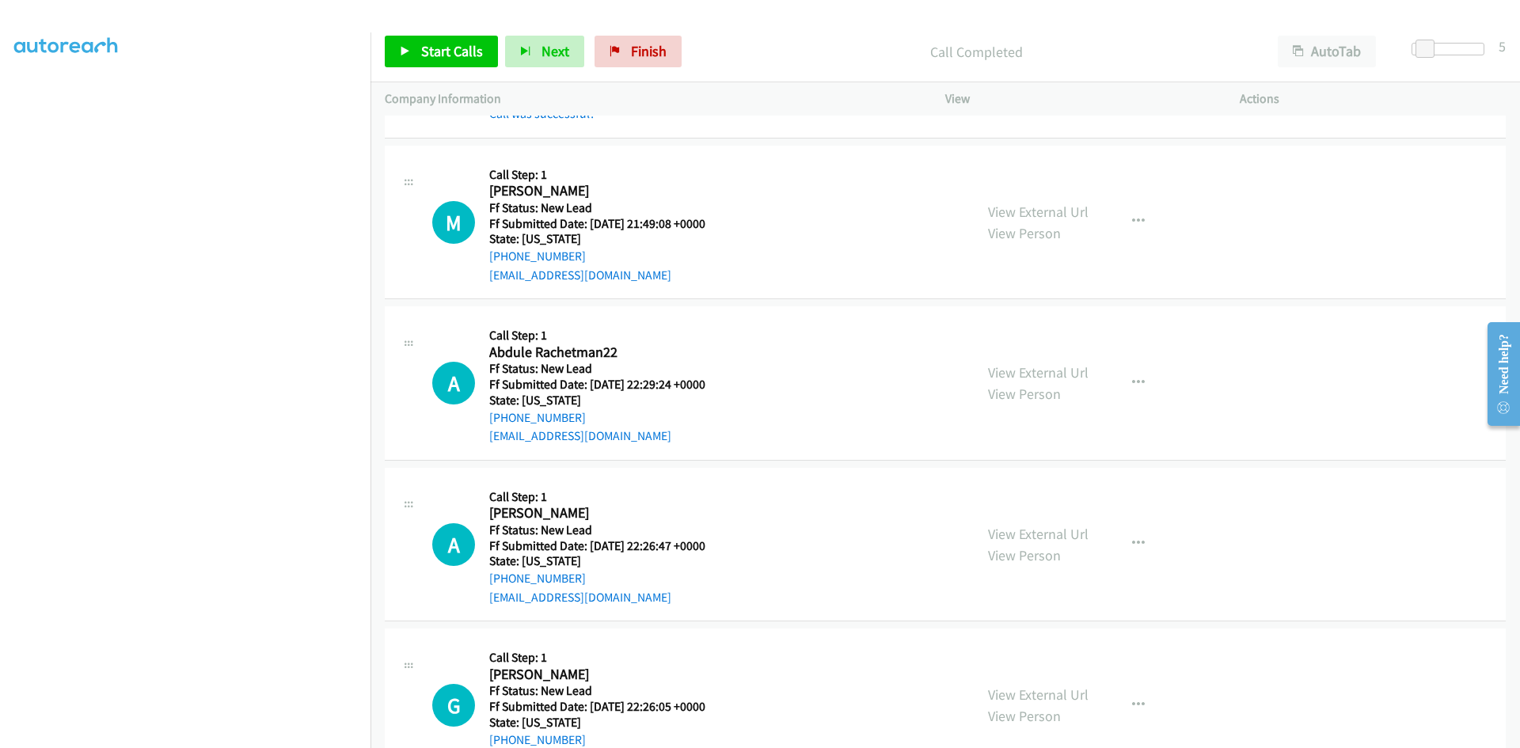
scroll to position [702, 0]
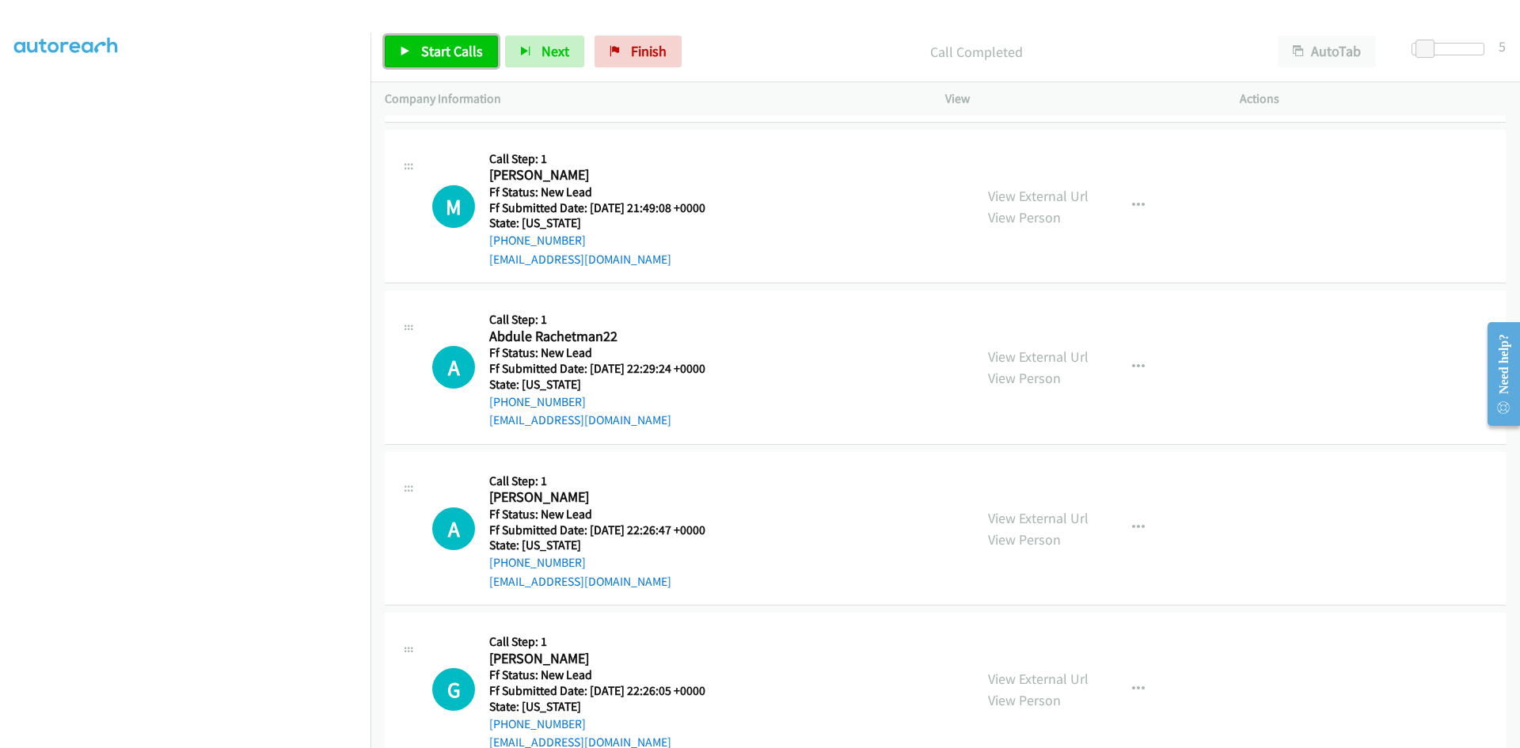
click at [432, 54] on span "Start Calls" at bounding box center [452, 51] width 62 height 18
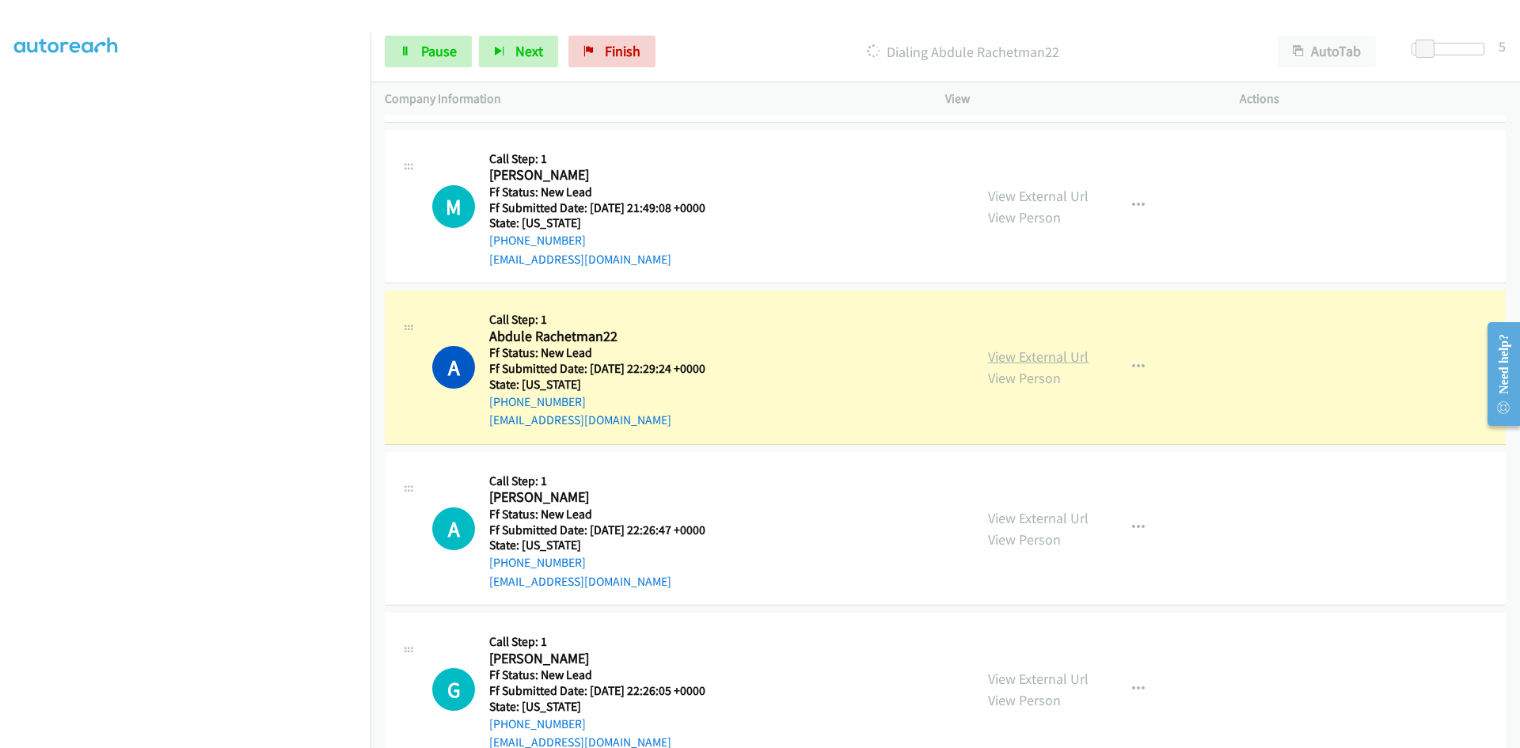
click at [1070, 359] on link "View External Url" at bounding box center [1038, 357] width 101 height 18
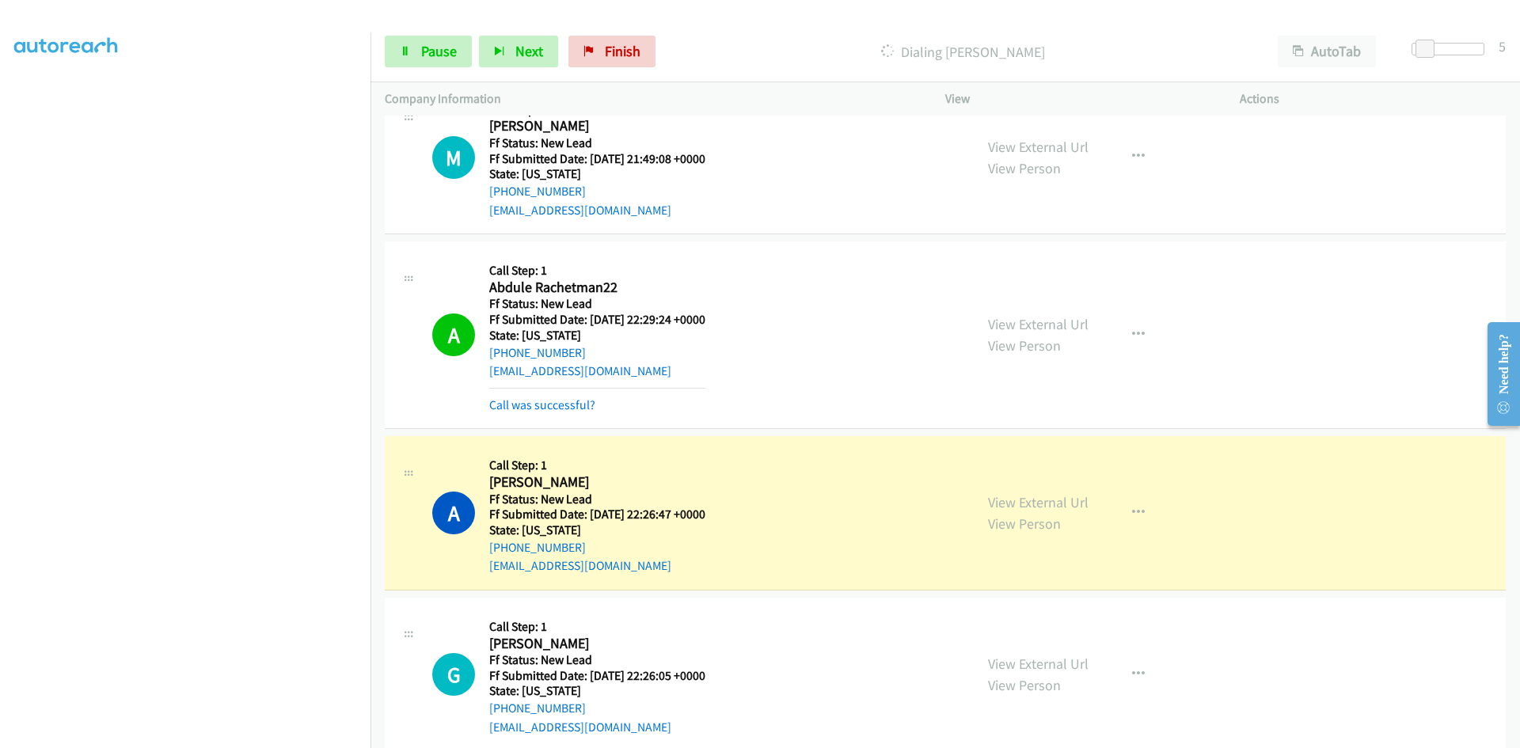
scroll to position [778, 0]
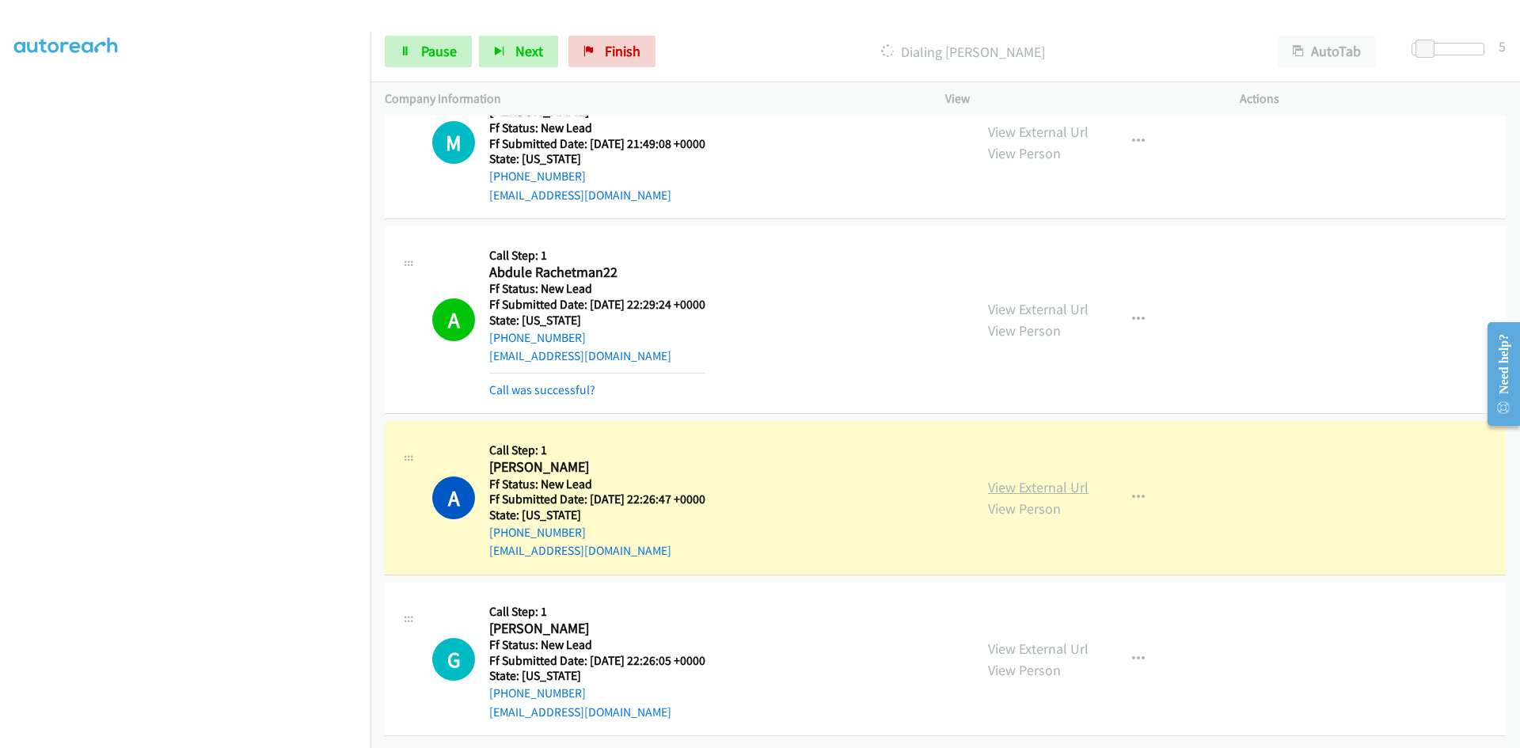
click at [1082, 478] on link "View External Url" at bounding box center [1038, 487] width 101 height 18
click at [412, 53] on link "Pause" at bounding box center [428, 52] width 87 height 32
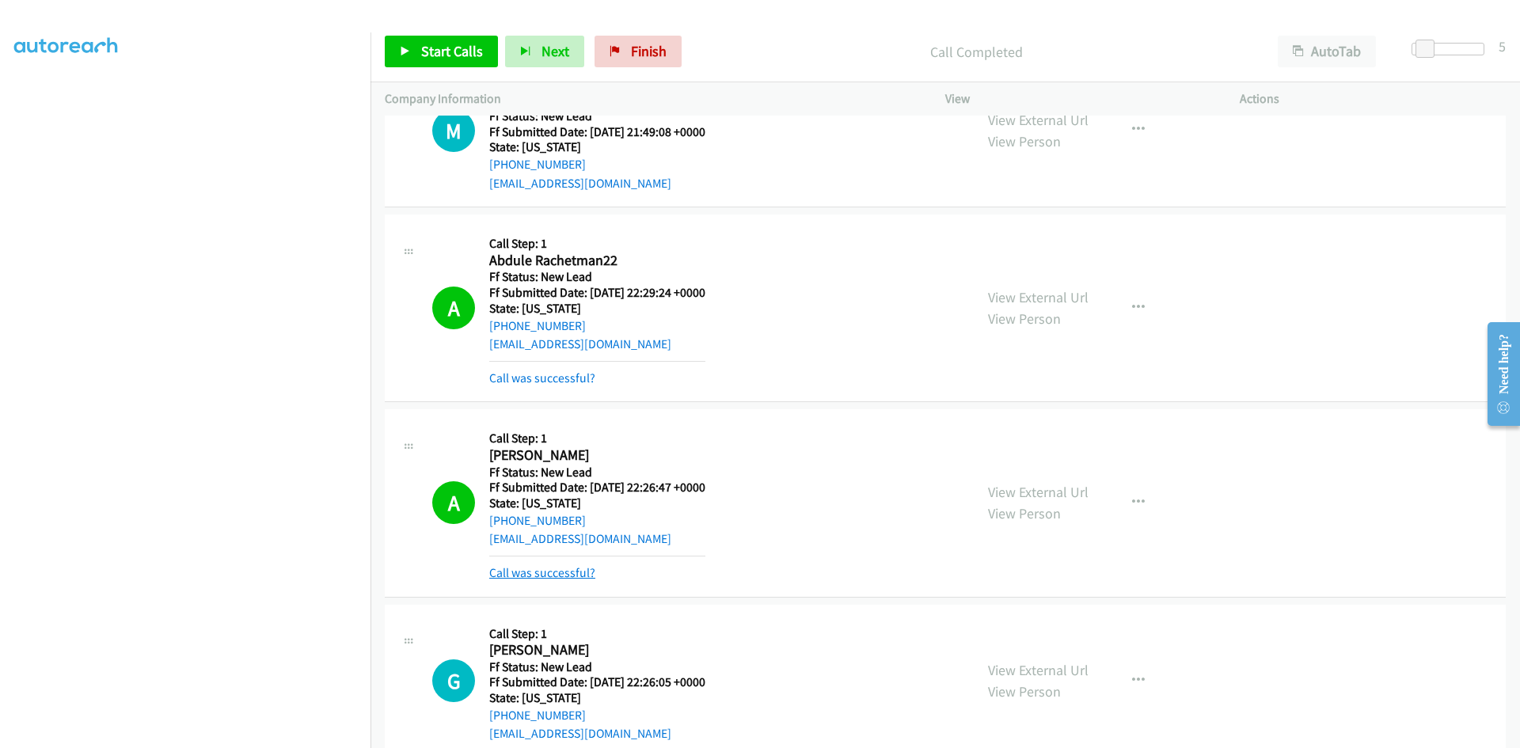
click at [577, 572] on link "Call was successful?" at bounding box center [542, 572] width 106 height 15
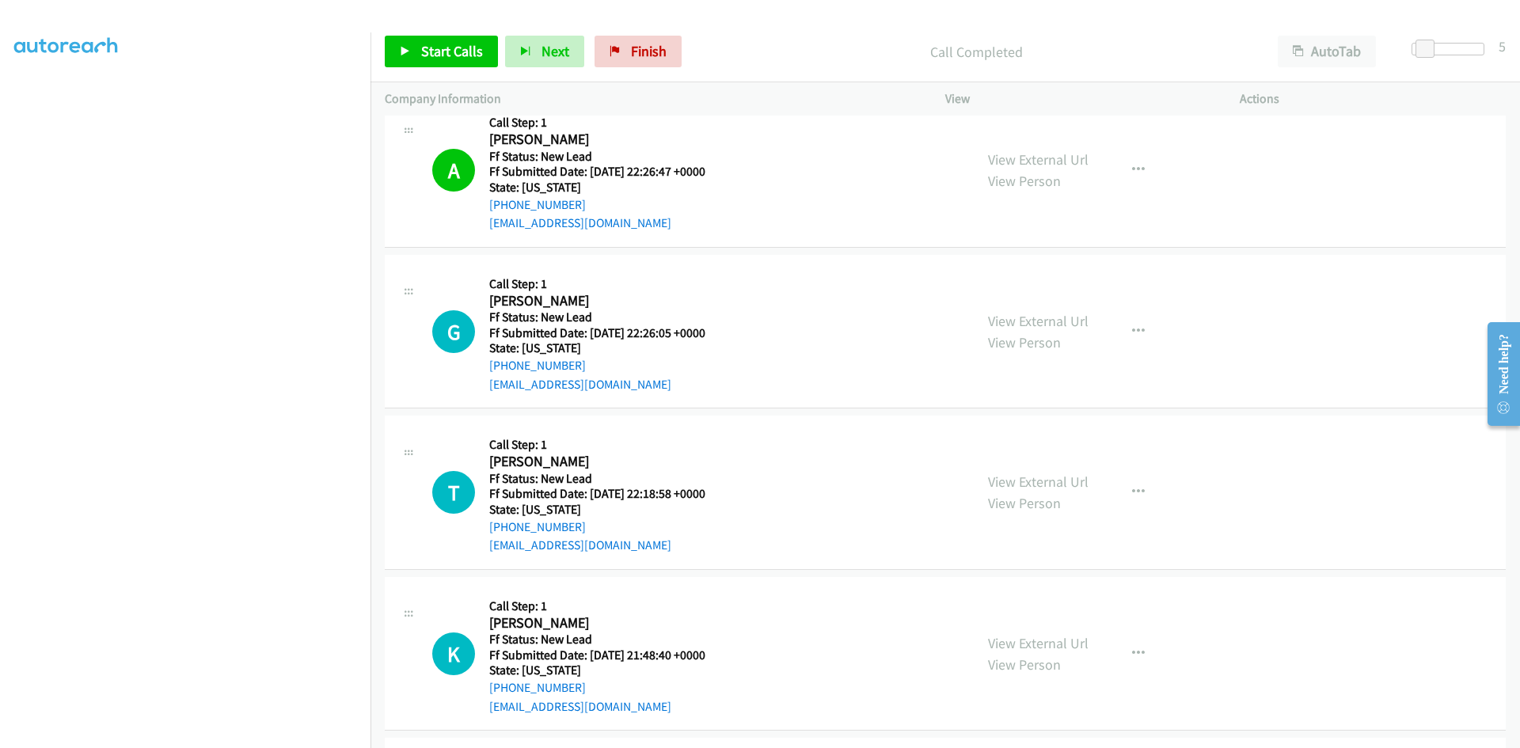
scroll to position [1094, 0]
click at [443, 53] on span "Start Calls" at bounding box center [452, 51] width 62 height 18
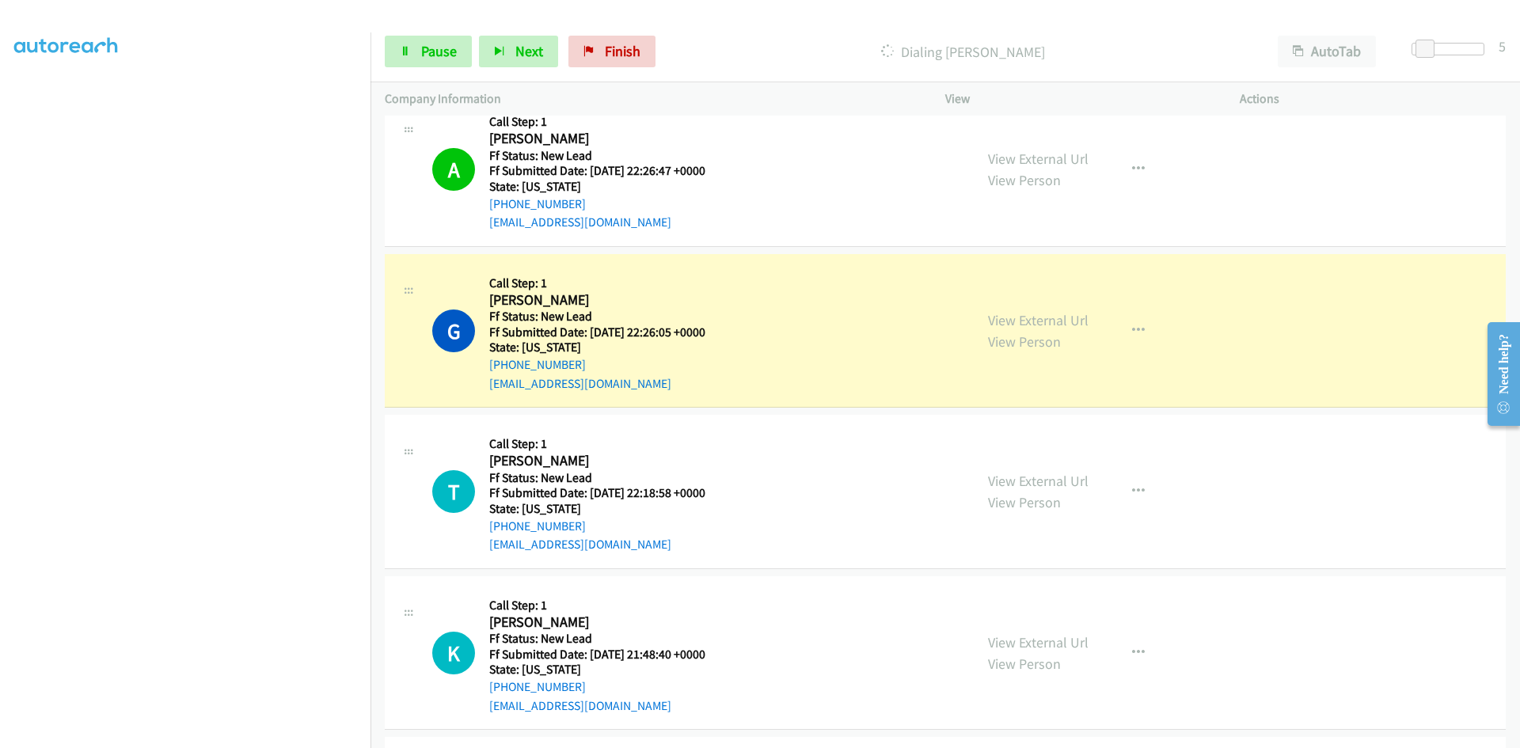
click at [792, 56] on p "Dialing Gloria Otosi" at bounding box center [963, 51] width 573 height 21
click at [1026, 321] on link "View External Url" at bounding box center [1038, 320] width 101 height 18
click at [432, 63] on link "Pause" at bounding box center [428, 52] width 87 height 32
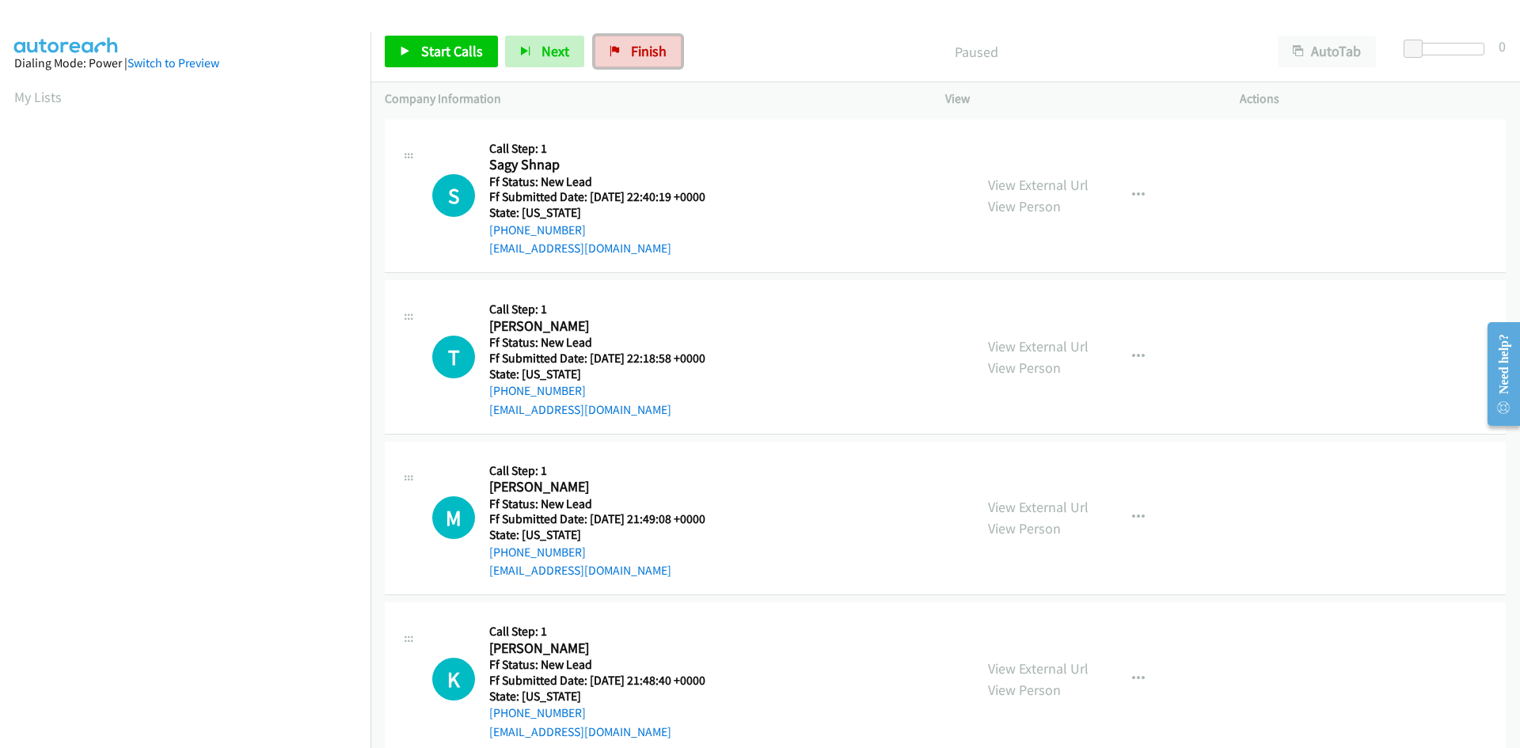
drag, startPoint x: 639, startPoint y: 53, endPoint x: 816, endPoint y: 82, distance: 178.9
click at [639, 53] on span "Finish" at bounding box center [649, 51] width 36 height 18
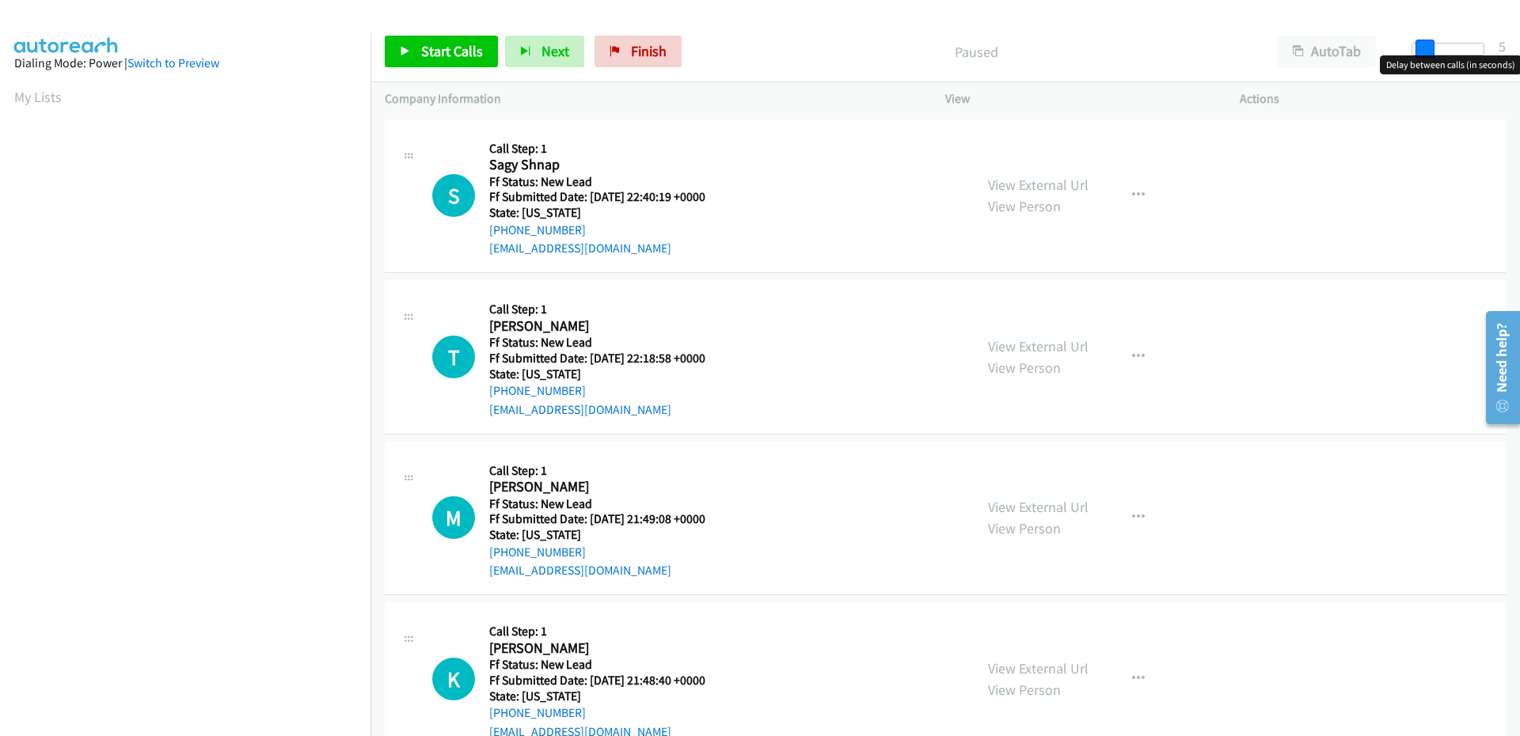
drag, startPoint x: 1421, startPoint y: 50, endPoint x: 1429, endPoint y: 51, distance: 8.0
click at [1429, 51] on span at bounding box center [1425, 49] width 19 height 19
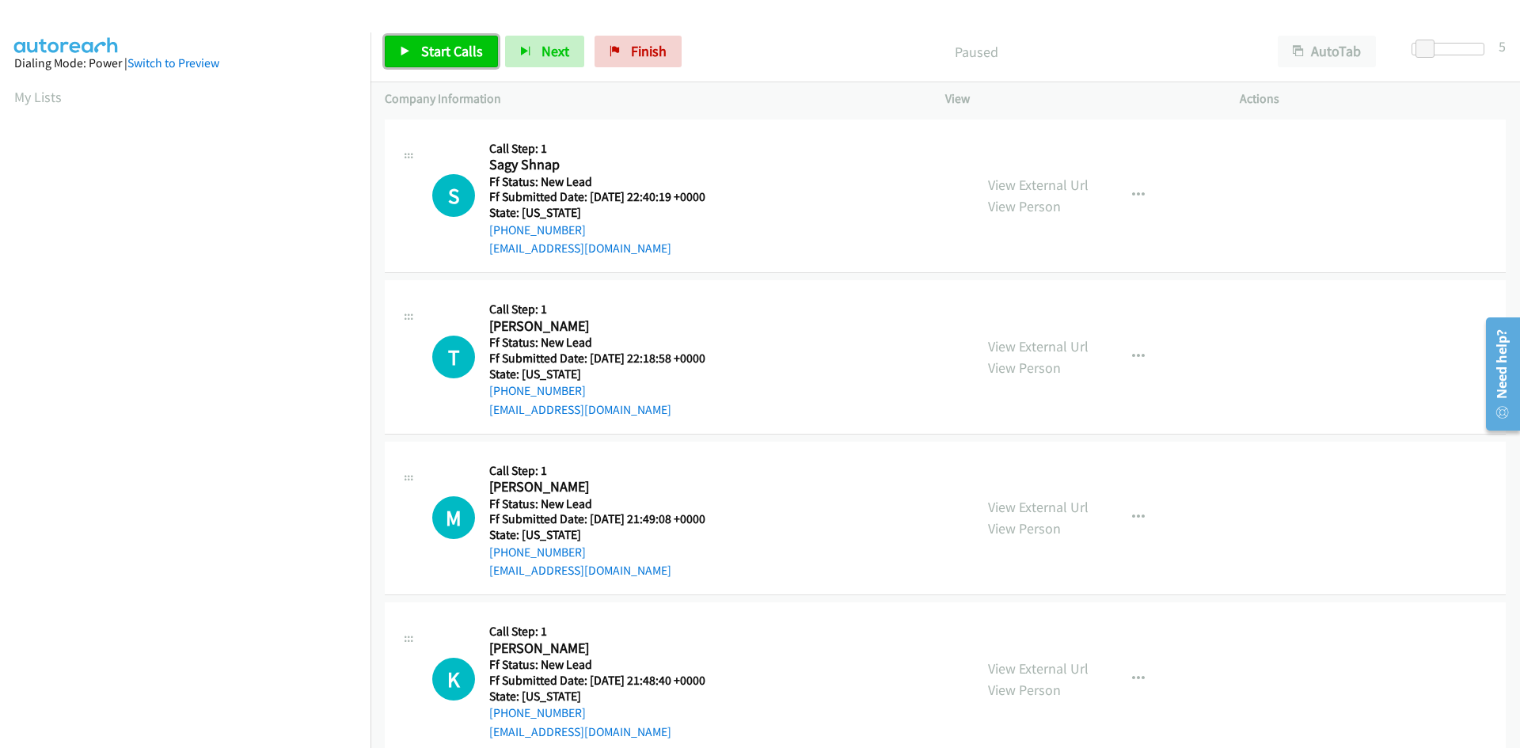
click at [433, 54] on span "Start Calls" at bounding box center [452, 51] width 62 height 18
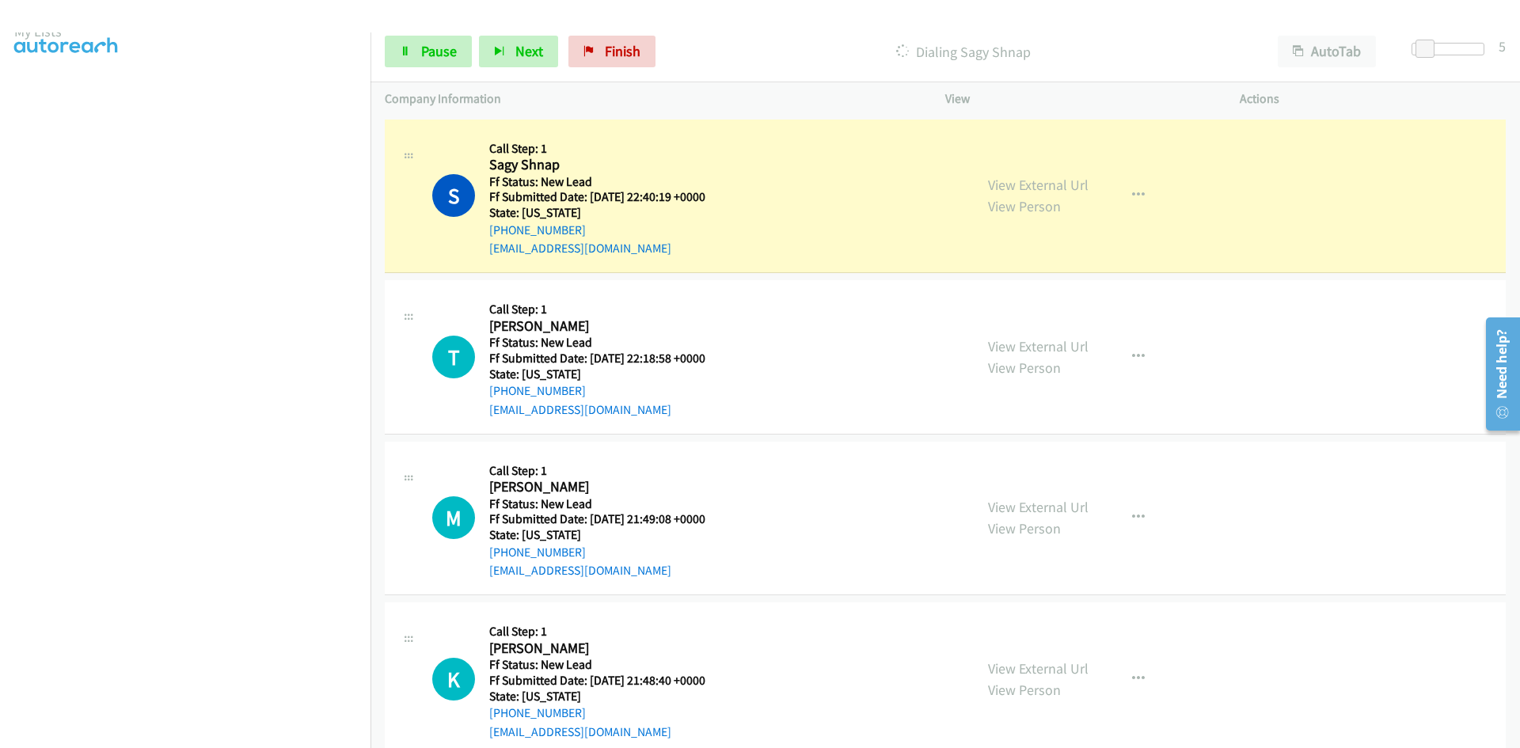
scroll to position [139, 0]
click at [1031, 188] on link "View External Url" at bounding box center [1038, 185] width 101 height 18
click at [423, 48] on span "Pause" at bounding box center [439, 51] width 36 height 18
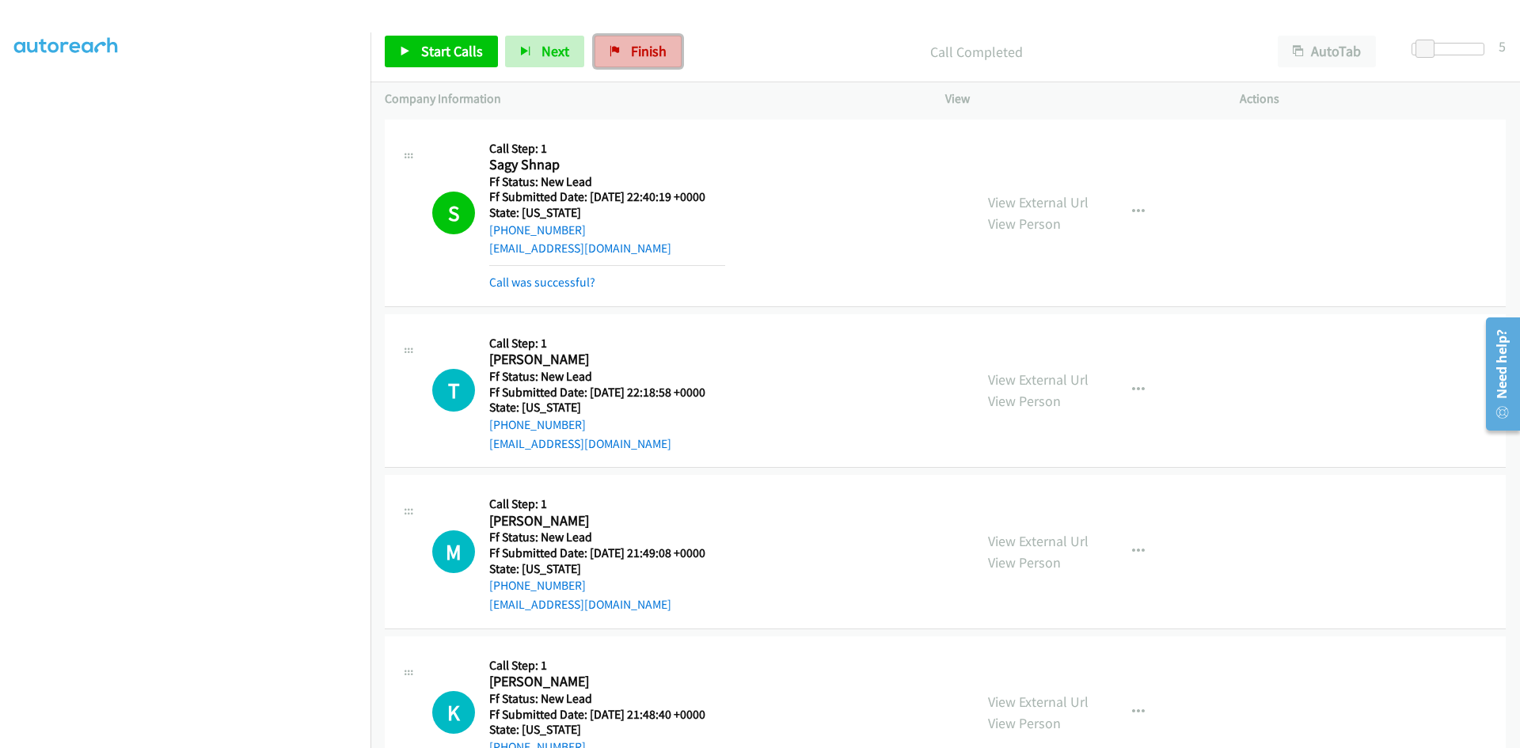
click at [652, 51] on span "Finish" at bounding box center [649, 51] width 36 height 18
